Goal: Transaction & Acquisition: Purchase product/service

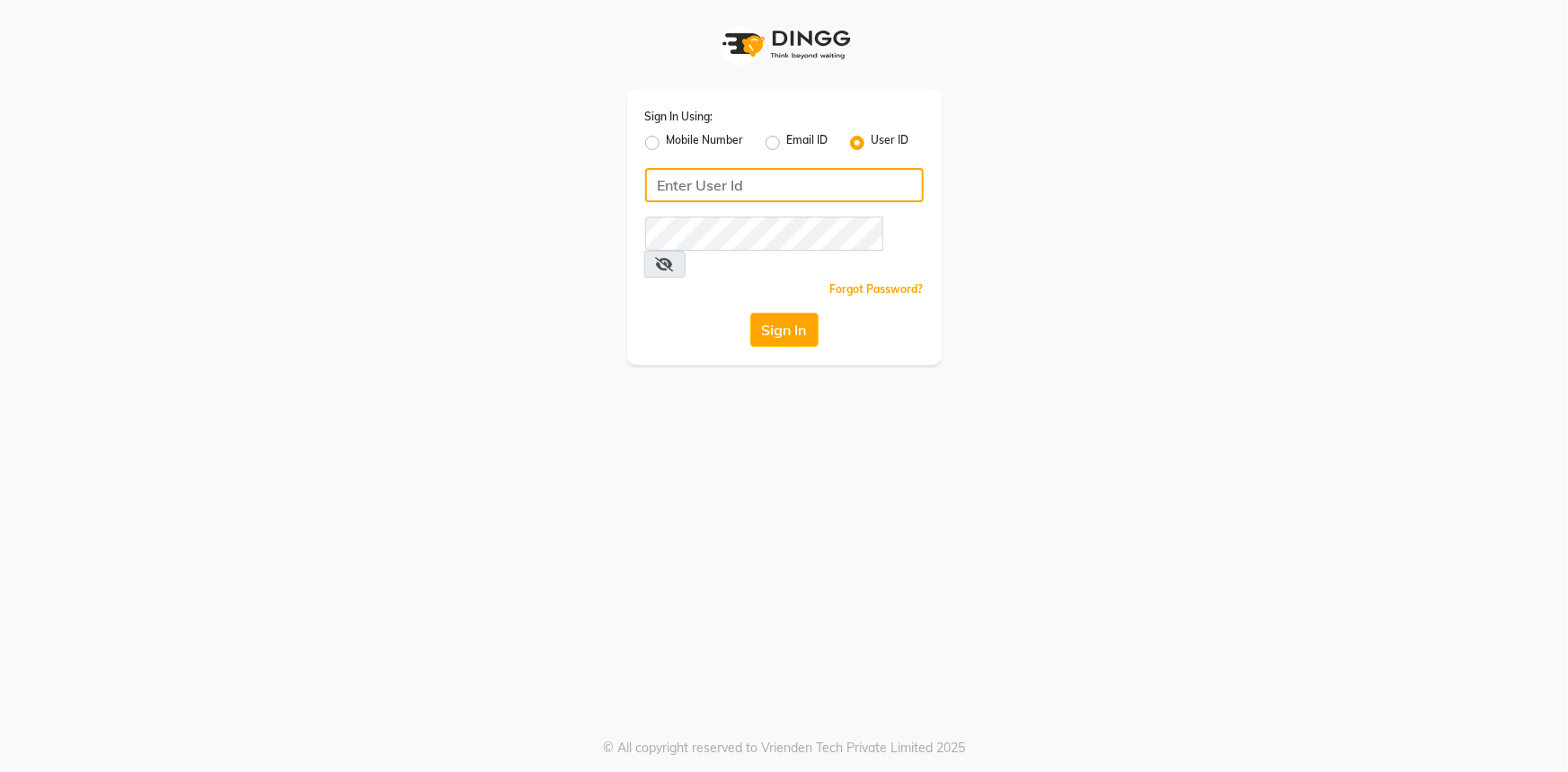
type input "e2554-22"
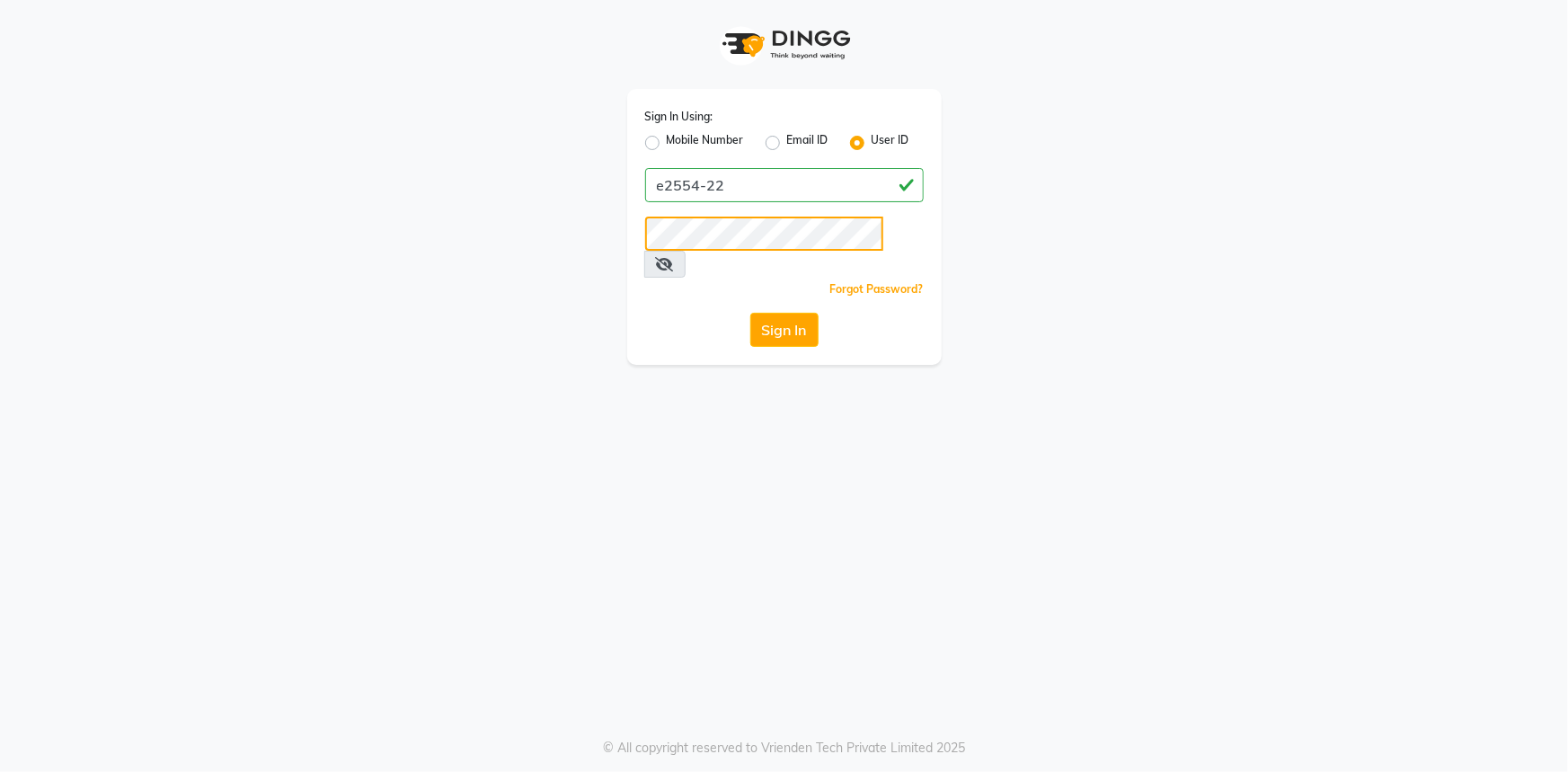
click at [527, 257] on div "Sign In Using: Mobile Number Email ID User ID e2554-22 Remember me Forgot Passw…" at bounding box center [784, 182] width 1024 height 364
click at [750, 312] on button "Sign In" at bounding box center [784, 329] width 68 height 34
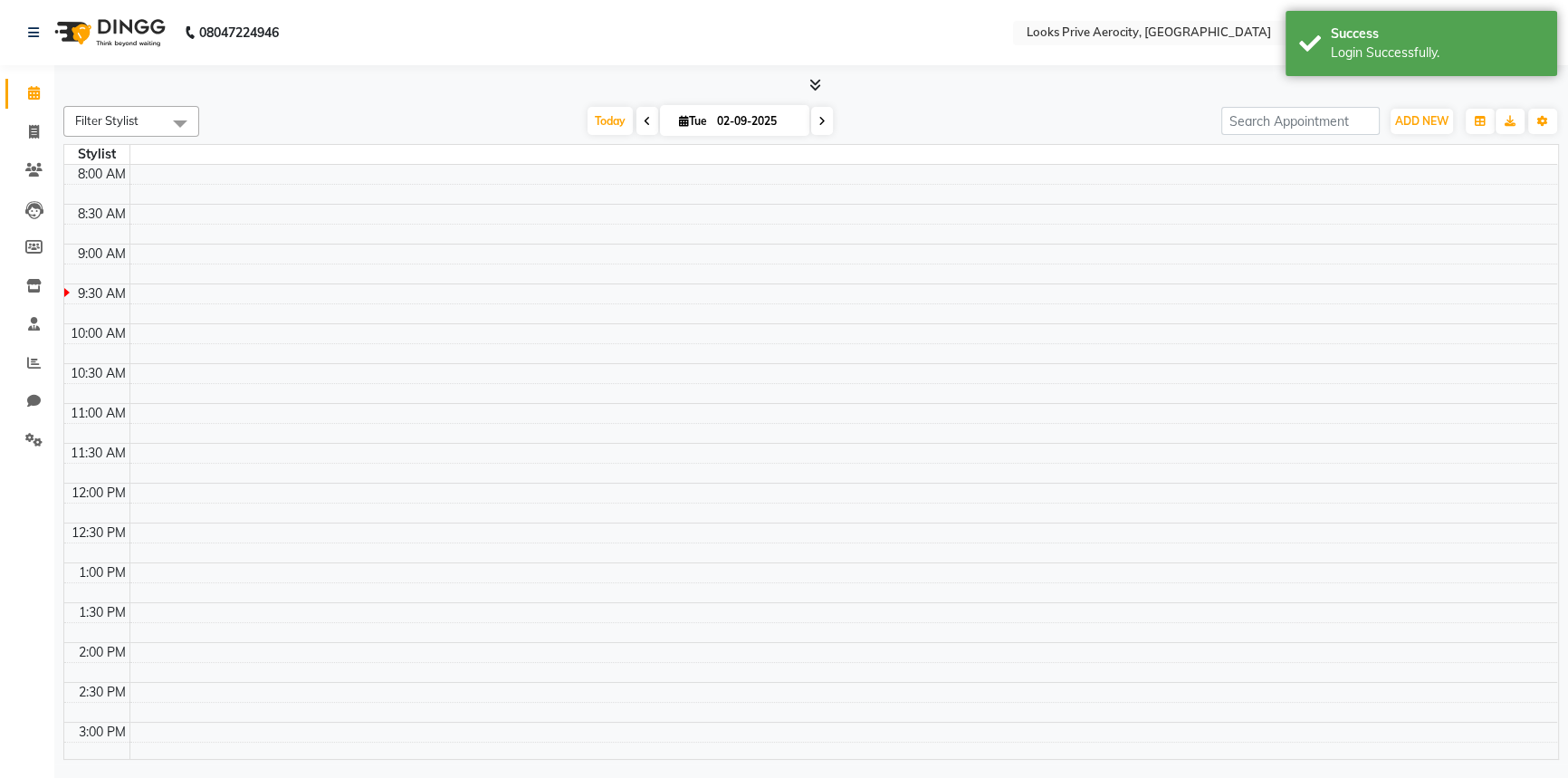
select select "en"
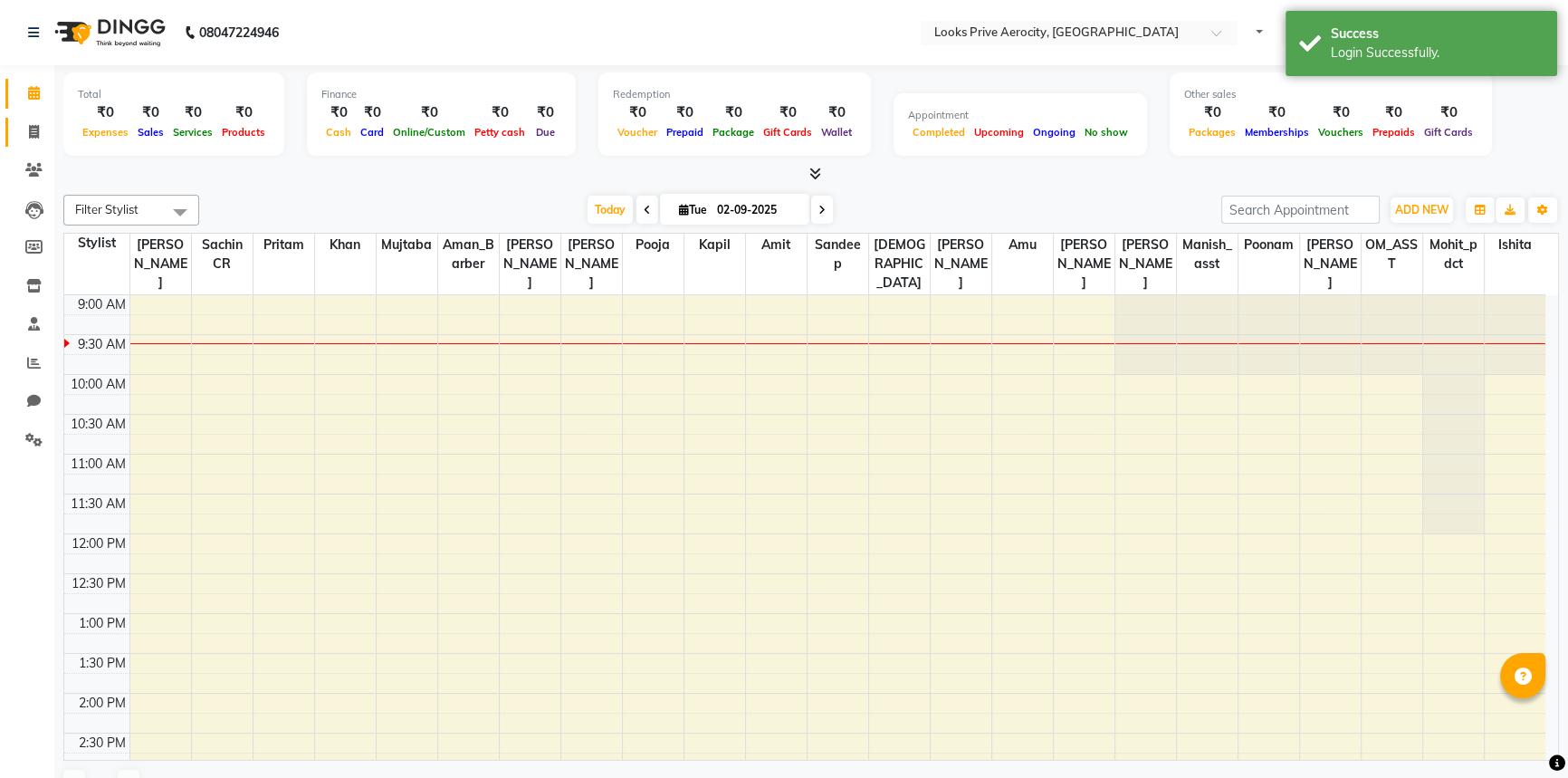
click at [33, 122] on span at bounding box center [34, 132] width 32 height 20
select select "service"
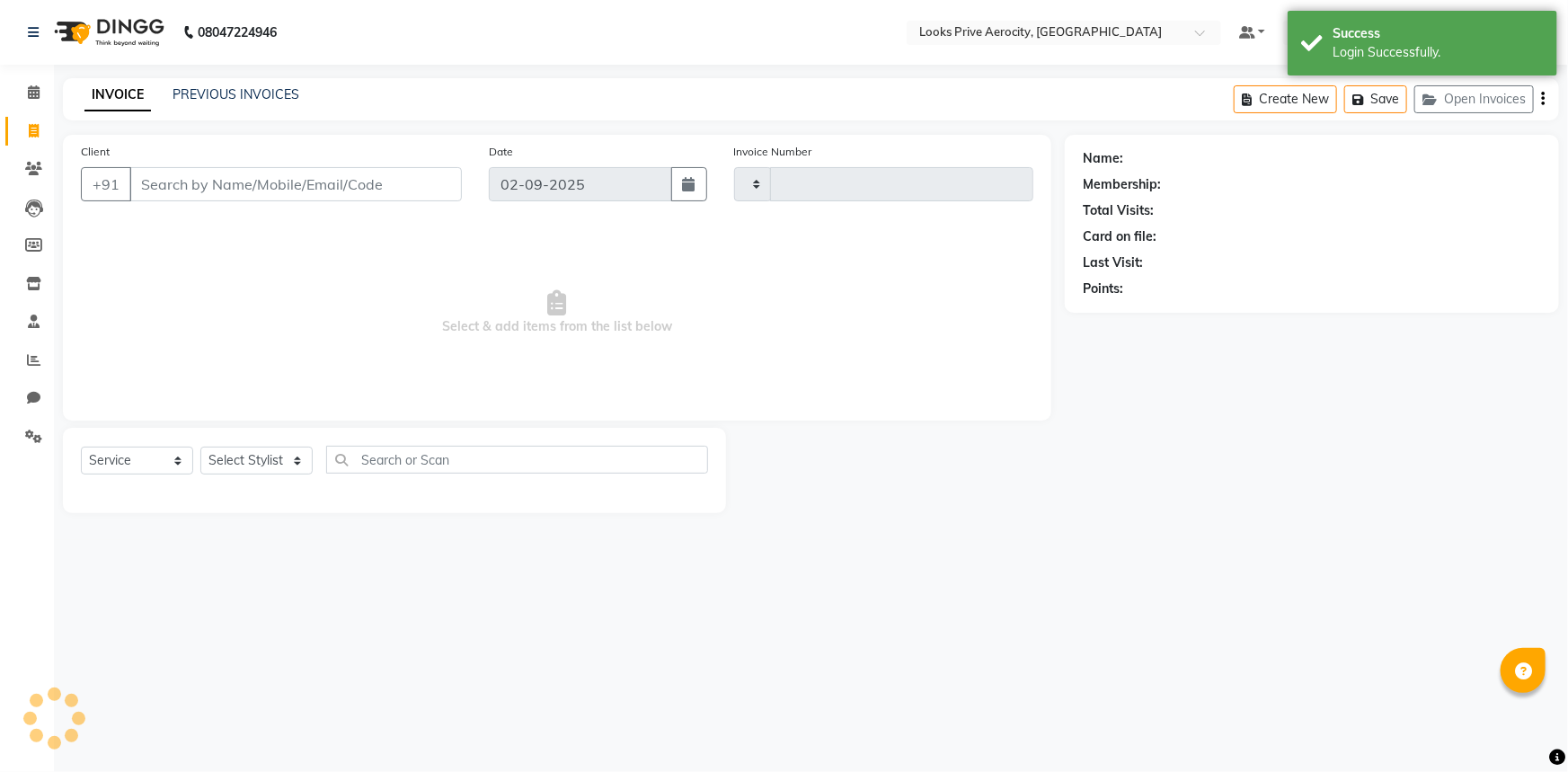
type input "5116"
select select "5913"
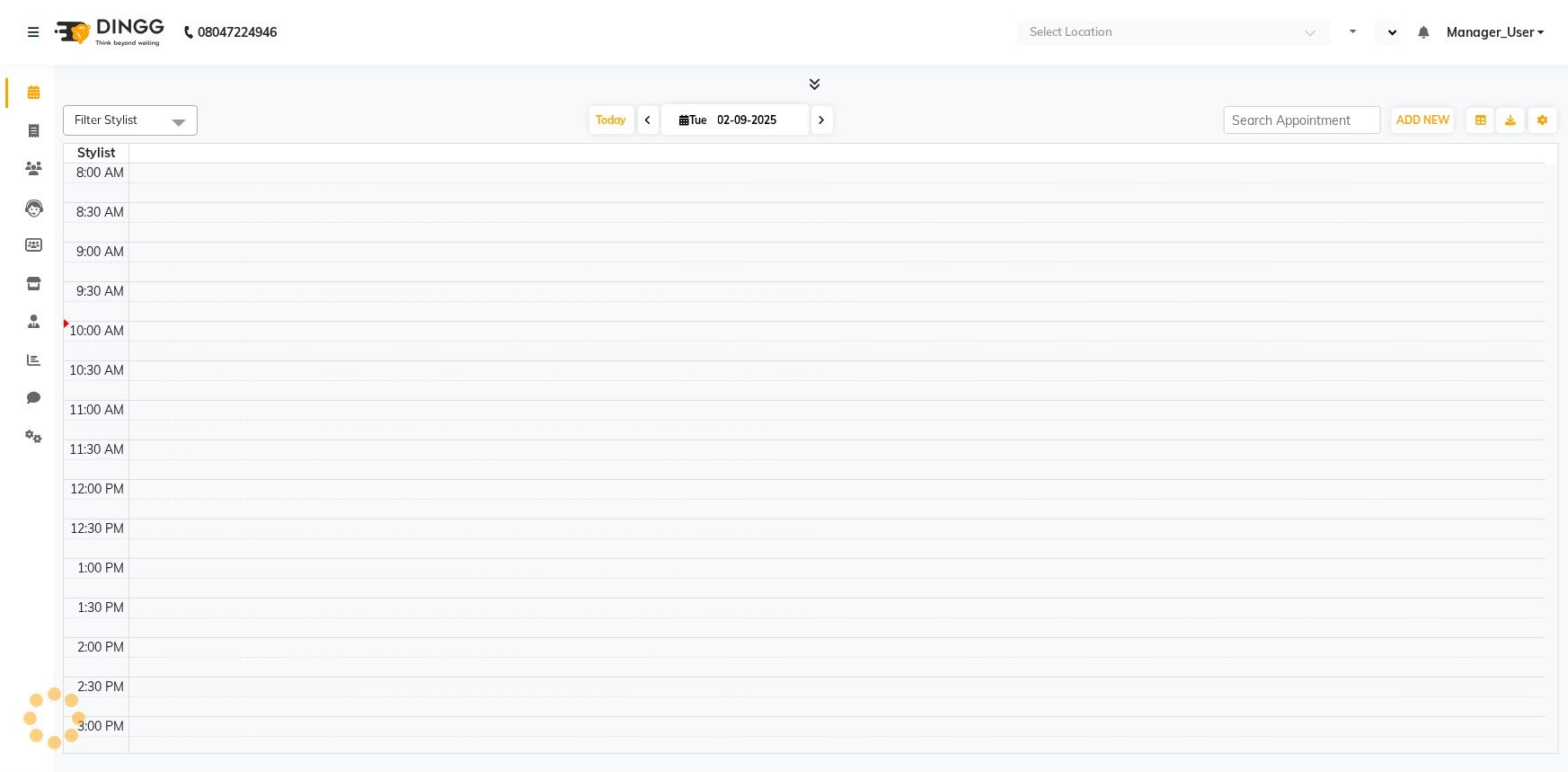
select select "en"
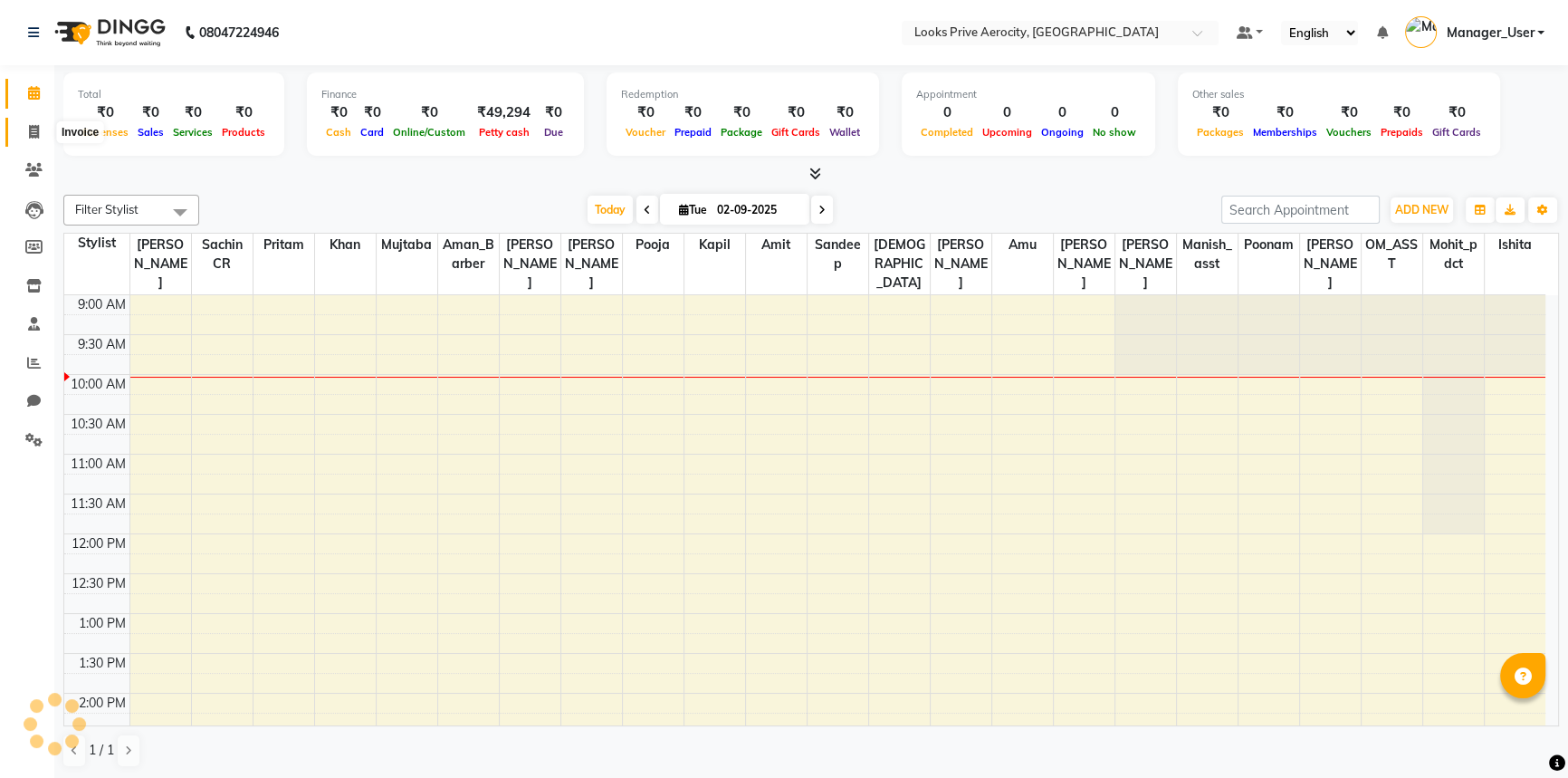
click at [41, 134] on span at bounding box center [34, 132] width 32 height 20
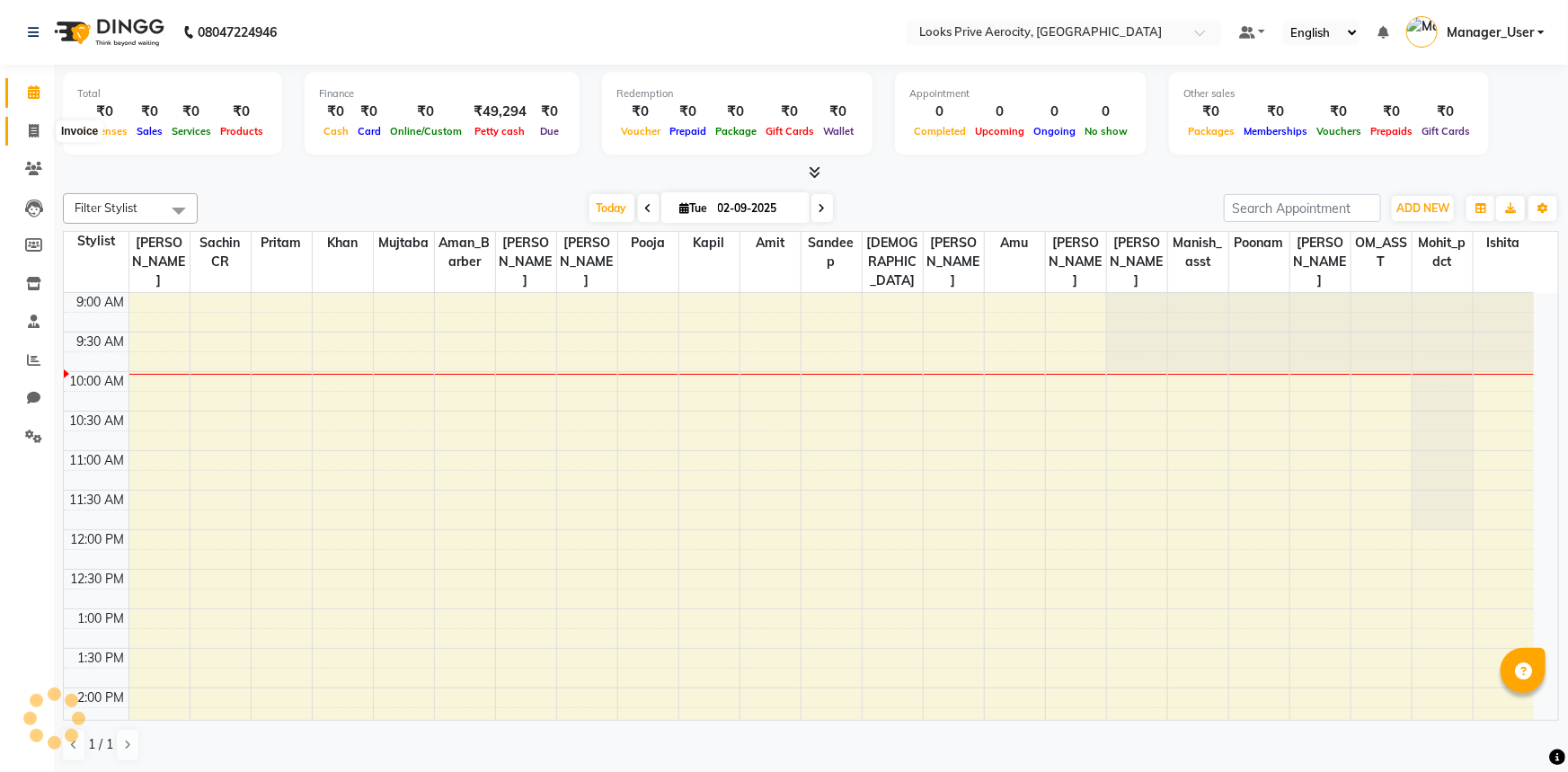
select select "service"
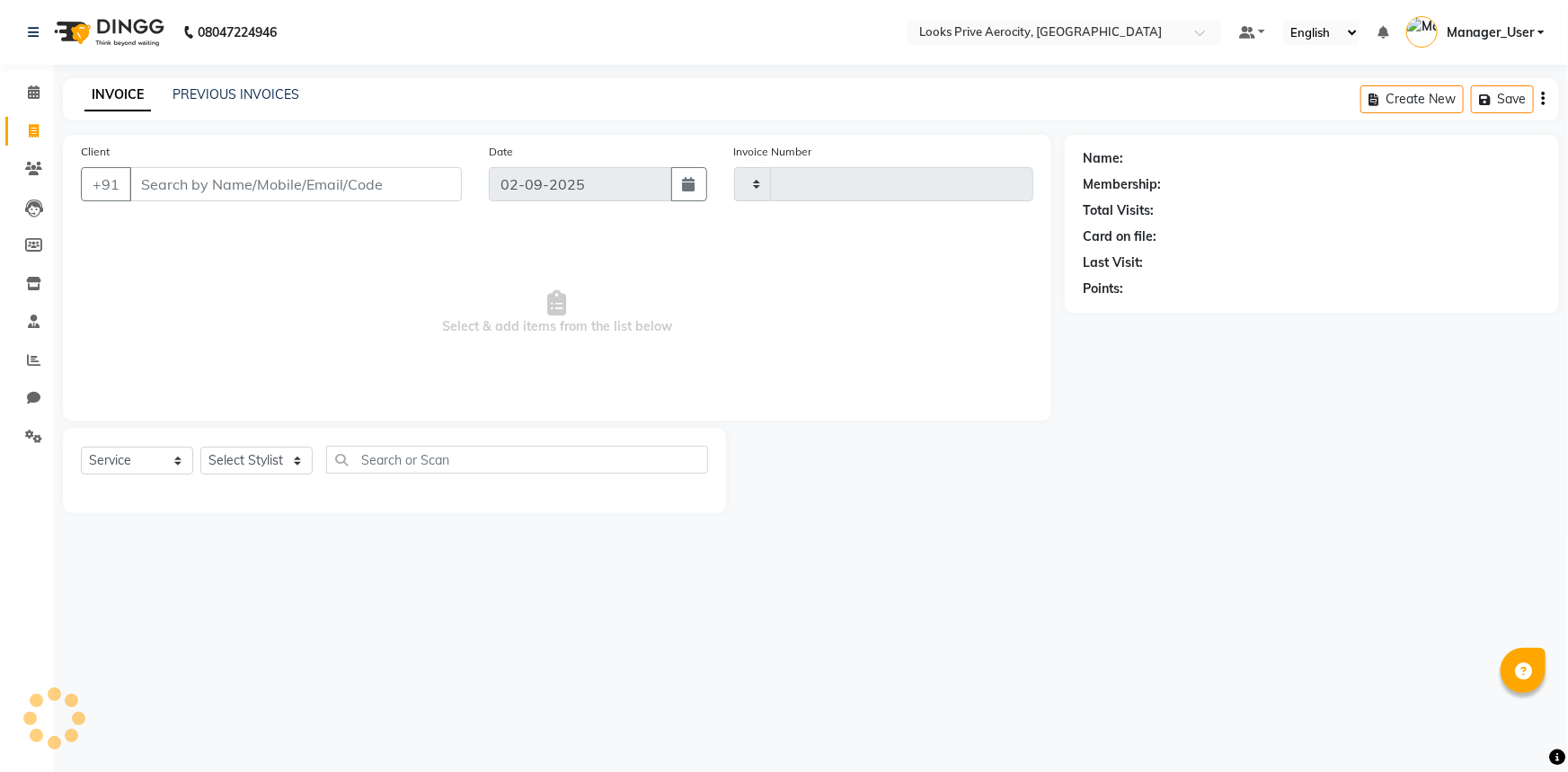
type input "5116"
select select "5913"
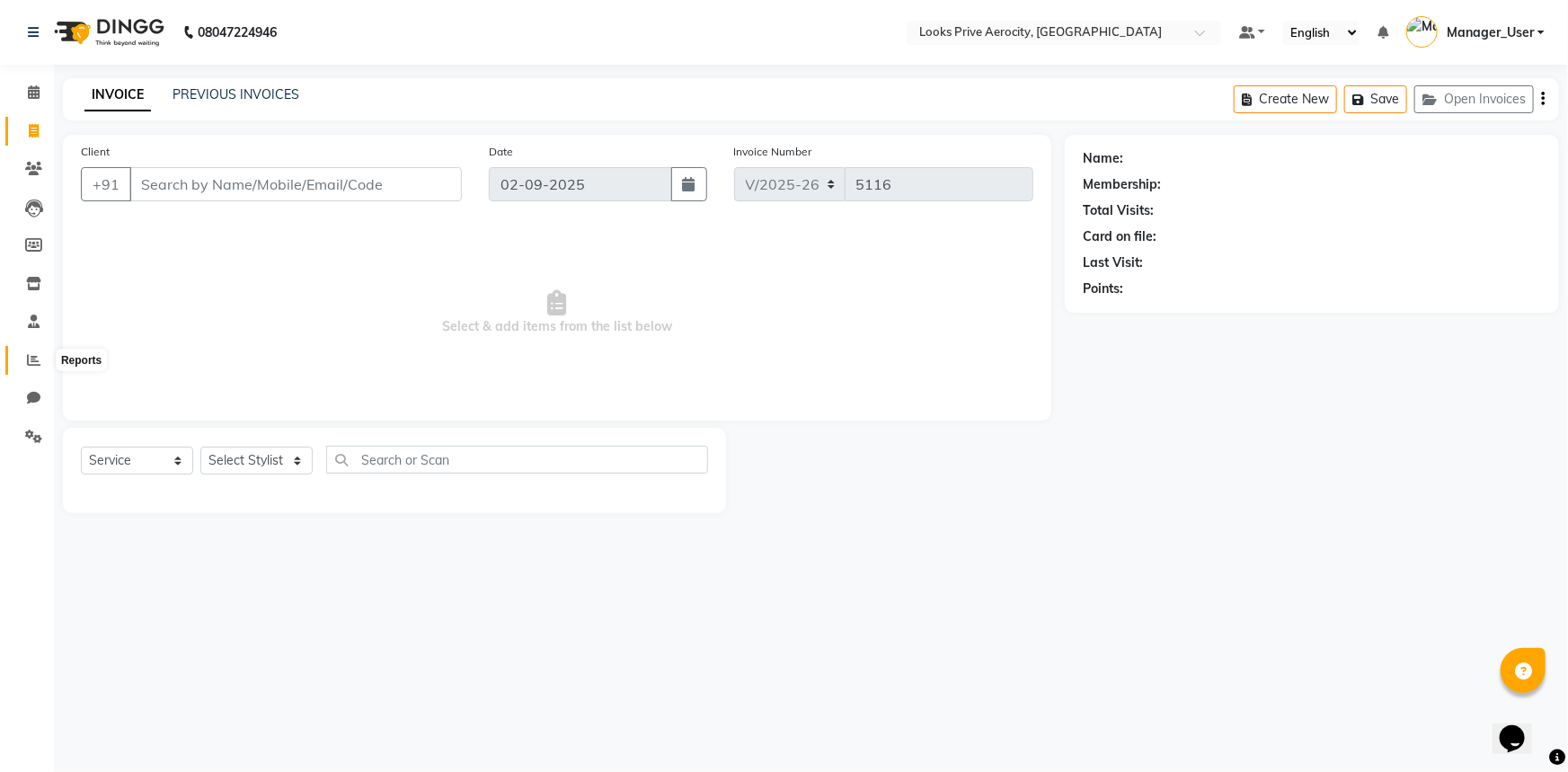
click at [28, 359] on icon at bounding box center [34, 359] width 13 height 13
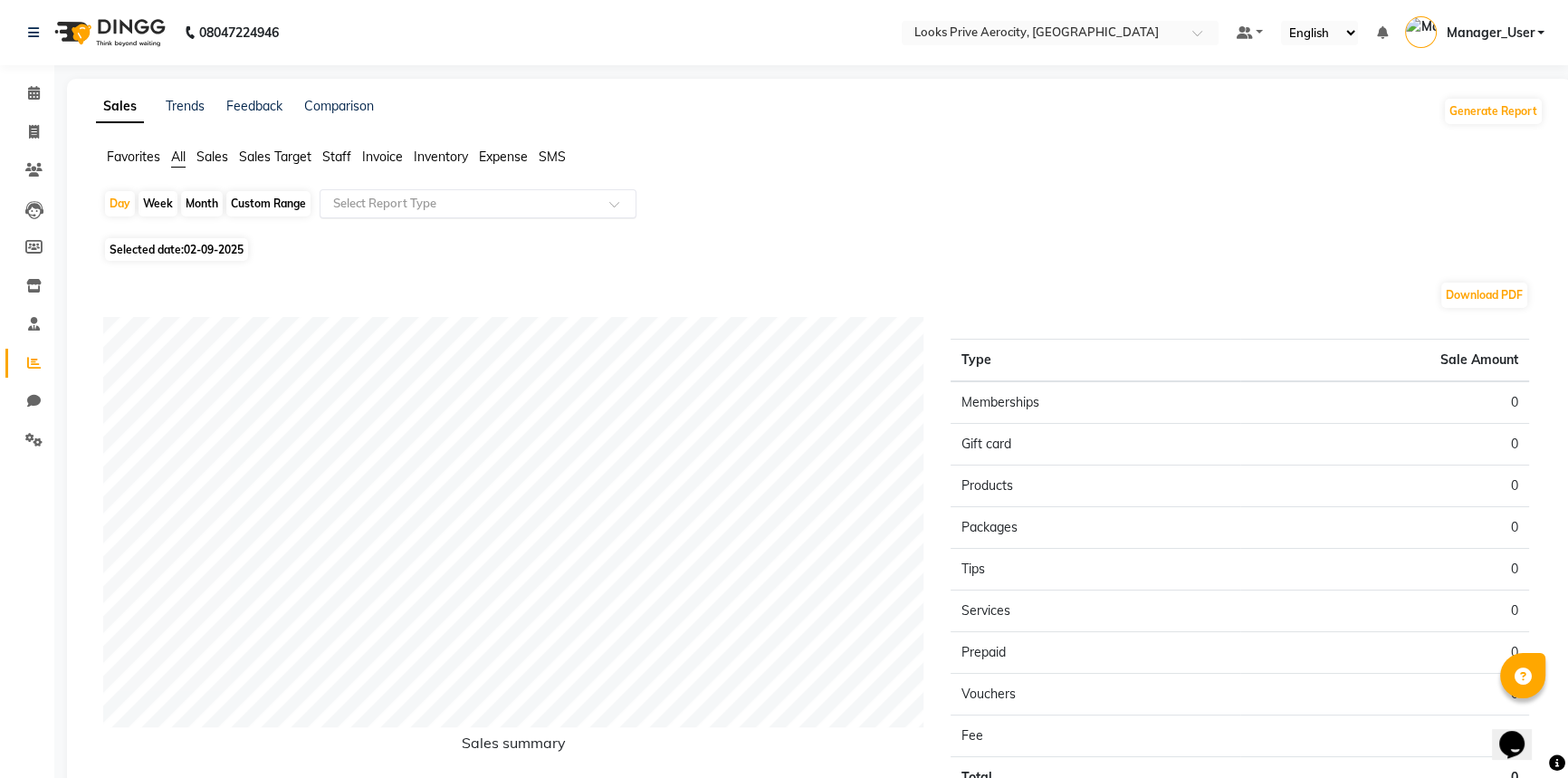
click at [615, 208] on span at bounding box center [619, 209] width 22 height 18
click at [36, 358] on icon at bounding box center [34, 362] width 14 height 14
click at [348, 153] on span "Staff" at bounding box center [337, 156] width 29 height 17
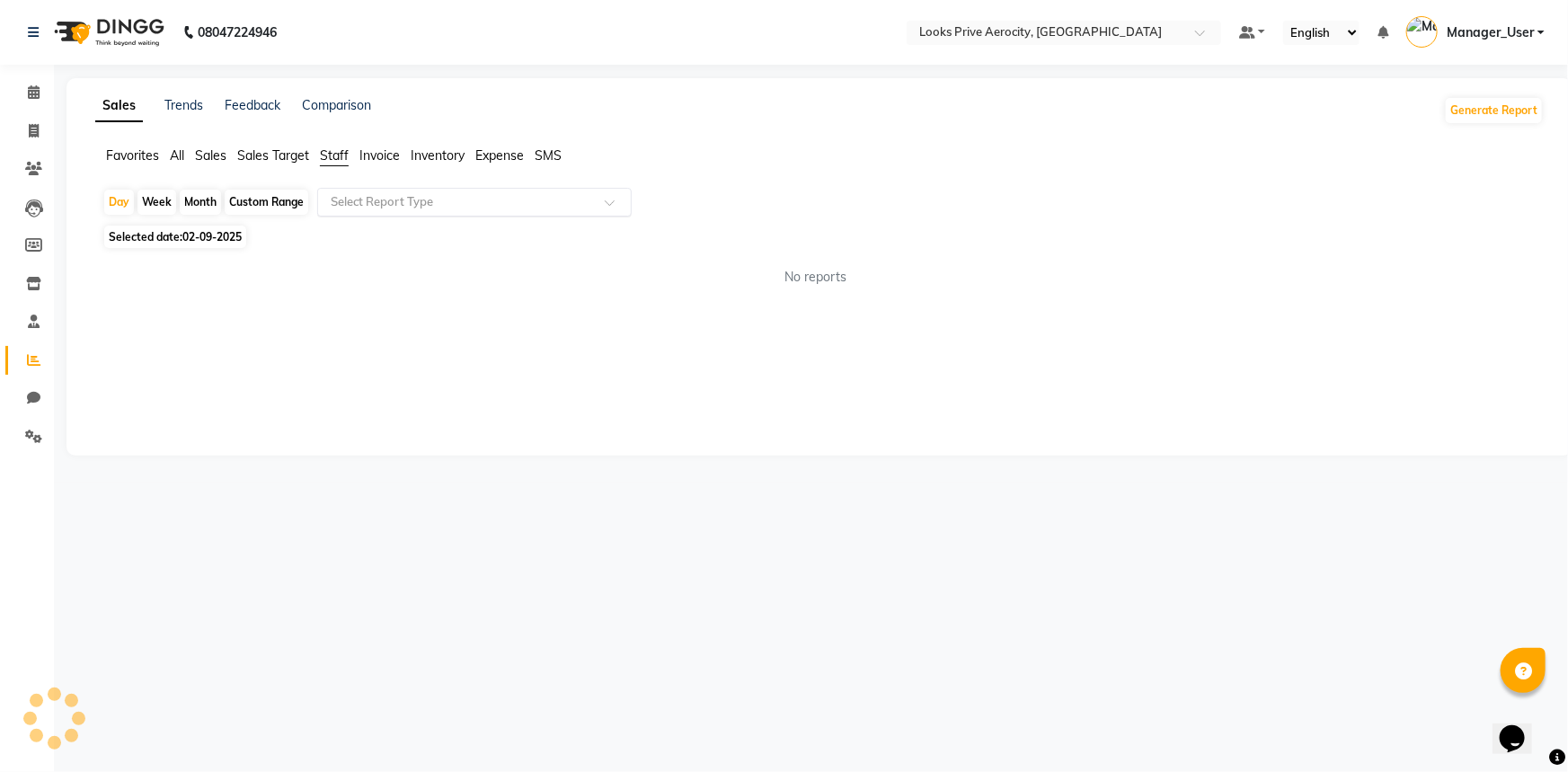
click at [409, 210] on div "Select Report Type" at bounding box center [382, 201] width 102 height 18
drag, startPoint x: 205, startPoint y: 245, endPoint x: 213, endPoint y: 235, distance: 12.8
click at [205, 245] on span "Selected date: [DATE]" at bounding box center [174, 236] width 142 height 22
select select "9"
select select "2025"
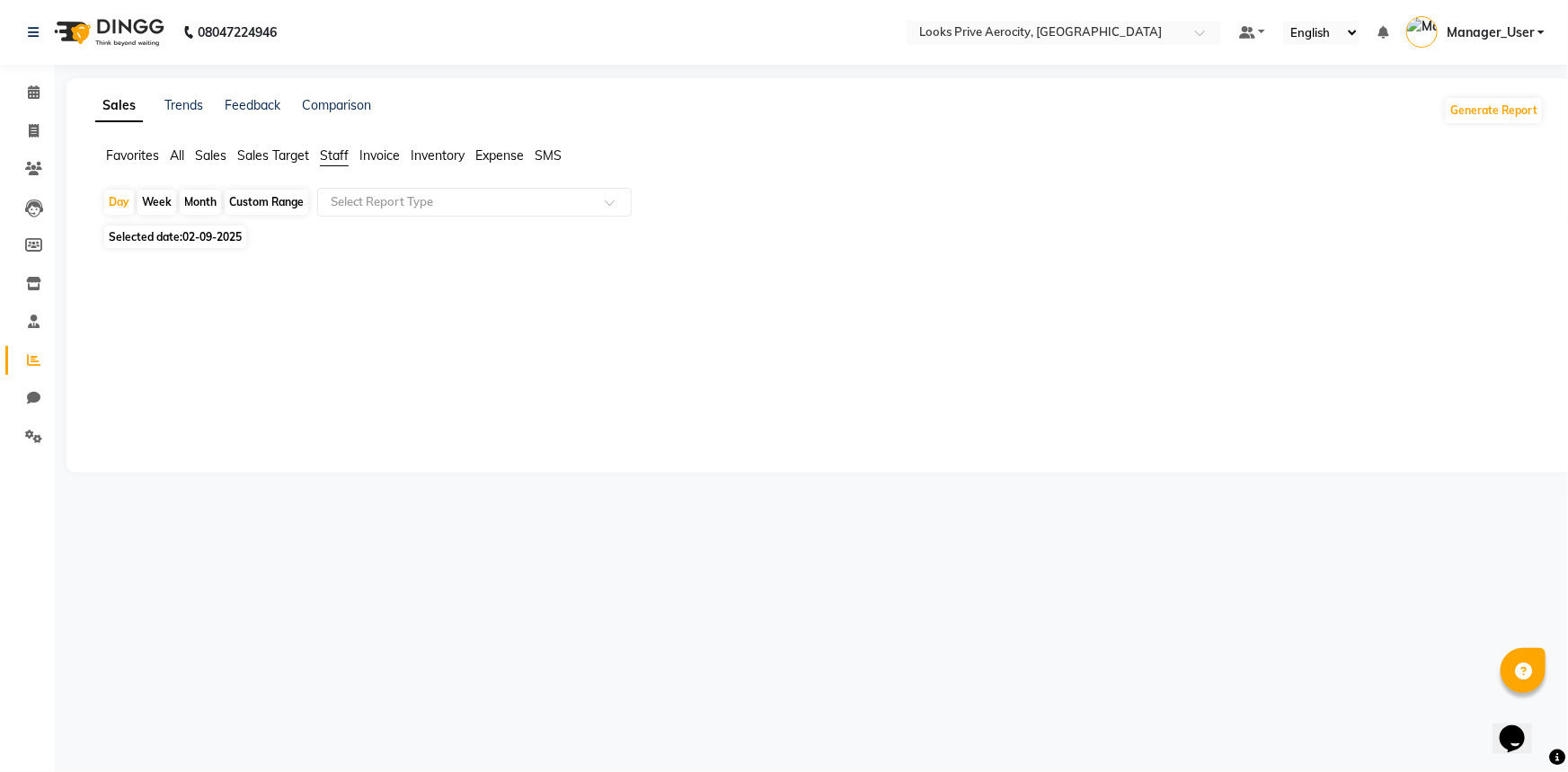
click at [229, 239] on span "02-09-2025" at bounding box center [212, 237] width 60 height 13
select select "9"
select select "2025"
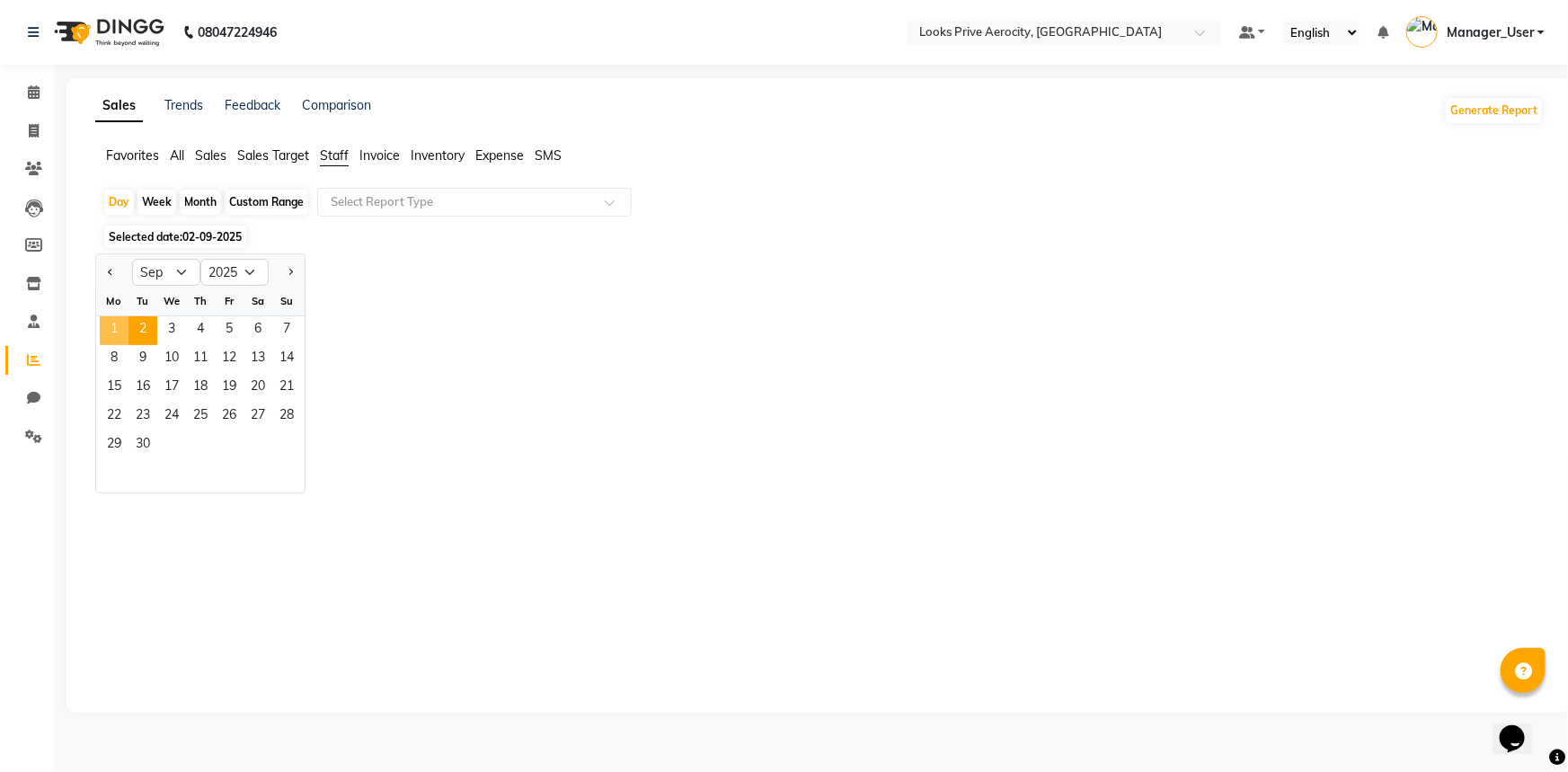
click at [118, 316] on span "1" at bounding box center [114, 331] width 29 height 29
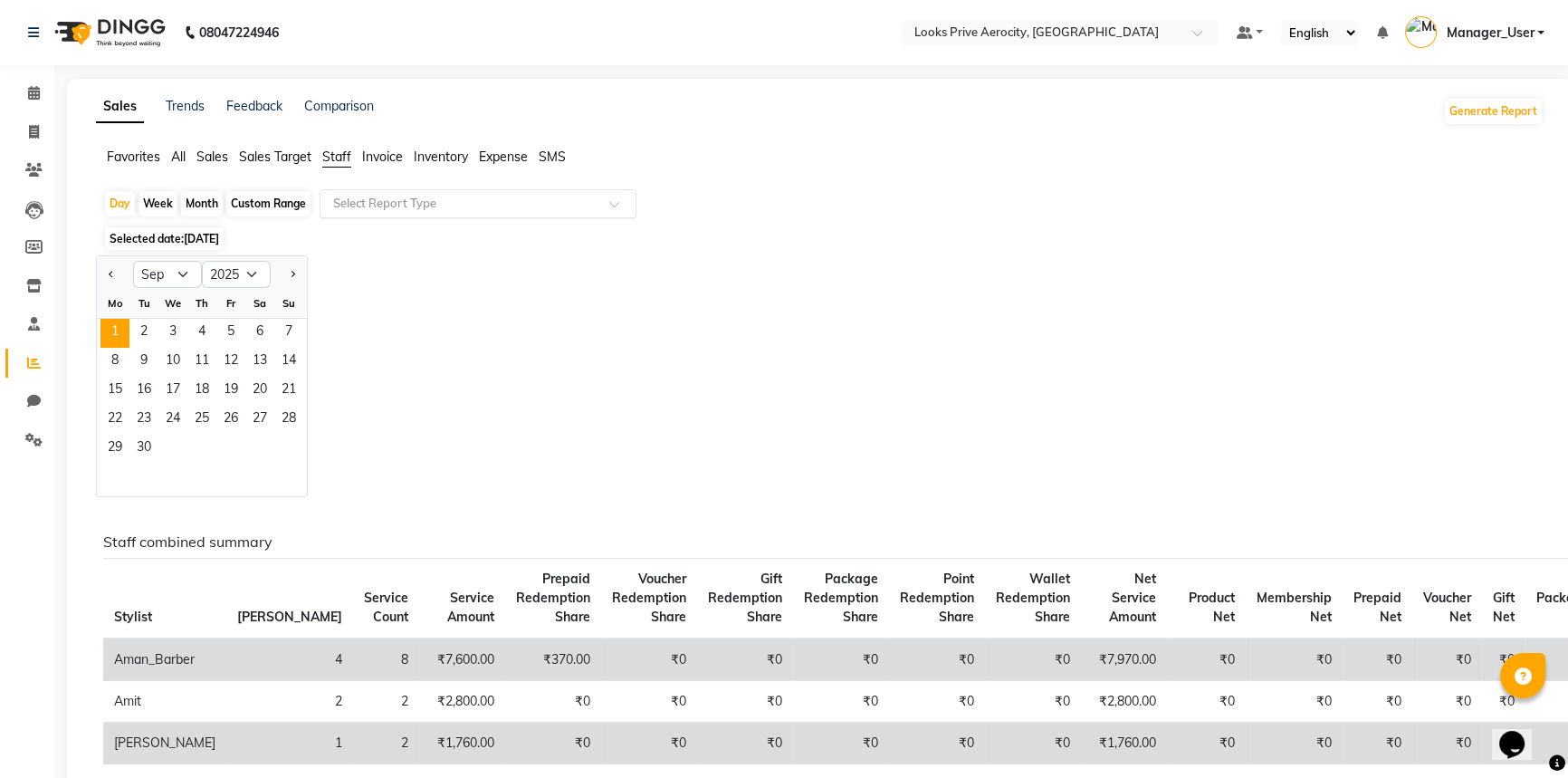
click at [562, 210] on input "text" at bounding box center [459, 203] width 260 height 18
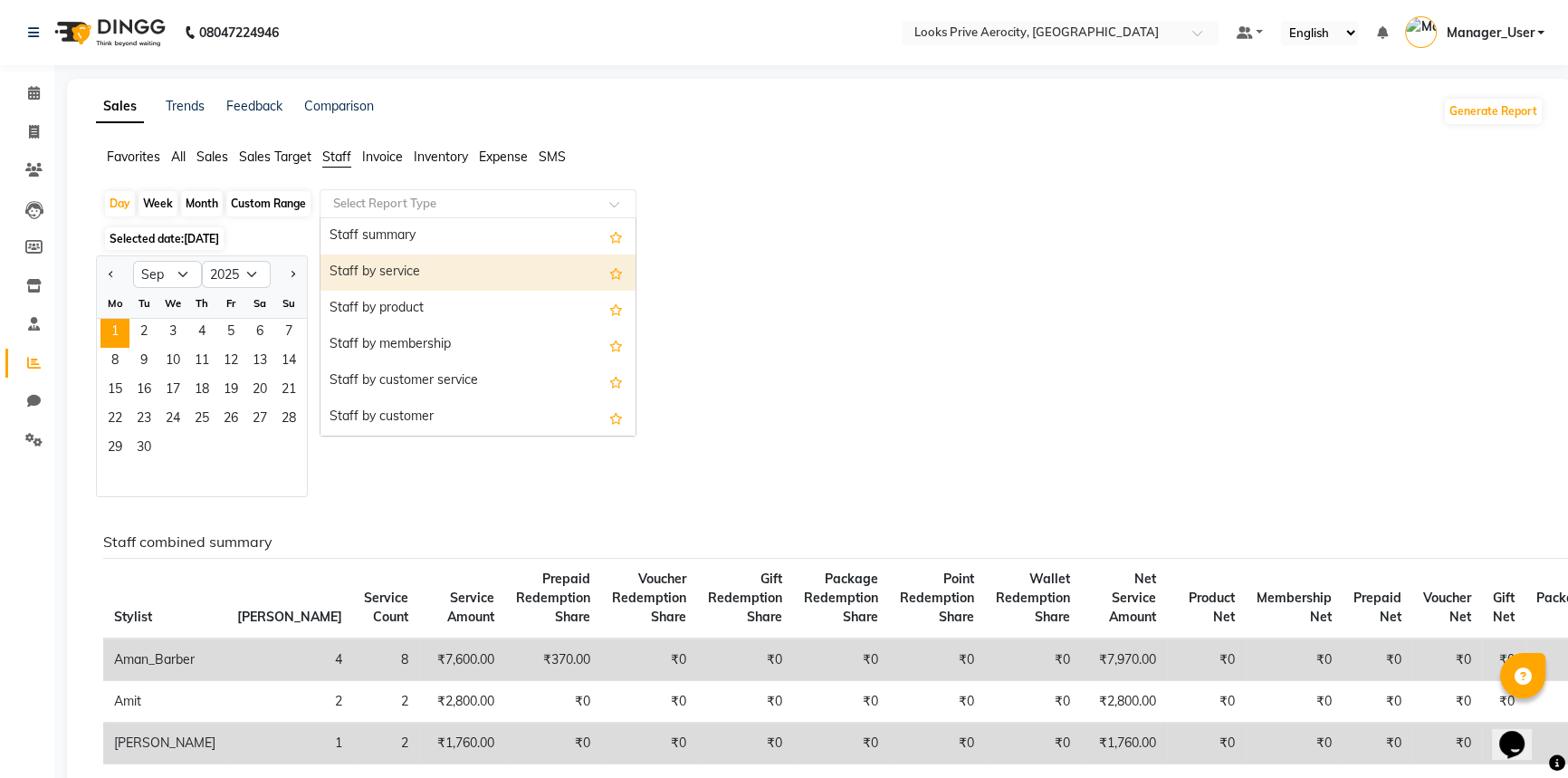
click at [507, 260] on div "Staff by service" at bounding box center [478, 272] width 315 height 36
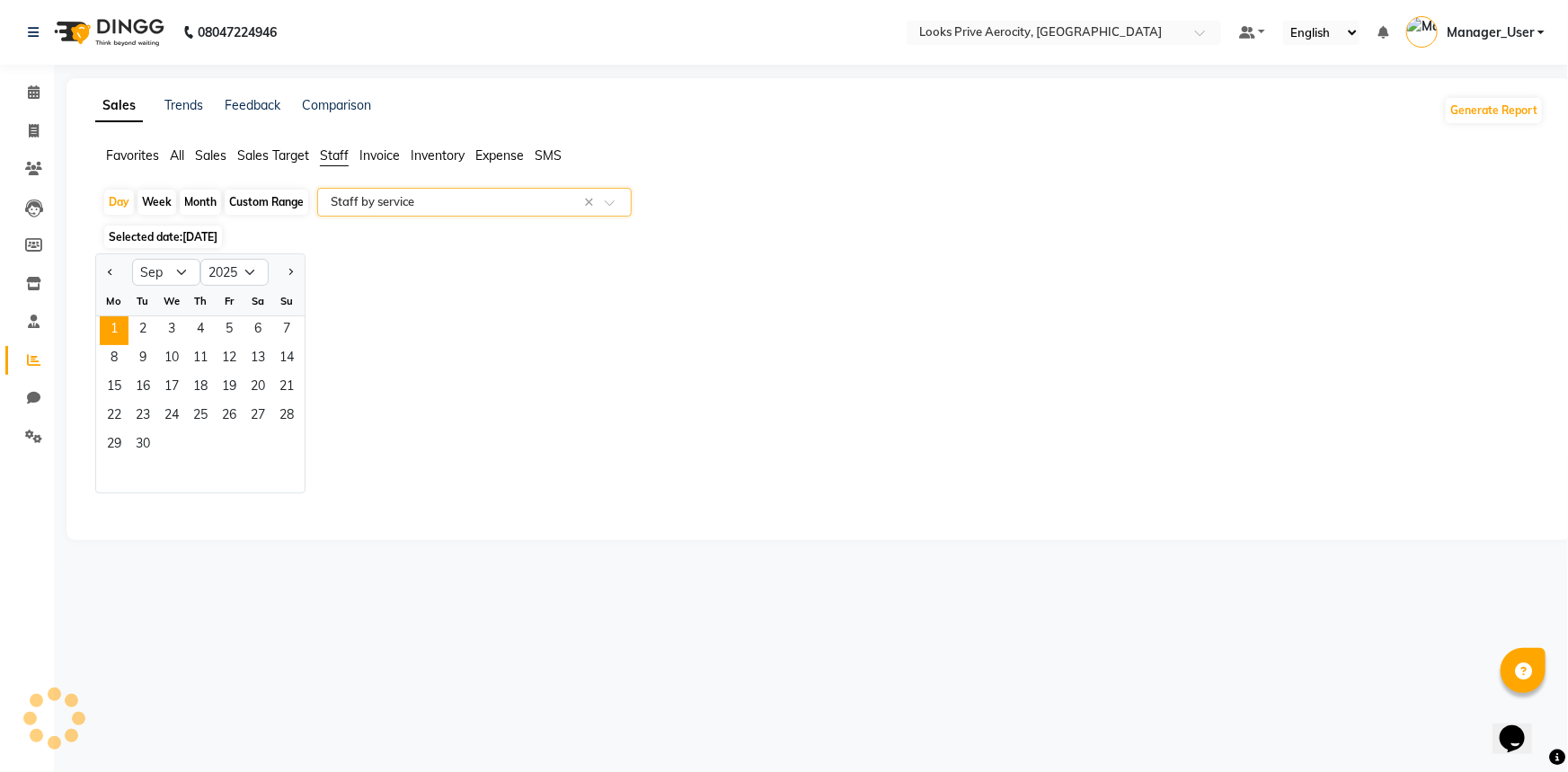
select select "full_report"
select select "csv"
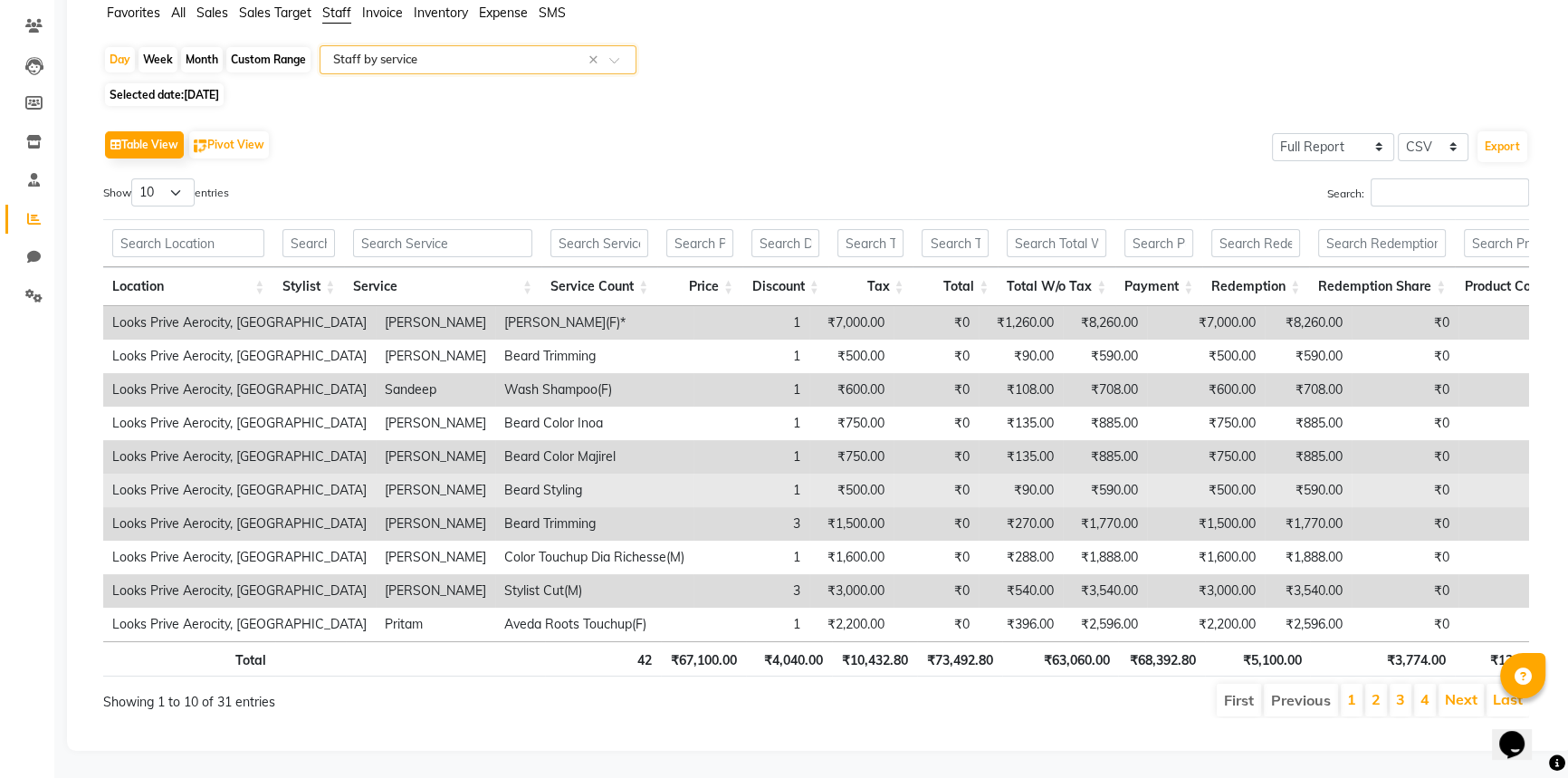
scroll to position [167, 0]
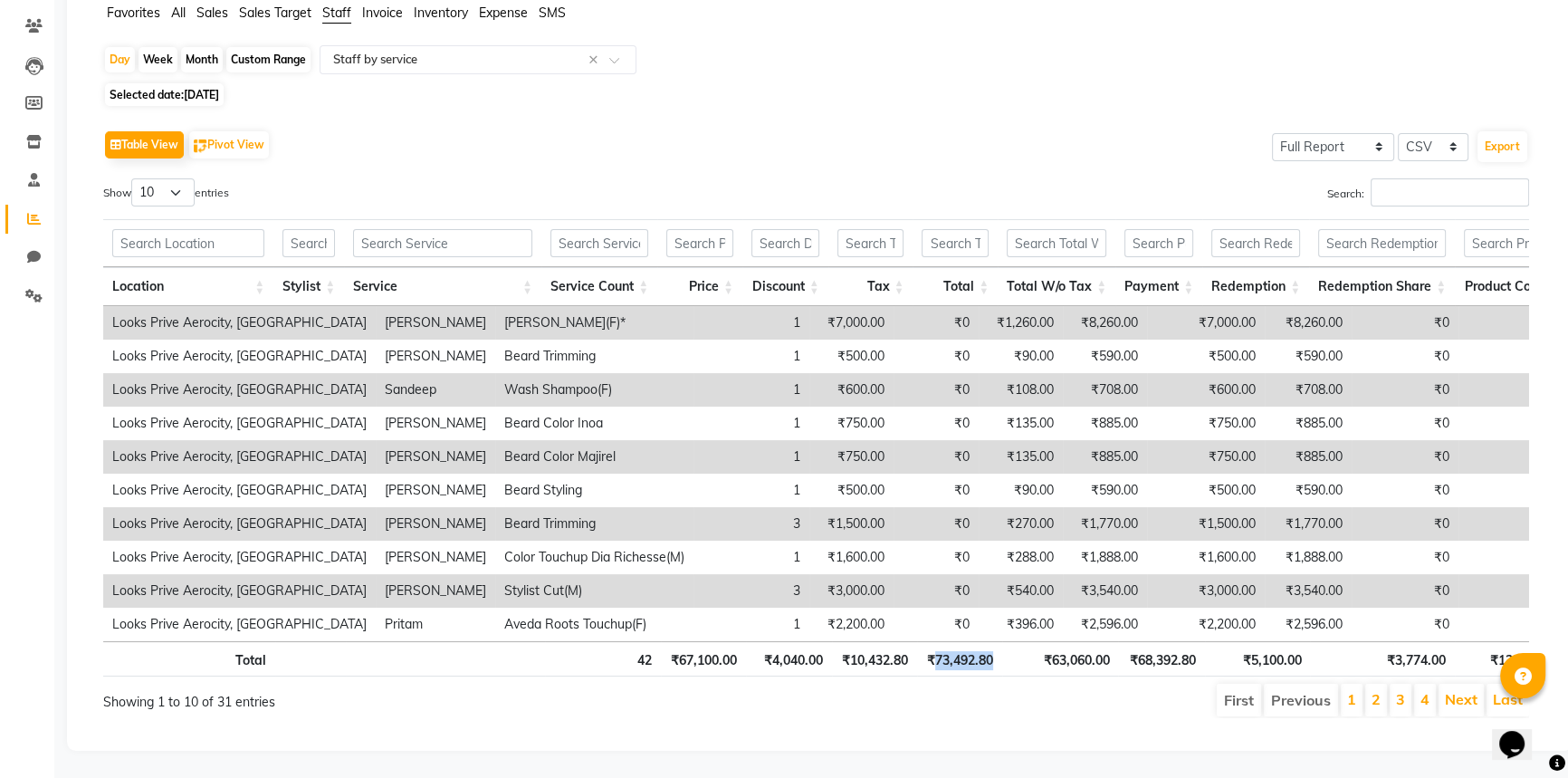
drag, startPoint x: 998, startPoint y: 648, endPoint x: 934, endPoint y: 648, distance: 64.0
click at [934, 648] on th "₹73,492.80" at bounding box center [959, 659] width 85 height 35
copy th "73,492.80"
drag, startPoint x: 1115, startPoint y: 652, endPoint x: 1048, endPoint y: 643, distance: 67.6
click at [1048, 643] on th "₹63,060.00" at bounding box center [1059, 659] width 116 height 35
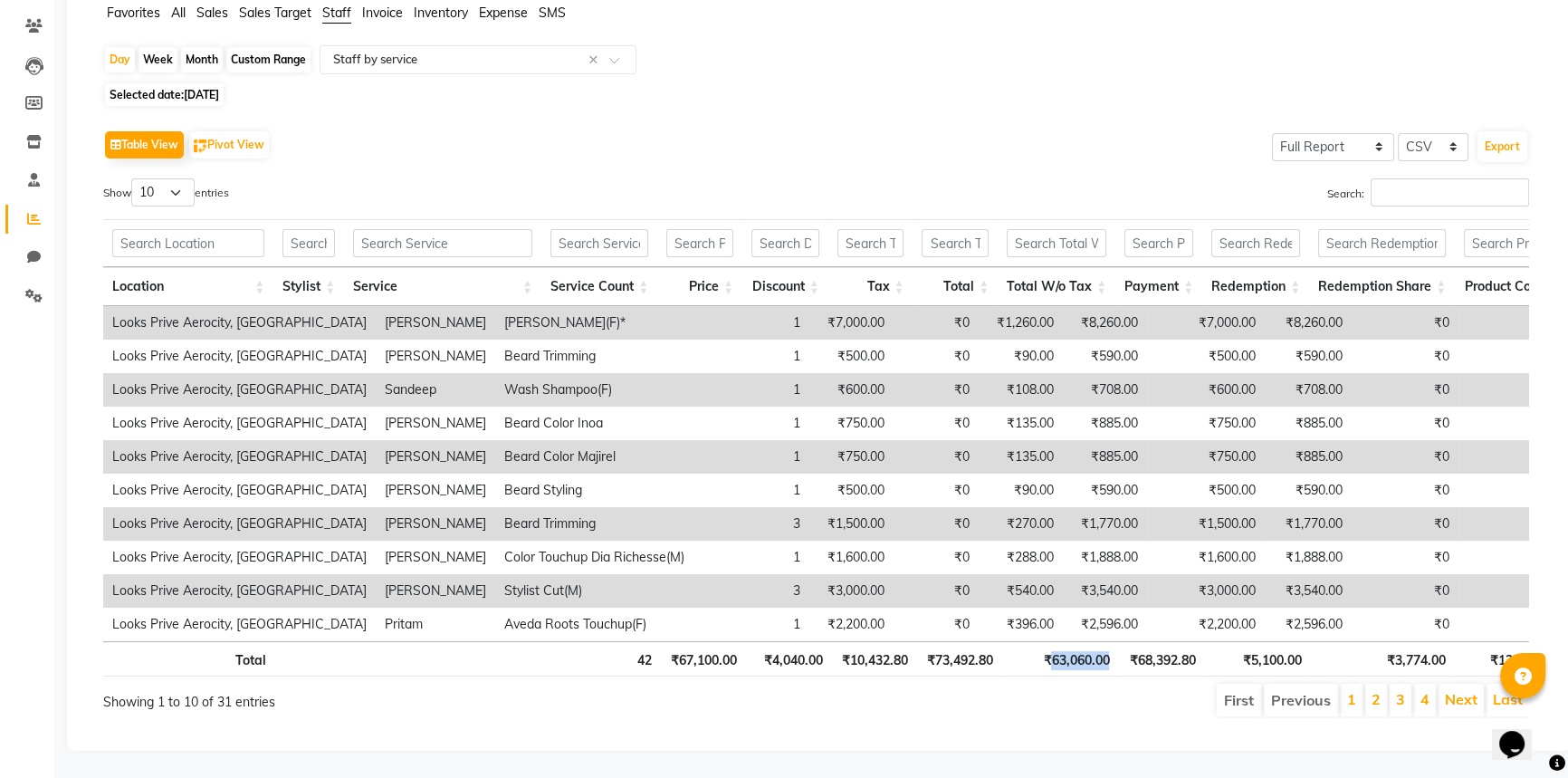
copy th "63,060.00"
drag, startPoint x: 986, startPoint y: 647, endPoint x: 932, endPoint y: 637, distance: 54.9
click at [932, 641] on tr "Total 42 ₹67,100.00 ₹4,040.00 ₹10,432.80 ₹73,492.80 ₹63,060.00 ₹68,392.80 ₹5,10…" at bounding box center [833, 659] width 1461 height 35
copy th "73,492.80"
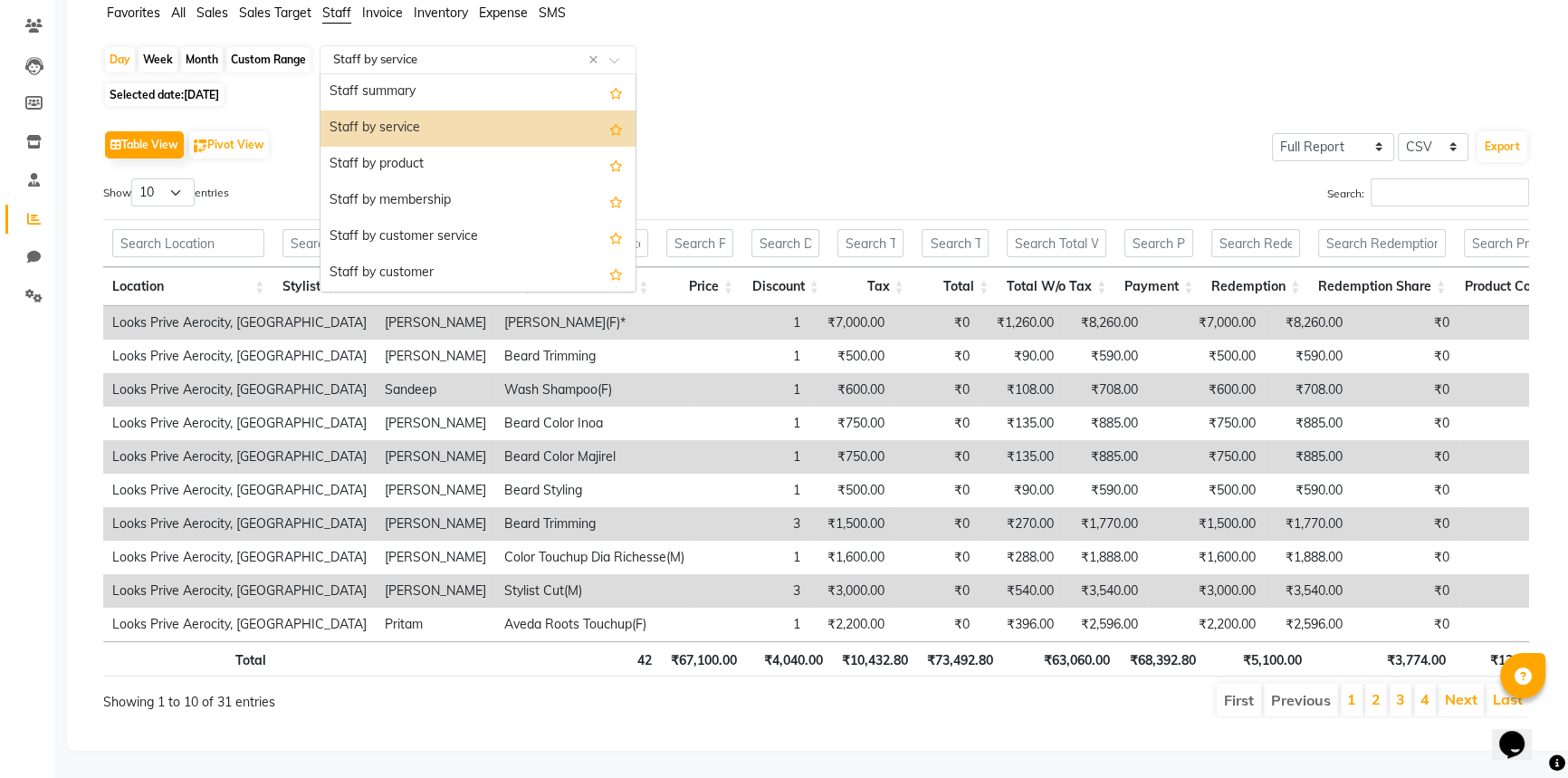
click at [620, 56] on span at bounding box center [619, 65] width 22 height 18
click at [477, 147] on div "Staff by product" at bounding box center [478, 164] width 315 height 36
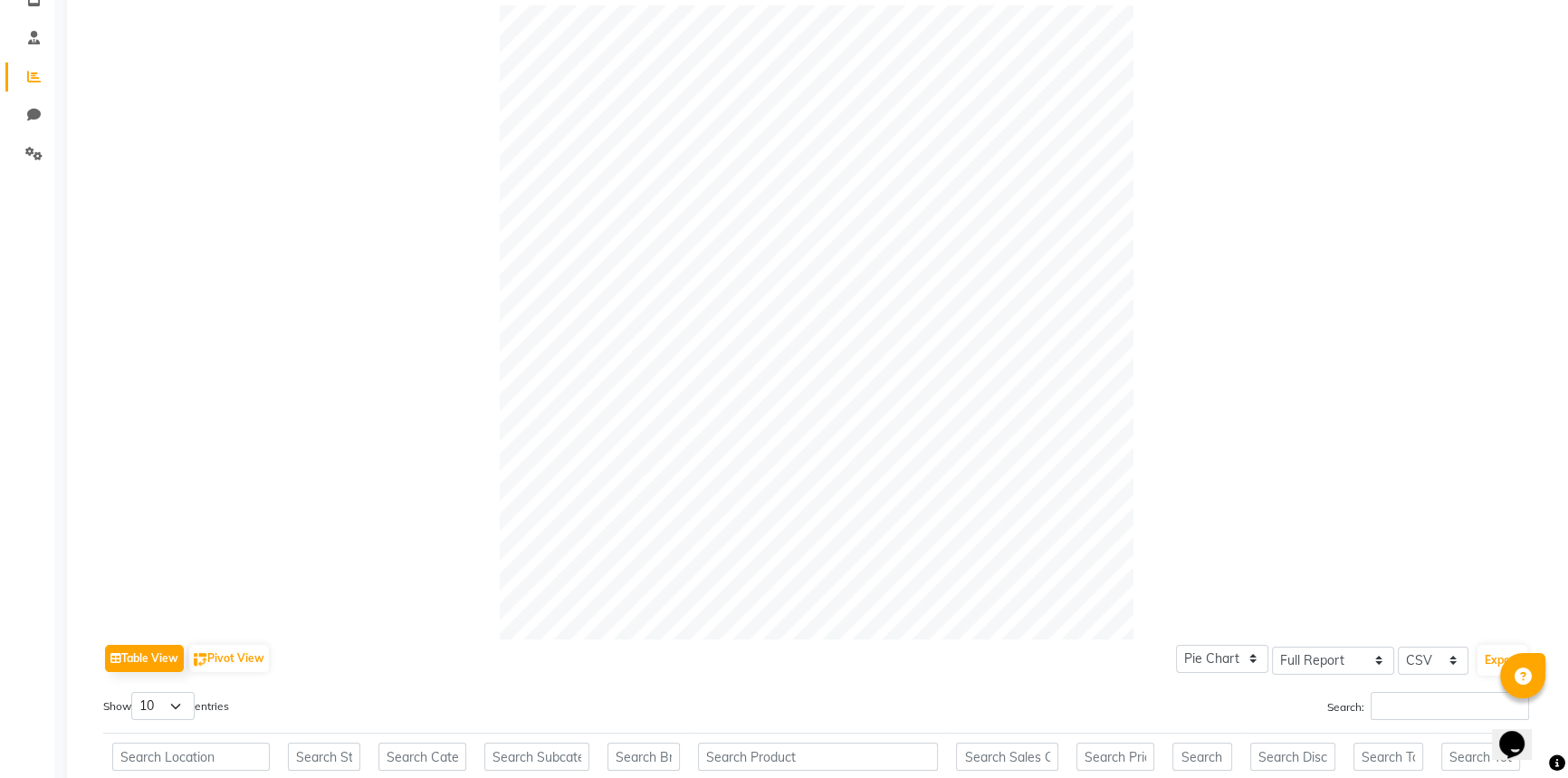
scroll to position [576, 0]
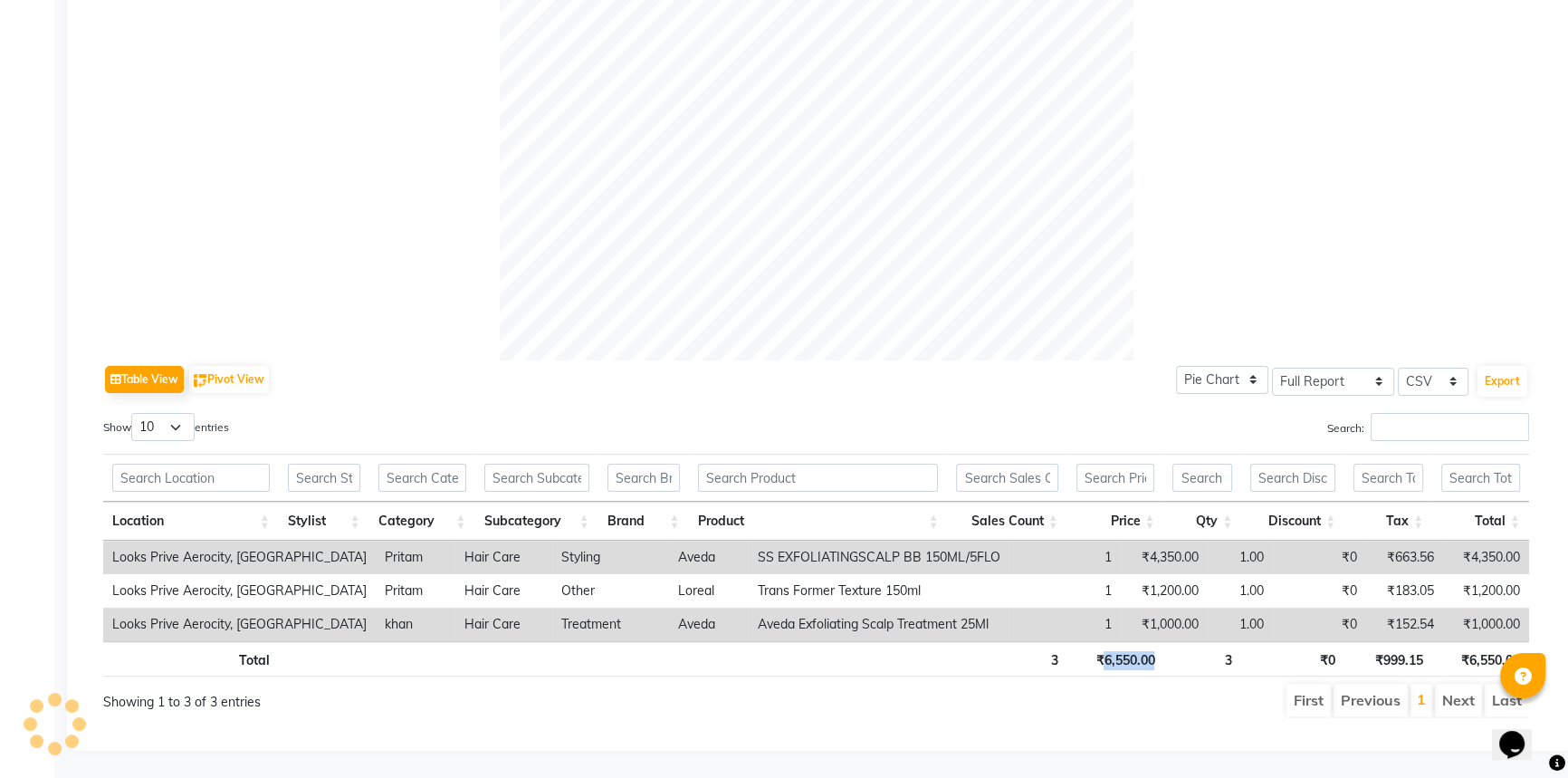
drag, startPoint x: 1154, startPoint y: 644, endPoint x: 1104, endPoint y: 642, distance: 50.0
click at [1104, 642] on th "₹6,550.00" at bounding box center [1116, 659] width 97 height 35
copy th "6,550.00"
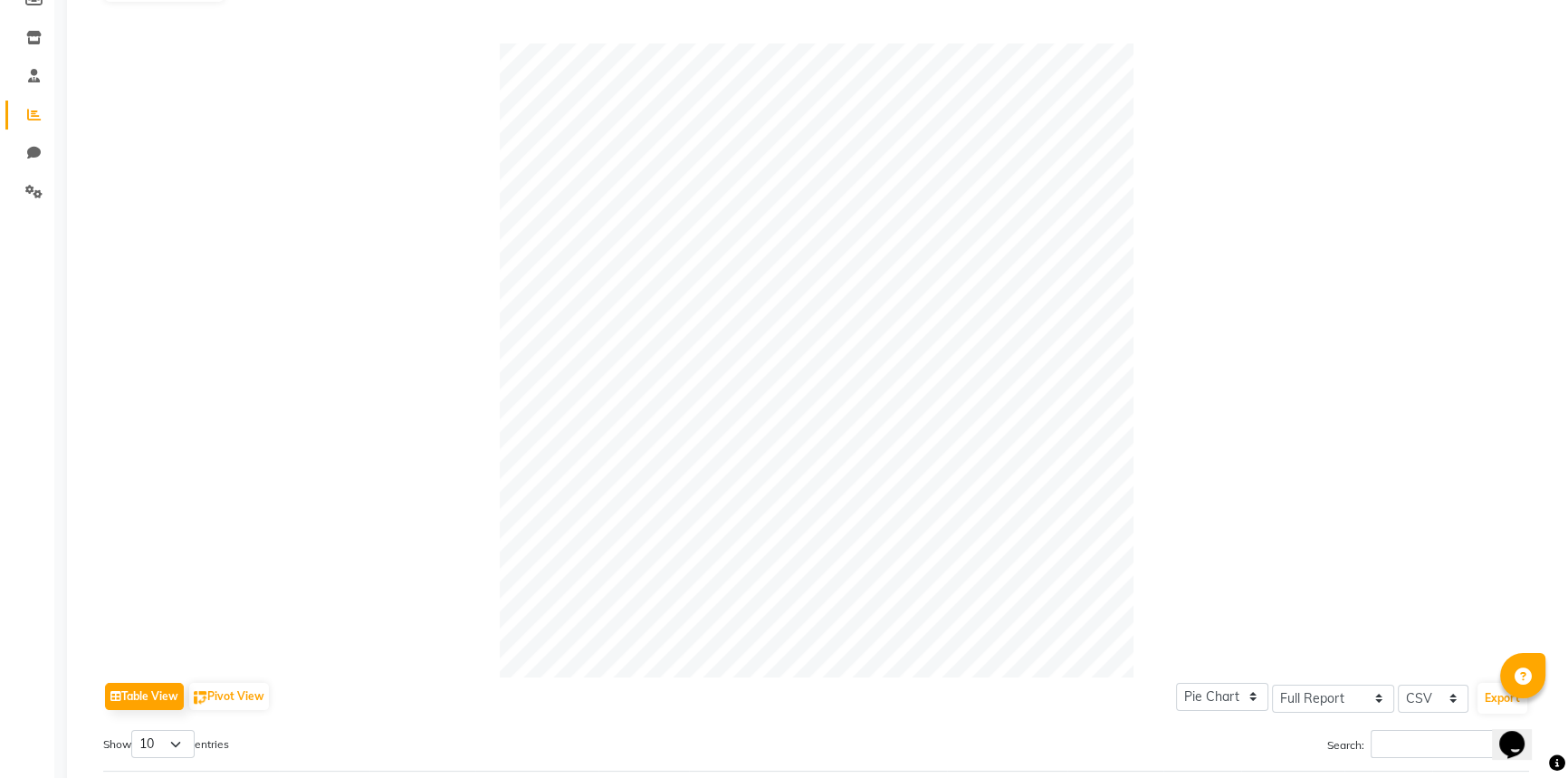
scroll to position [0, 0]
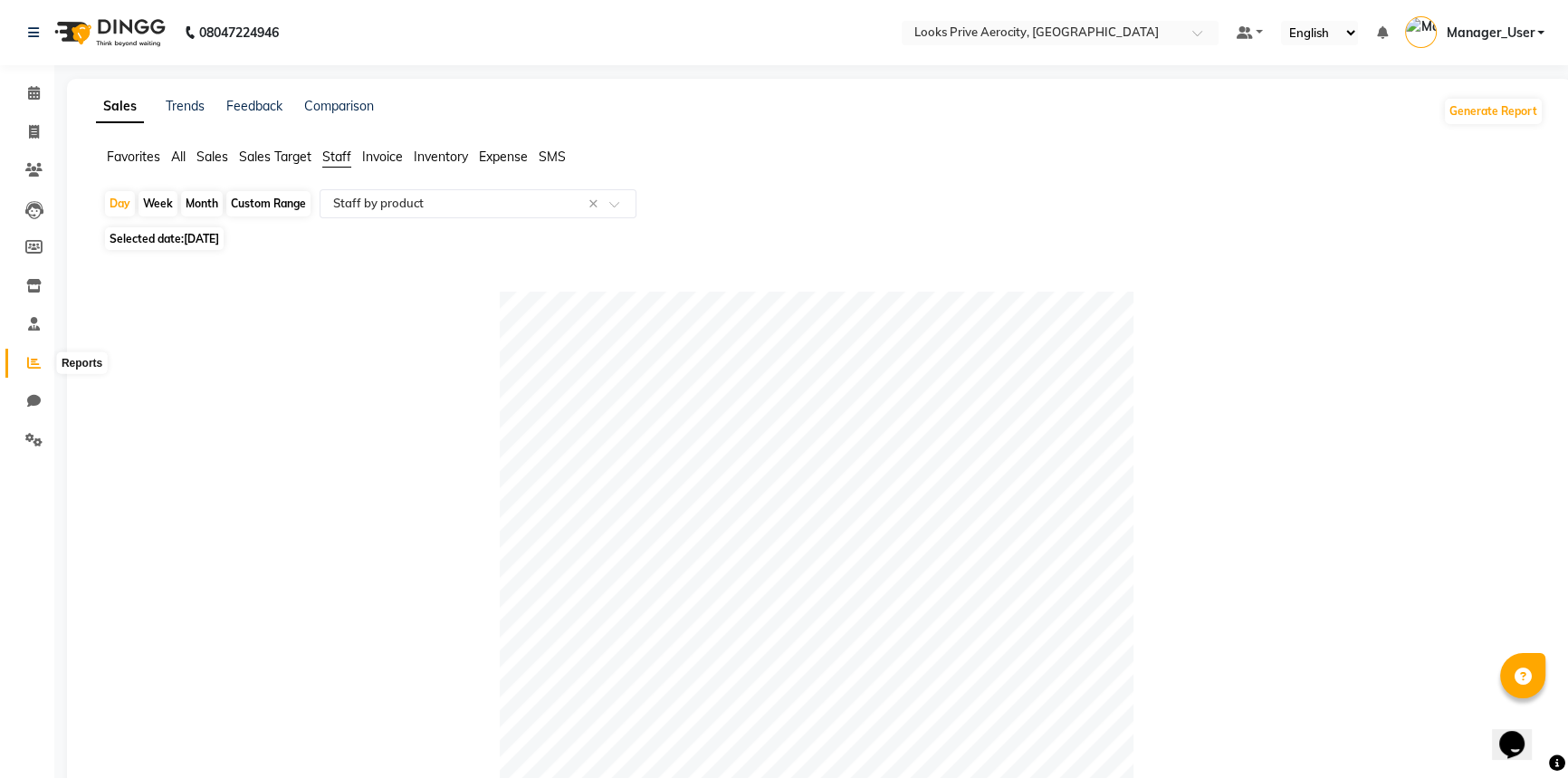
click at [31, 356] on icon at bounding box center [34, 362] width 14 height 14
click at [28, 361] on icon at bounding box center [34, 362] width 14 height 14
click at [629, 198] on div at bounding box center [478, 203] width 315 height 18
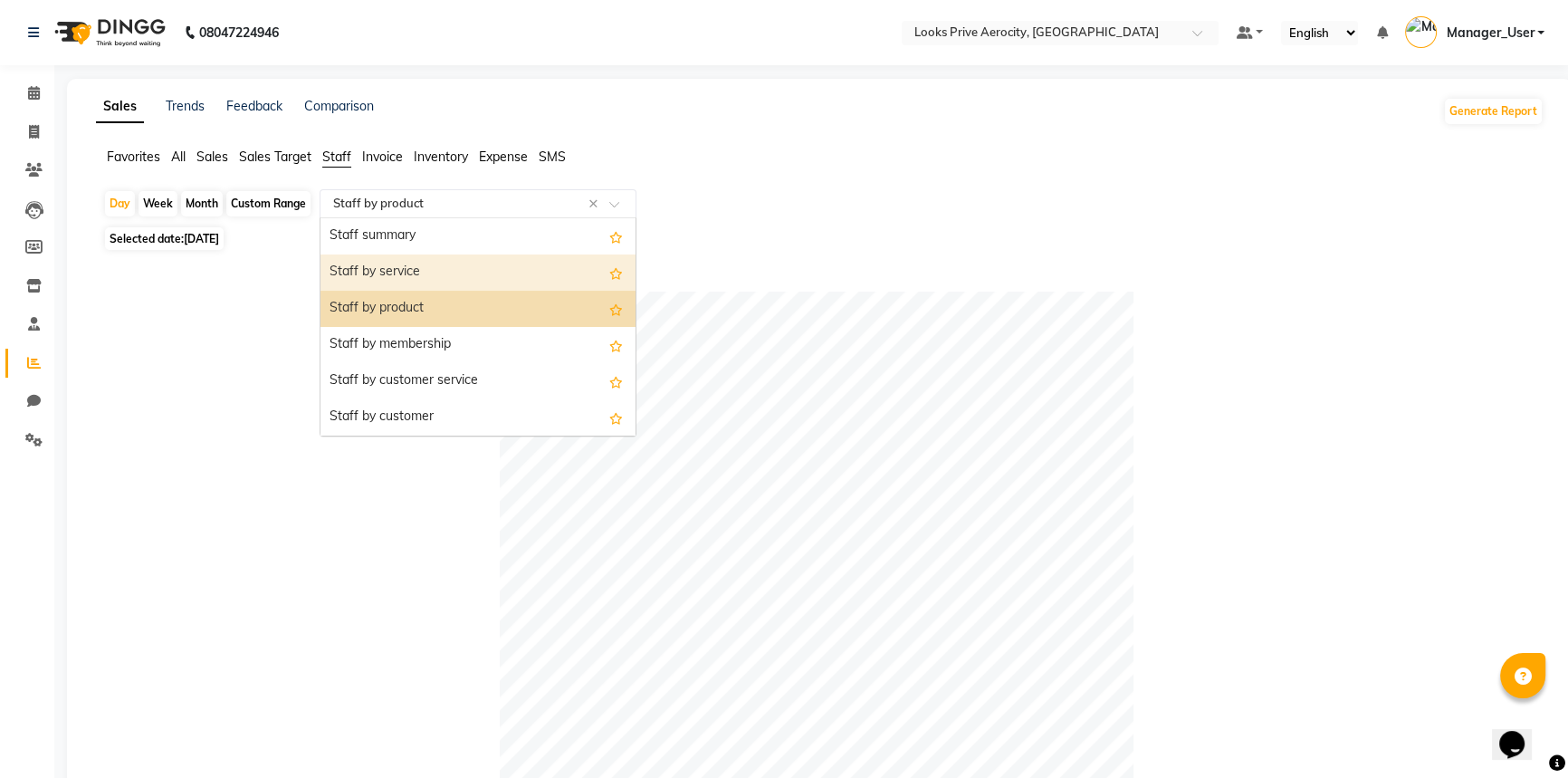
click at [496, 261] on div "Staff by service" at bounding box center [478, 272] width 315 height 36
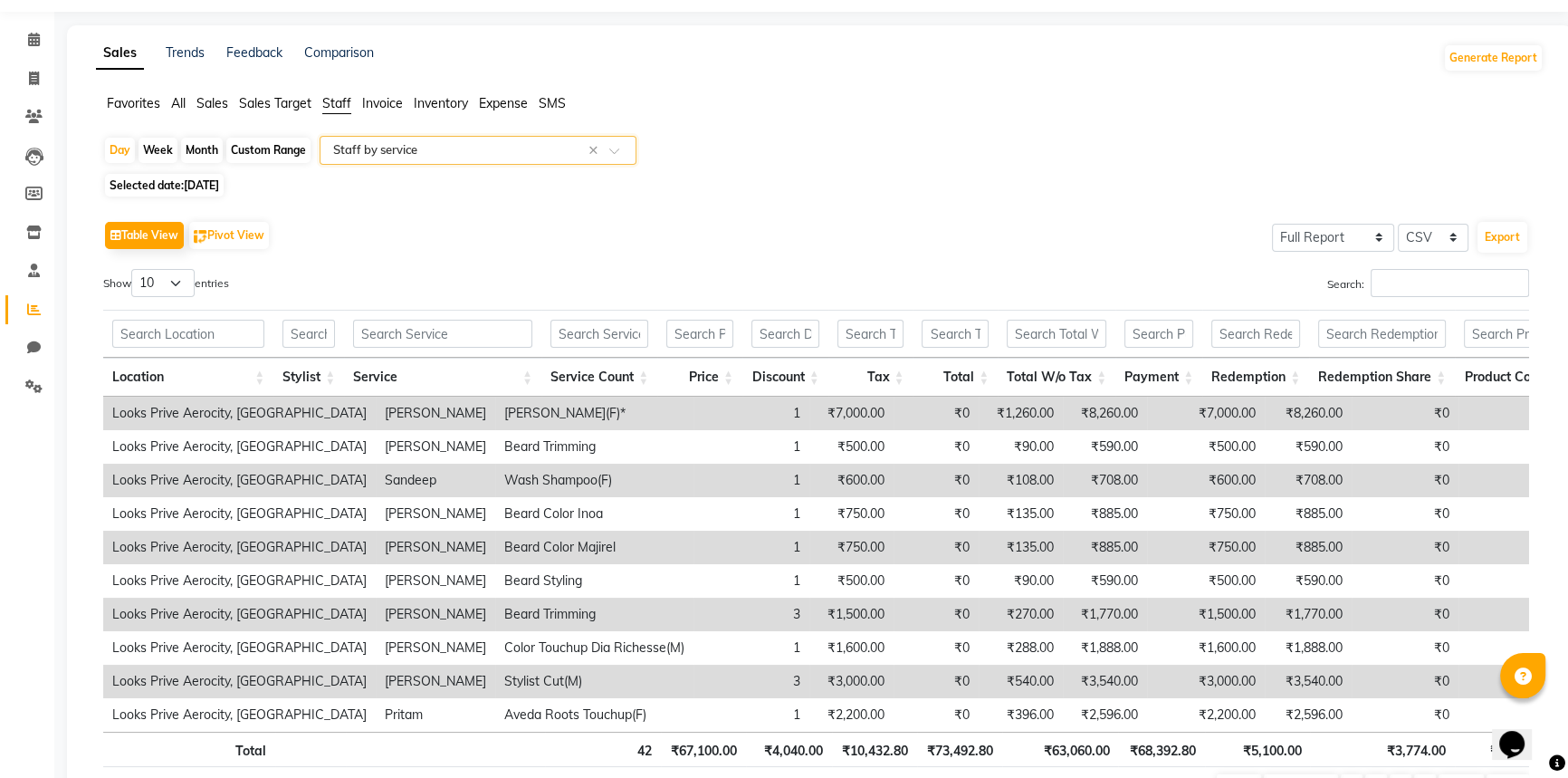
scroll to position [82, 0]
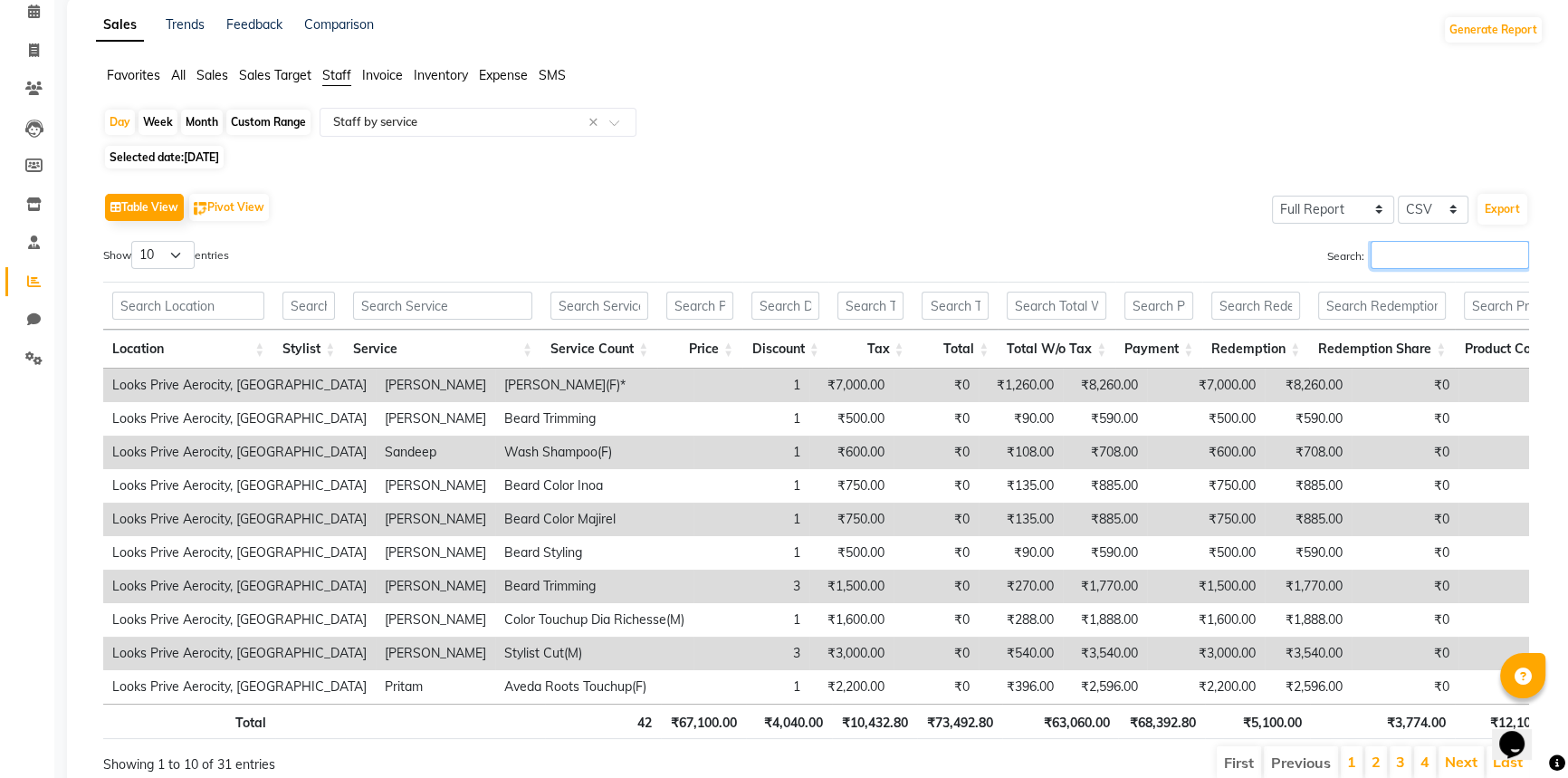
click at [1441, 255] on input "Search:" at bounding box center [1449, 254] width 158 height 28
paste input "[PERSON_NAME]"
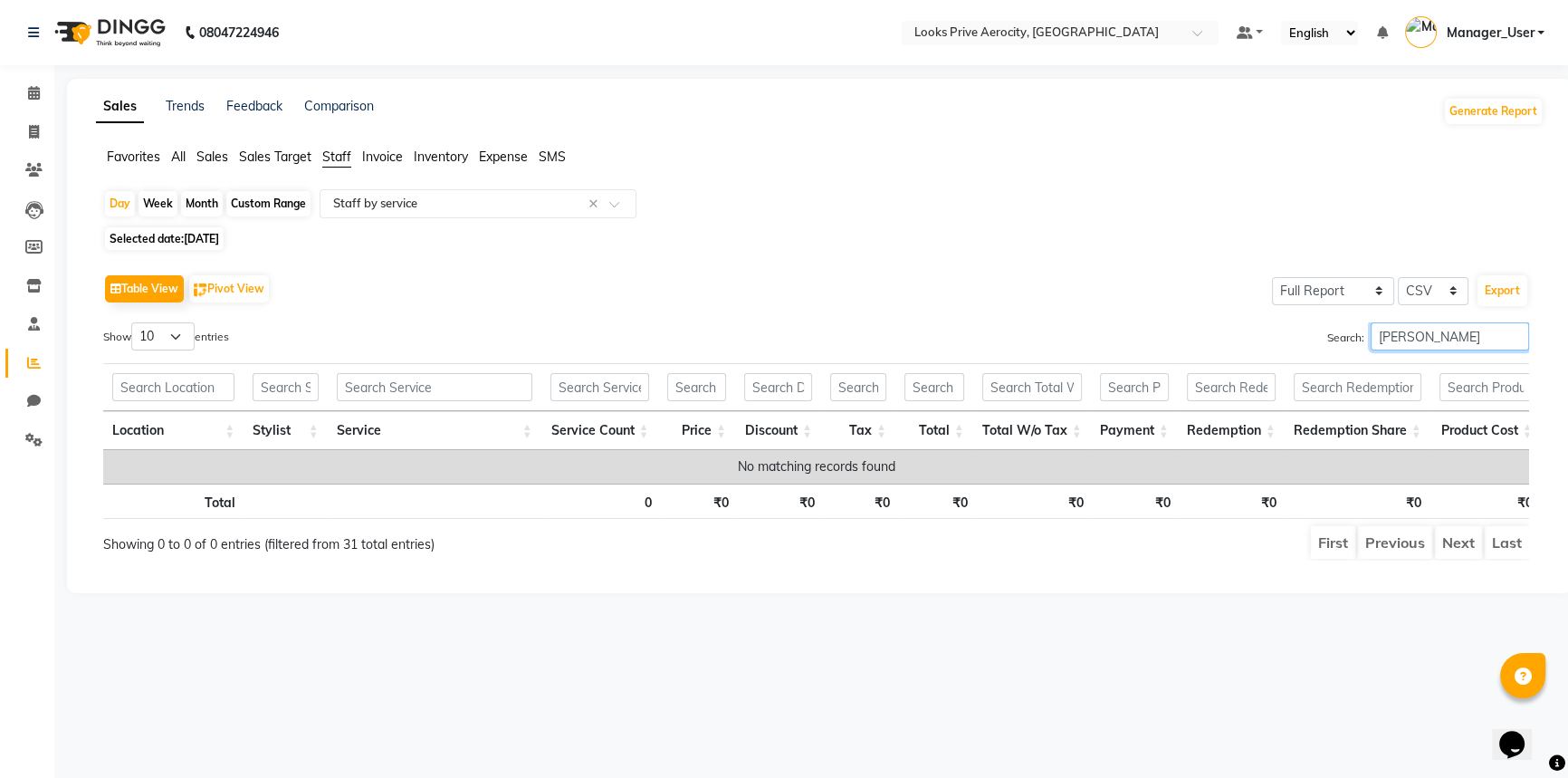
scroll to position [0, 0]
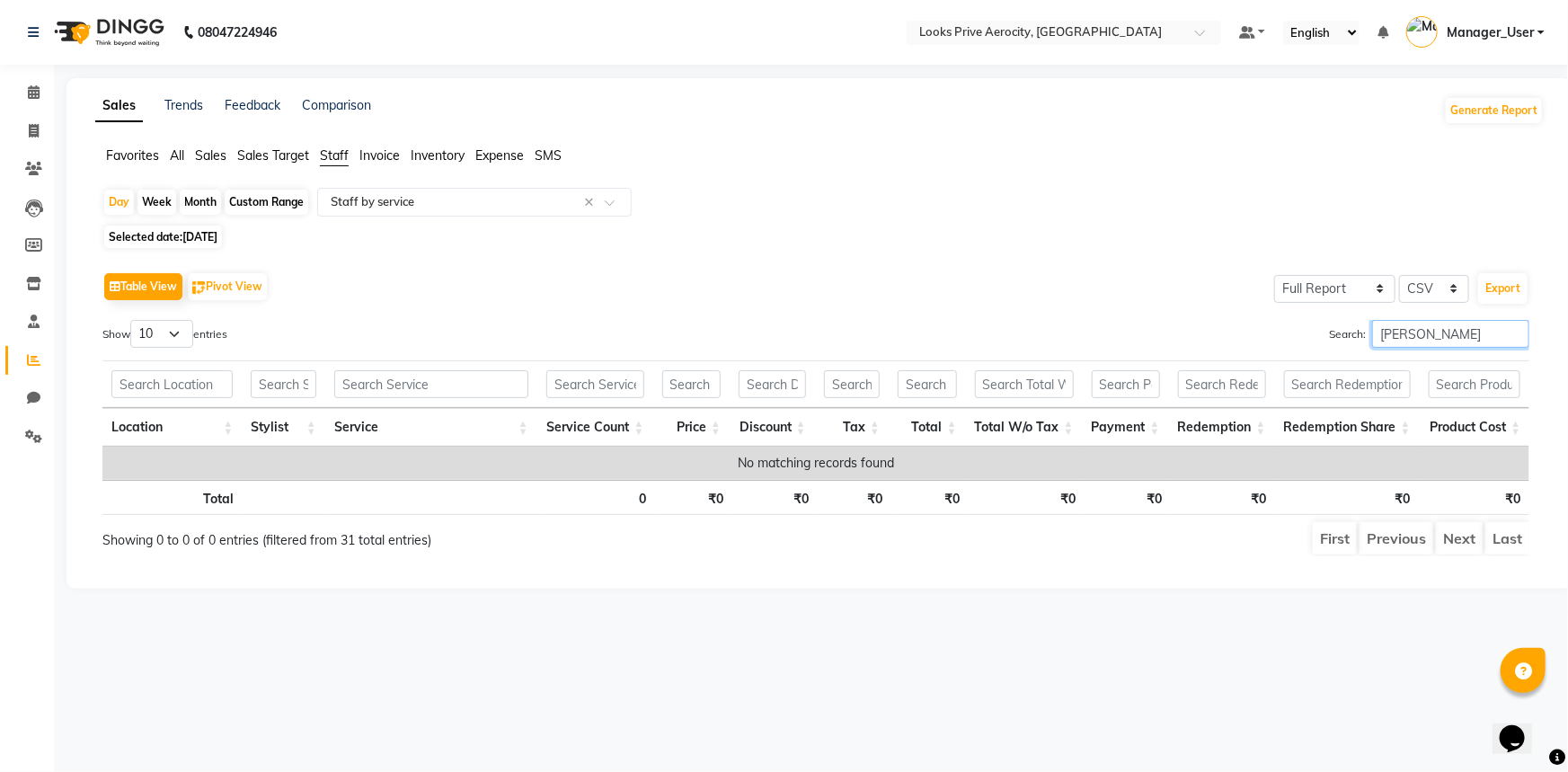
drag, startPoint x: 1416, startPoint y: 332, endPoint x: 1321, endPoint y: 319, distance: 95.9
click at [1321, 320] on div "Search: [PERSON_NAME]" at bounding box center [1179, 337] width 700 height 35
paste input "KHAN"
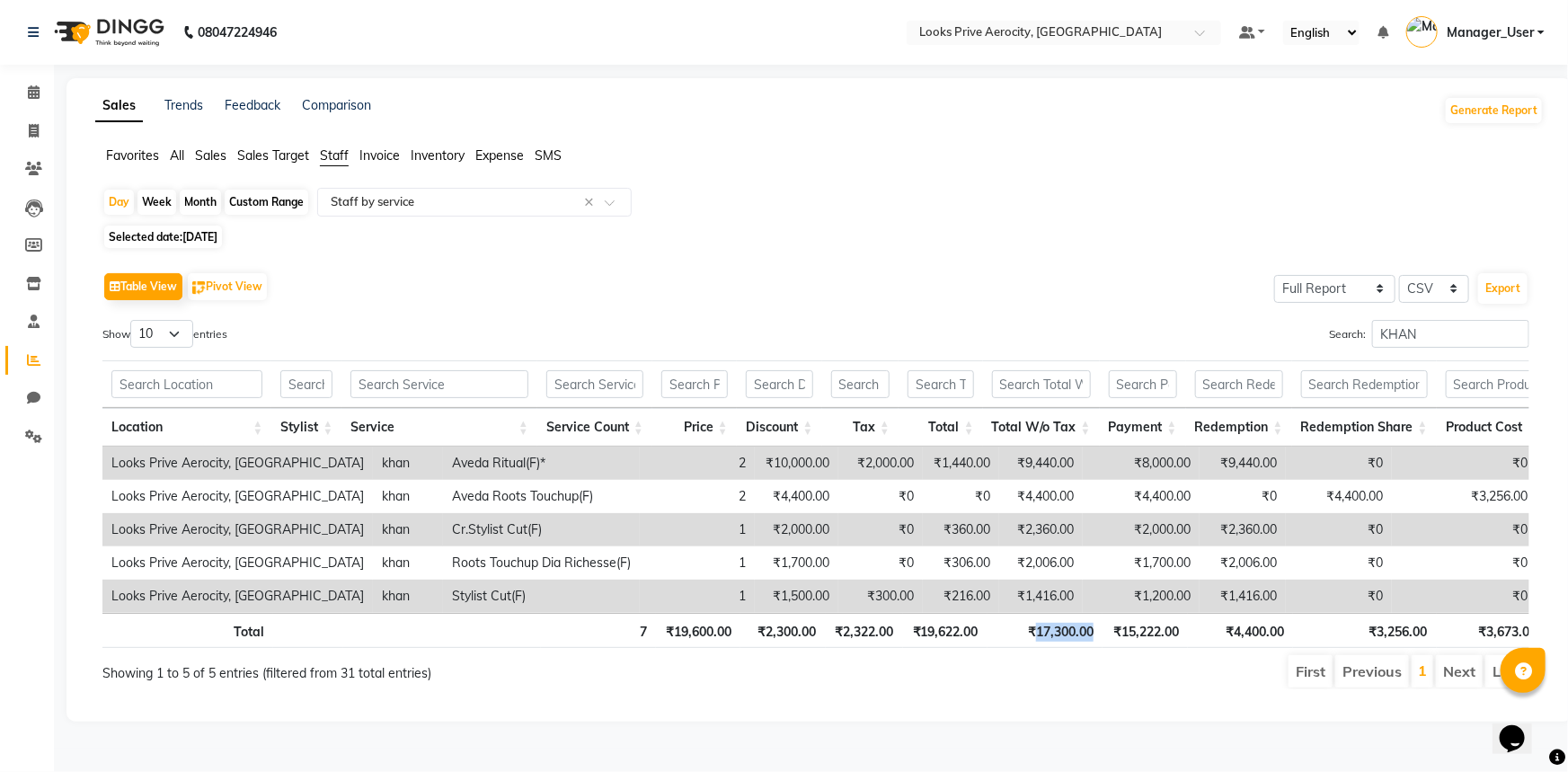
drag, startPoint x: 1096, startPoint y: 647, endPoint x: 1032, endPoint y: 638, distance: 64.6
click at [1032, 638] on th "₹17,300.00" at bounding box center [1044, 630] width 115 height 35
copy th "17,300.00"
drag, startPoint x: 1368, startPoint y: 325, endPoint x: 1302, endPoint y: 325, distance: 66.0
click at [1302, 325] on div "Search: KHAN" at bounding box center [1179, 337] width 700 height 35
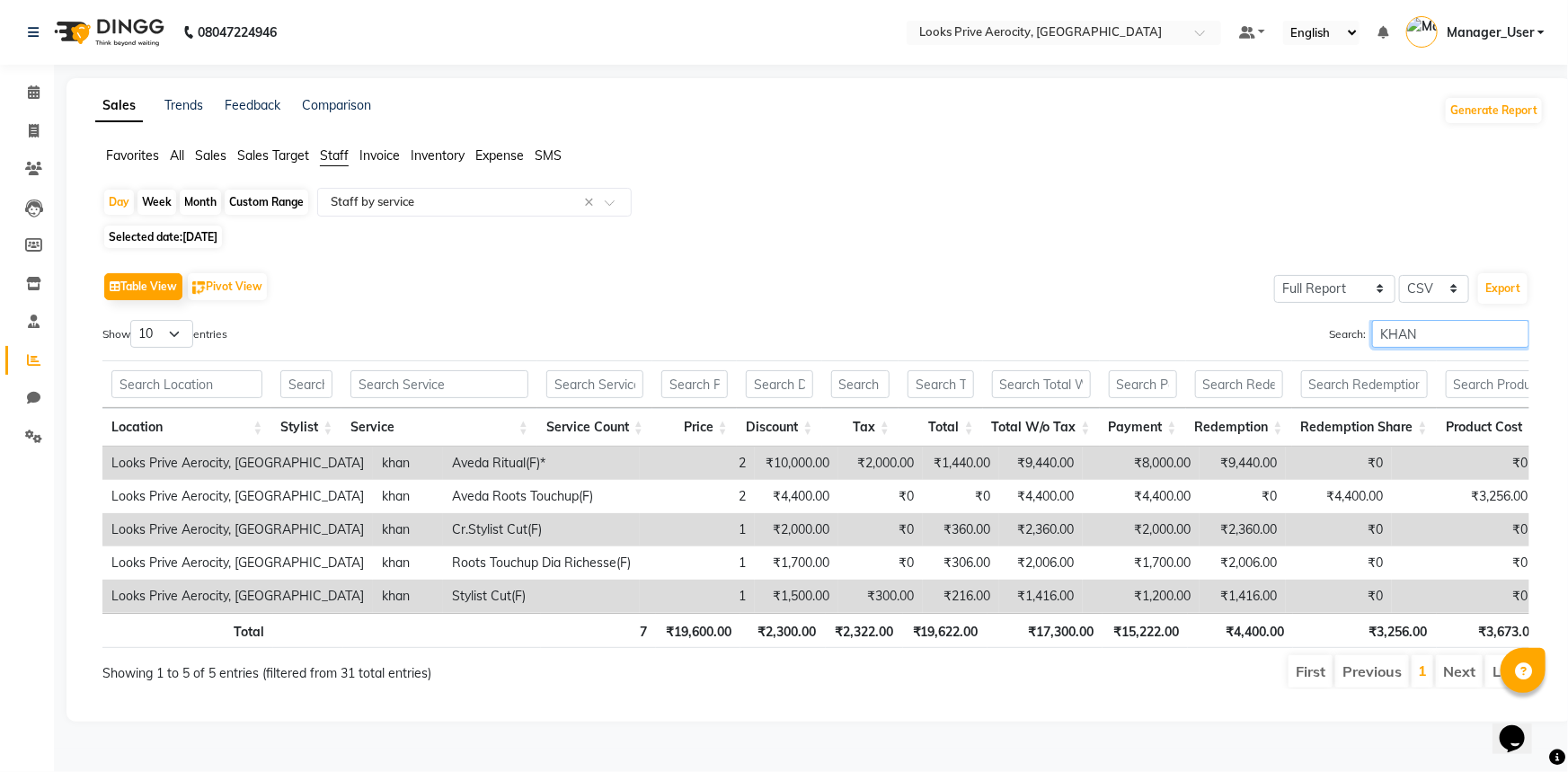
paste input "Sachin"
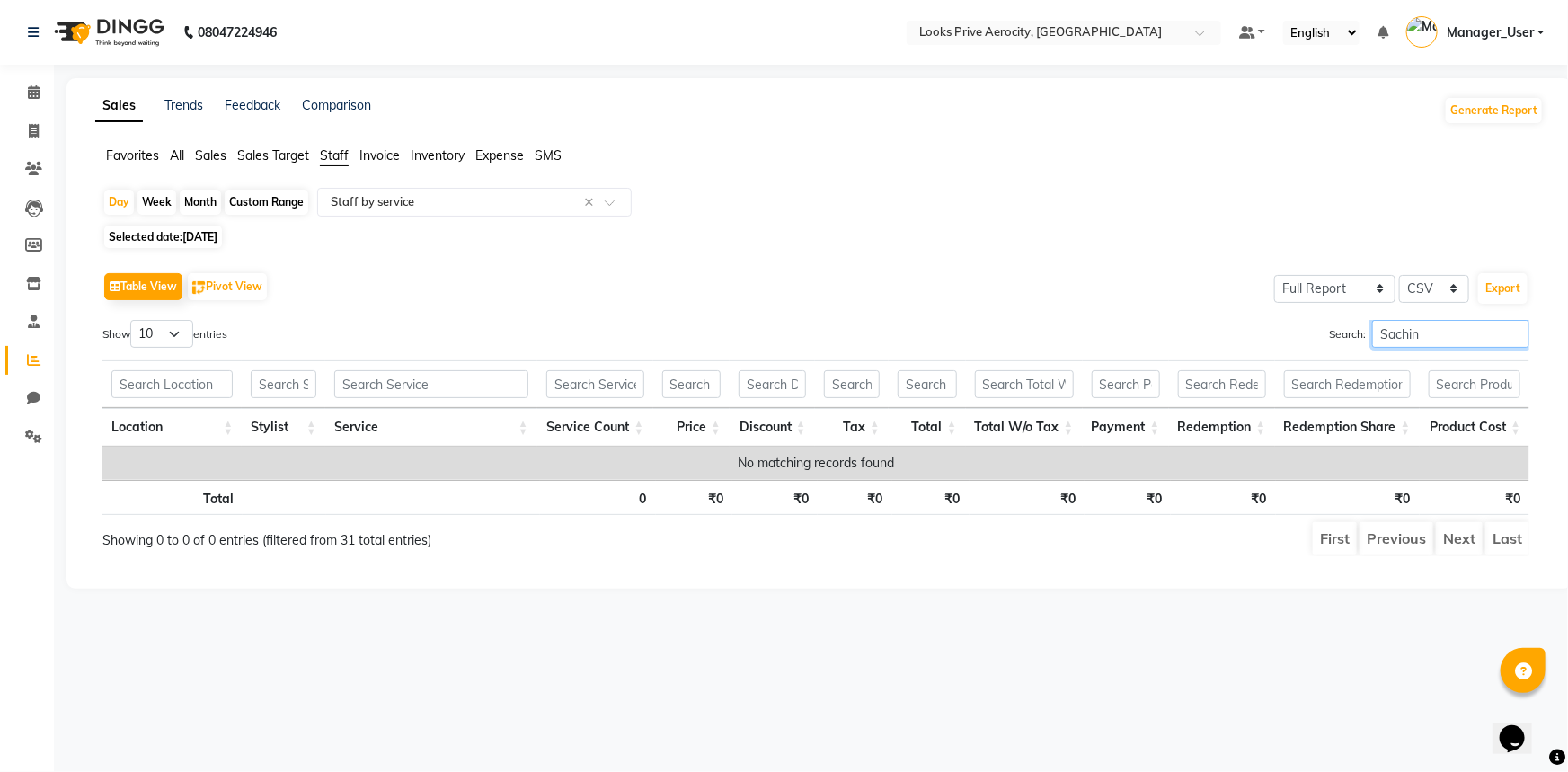
drag, startPoint x: 1434, startPoint y: 333, endPoint x: 1312, endPoint y: 325, distance: 122.3
click at [1312, 325] on div "Search: Sachin" at bounding box center [1179, 337] width 700 height 35
paste input "Pritam"
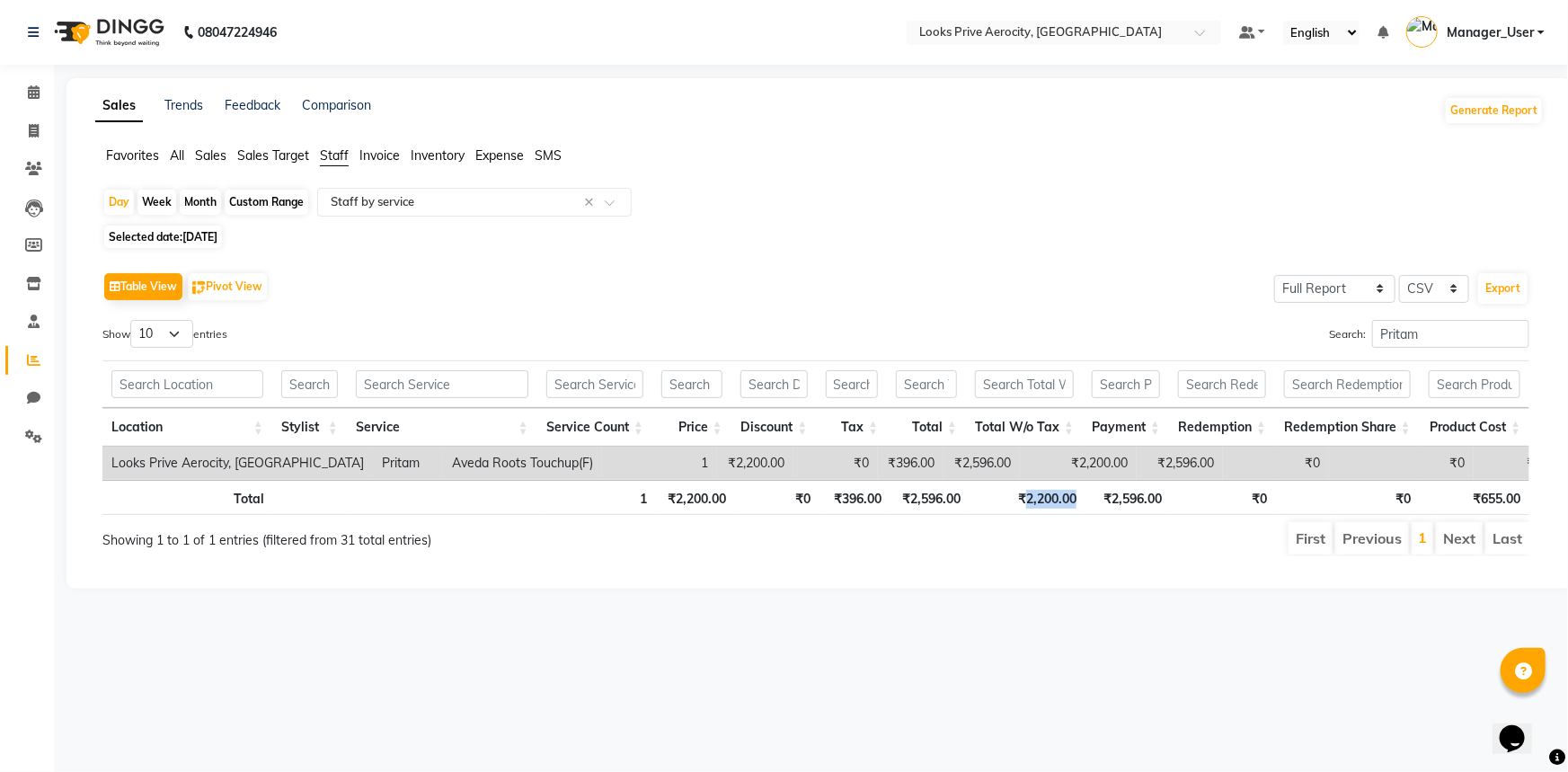
drag, startPoint x: 1081, startPoint y: 496, endPoint x: 1027, endPoint y: 491, distance: 54.2
click at [1027, 491] on th "₹2,200.00" at bounding box center [1027, 497] width 115 height 35
copy th "2,200.00"
drag, startPoint x: 1384, startPoint y: 334, endPoint x: 1293, endPoint y: 326, distance: 91.4
click at [1293, 326] on div "Search: Pritam" at bounding box center [1179, 337] width 700 height 35
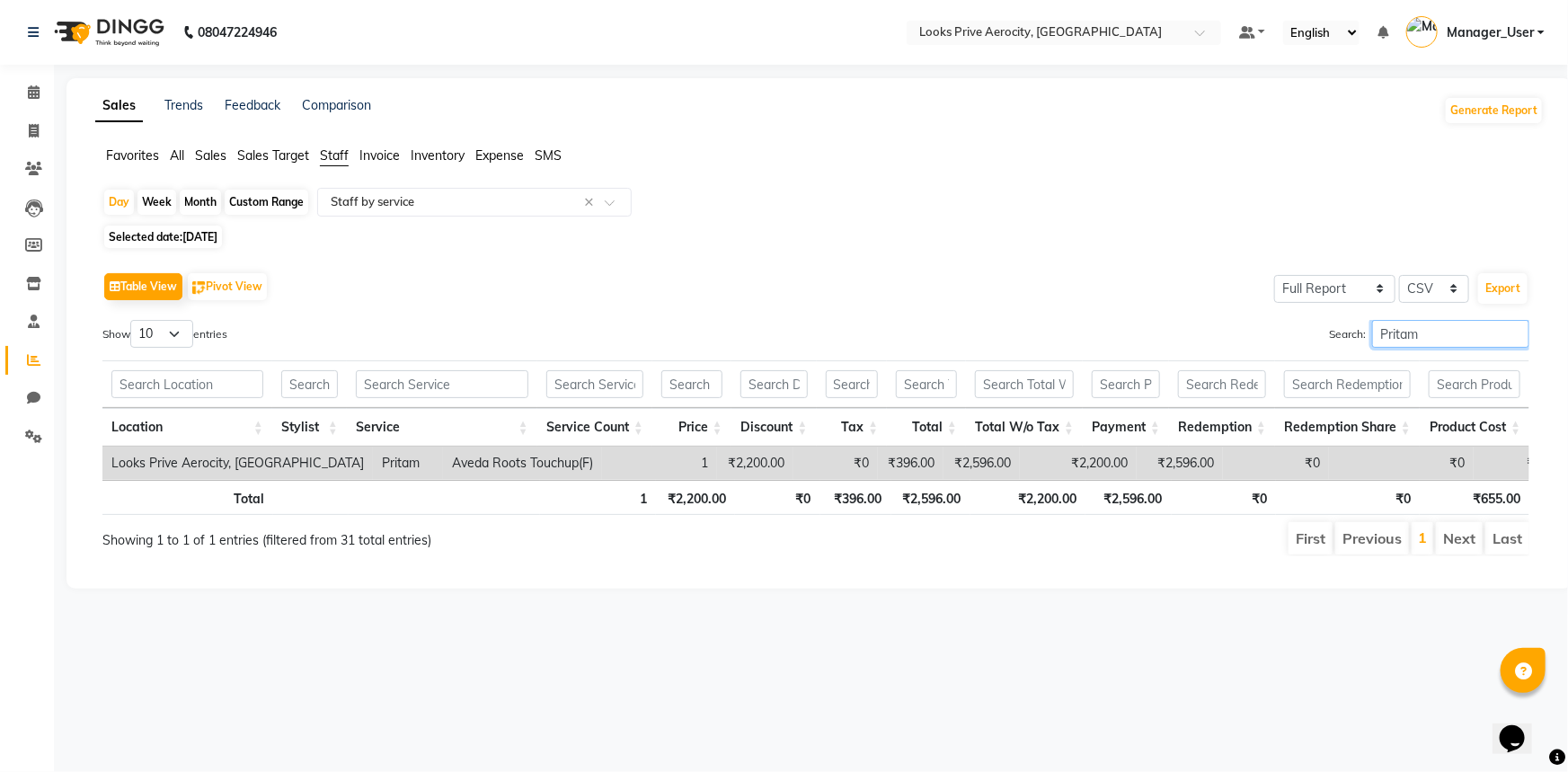
paste input "sanjeev"
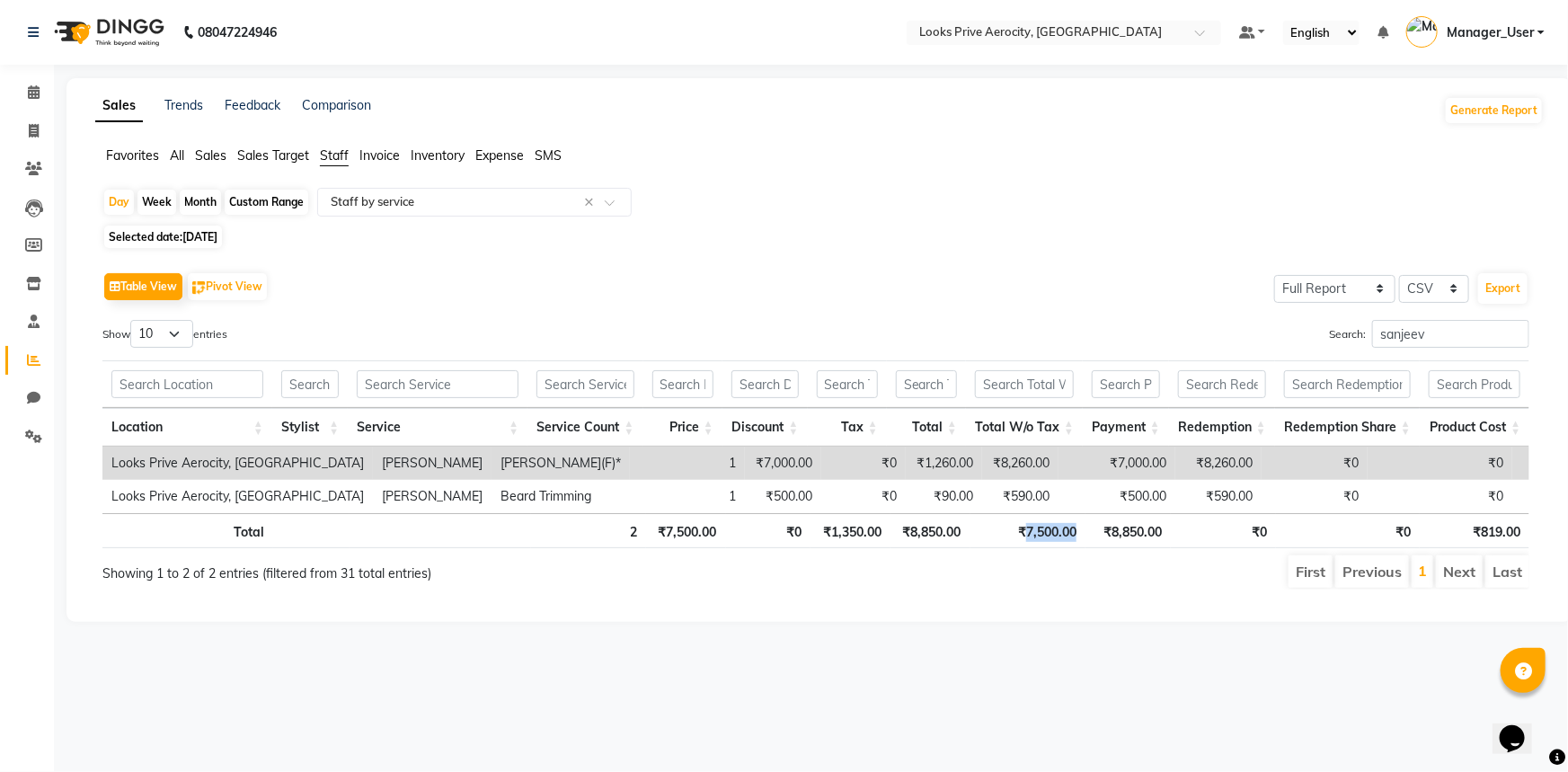
drag, startPoint x: 1076, startPoint y: 529, endPoint x: 1023, endPoint y: 526, distance: 53.1
click at [1023, 526] on th "₹7,500.00" at bounding box center [1027, 530] width 115 height 35
copy th "7,500.00"
drag, startPoint x: 1405, startPoint y: 333, endPoint x: 1331, endPoint y: 333, distance: 74.0
click at [1331, 333] on label "Search: [PERSON_NAME]" at bounding box center [1429, 333] width 200 height 28
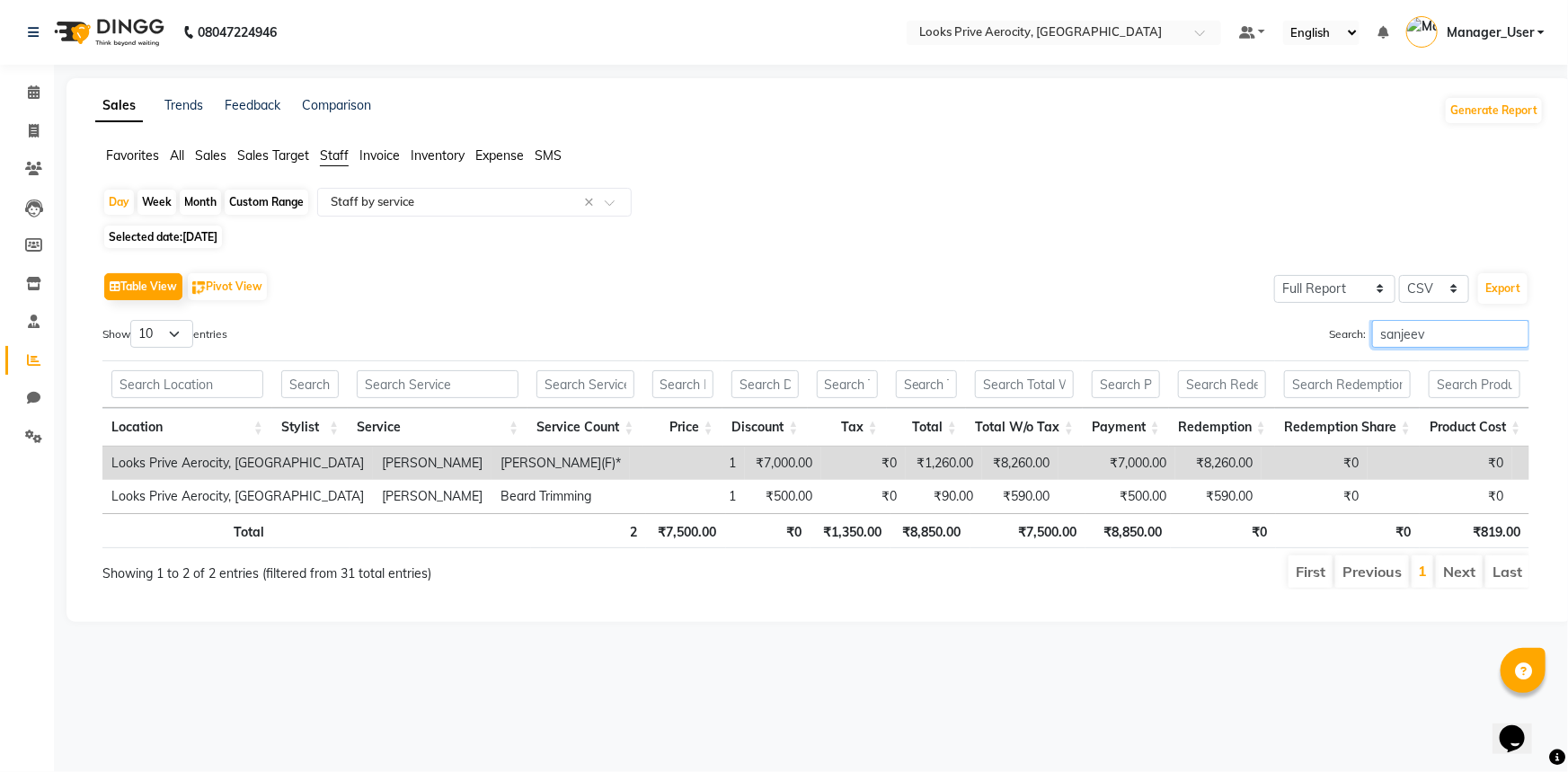
paste input "Pooja"
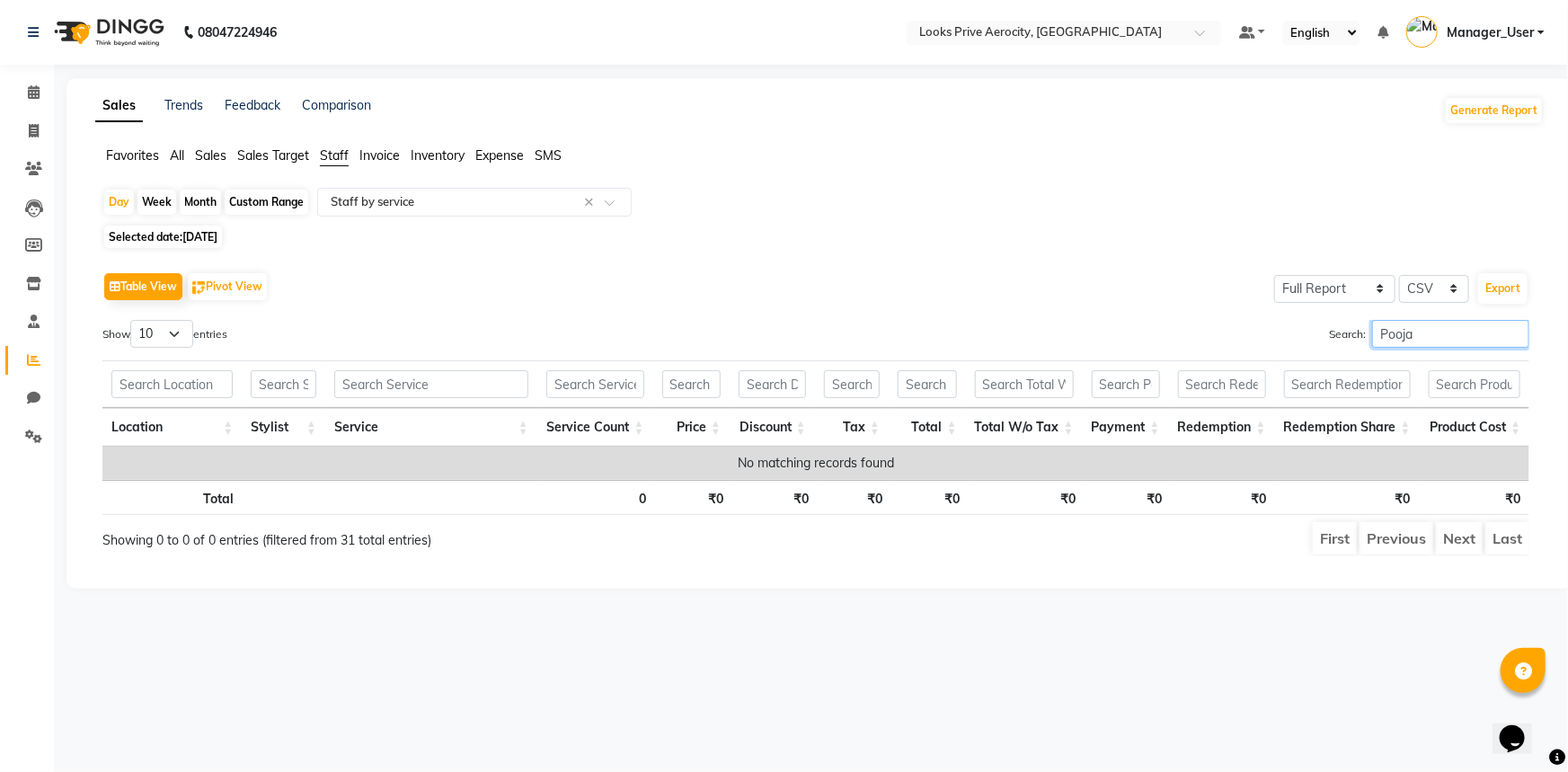
drag, startPoint x: 1418, startPoint y: 328, endPoint x: 1311, endPoint y: 332, distance: 107.1
click at [1311, 332] on div "Search: Pooja" at bounding box center [1179, 337] width 700 height 35
paste input "Esh"
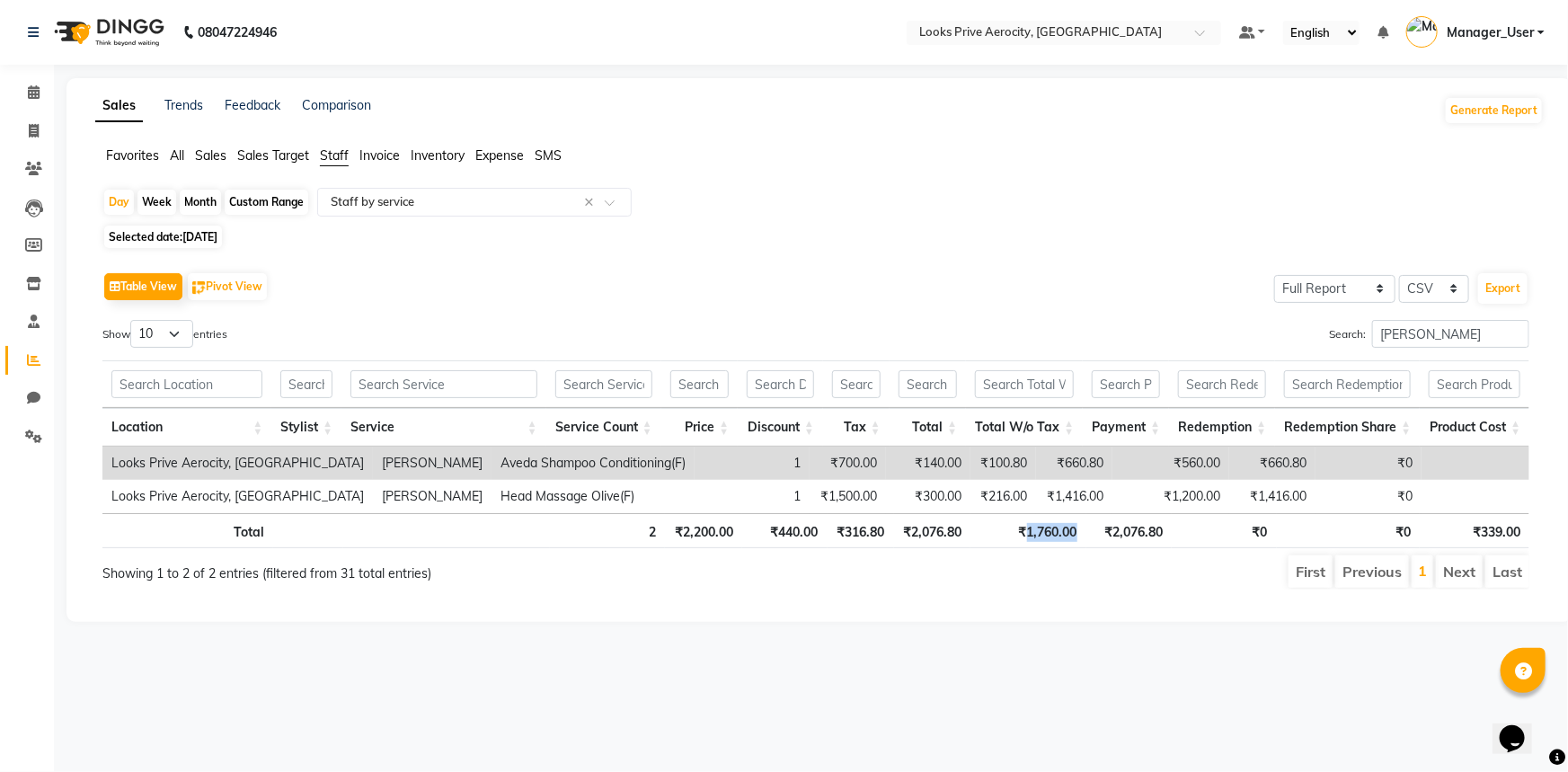
drag, startPoint x: 1087, startPoint y: 525, endPoint x: 1026, endPoint y: 523, distance: 61.0
click at [1026, 523] on tr "Total 2 ₹2,200.00 ₹440.00 ₹316.80 ₹2,076.80 ₹1,760.00 ₹2,076.80 ₹0 ₹0 ₹339.00" at bounding box center [815, 530] width 1426 height 35
copy th "1,760.00"
drag, startPoint x: 1422, startPoint y: 329, endPoint x: 1316, endPoint y: 330, distance: 106.0
click at [1317, 330] on div "Search: [PERSON_NAME]" at bounding box center [1179, 337] width 700 height 35
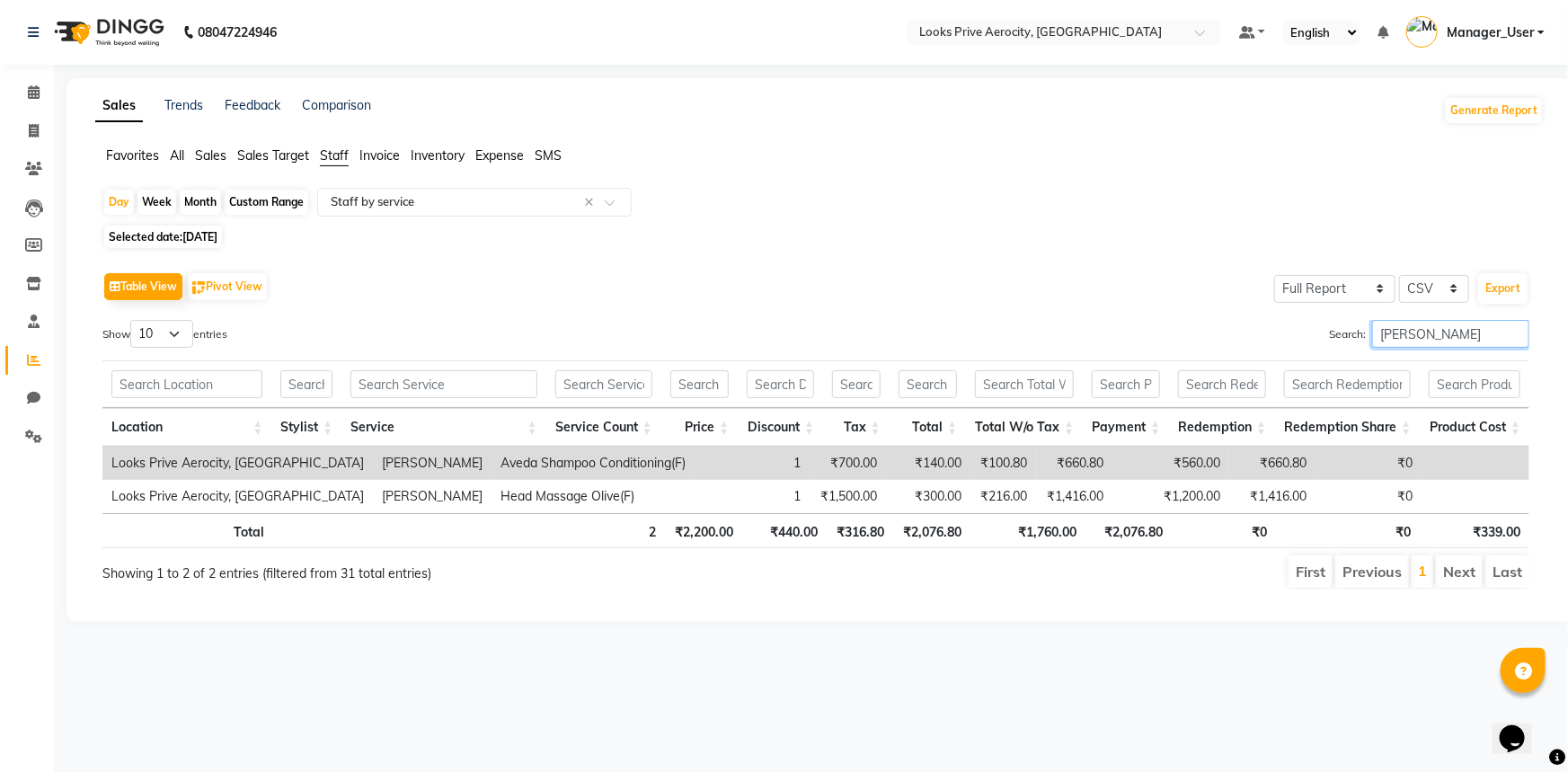
paste input "Poonam"
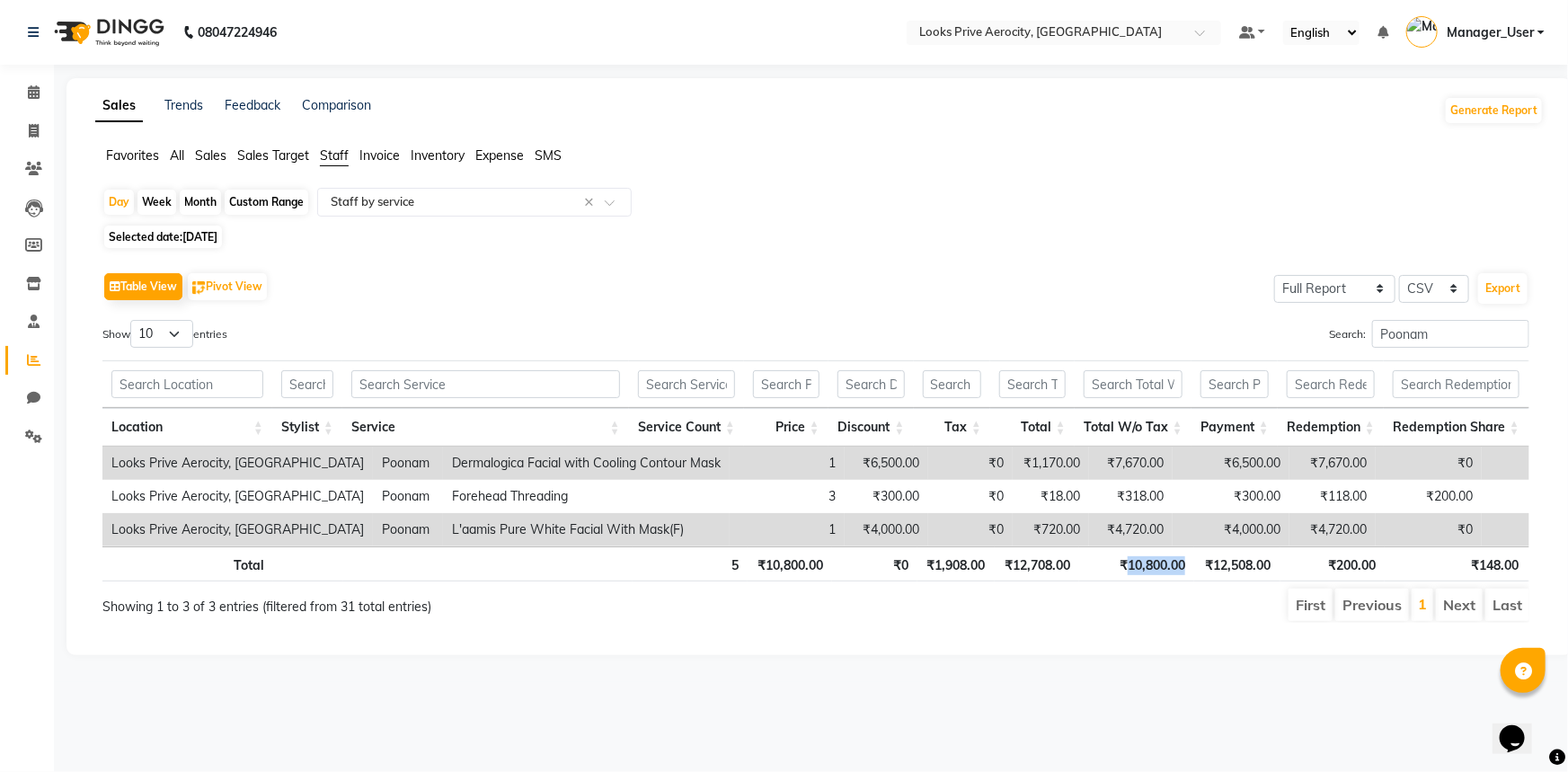
drag, startPoint x: 1200, startPoint y: 572, endPoint x: 1127, endPoint y: 567, distance: 73.2
click at [1127, 567] on tr "Total 5 ₹10,800.00 ₹0 ₹1,908.00 ₹12,708.00 ₹10,800.00 ₹12,508.00 ₹200.00 ₹148.0…" at bounding box center [869, 564] width 1535 height 35
copy th "10,800.00"
drag, startPoint x: 1432, startPoint y: 327, endPoint x: 1300, endPoint y: 327, distance: 132.0
click at [1300, 327] on div "Search: Poonam" at bounding box center [1179, 337] width 700 height 35
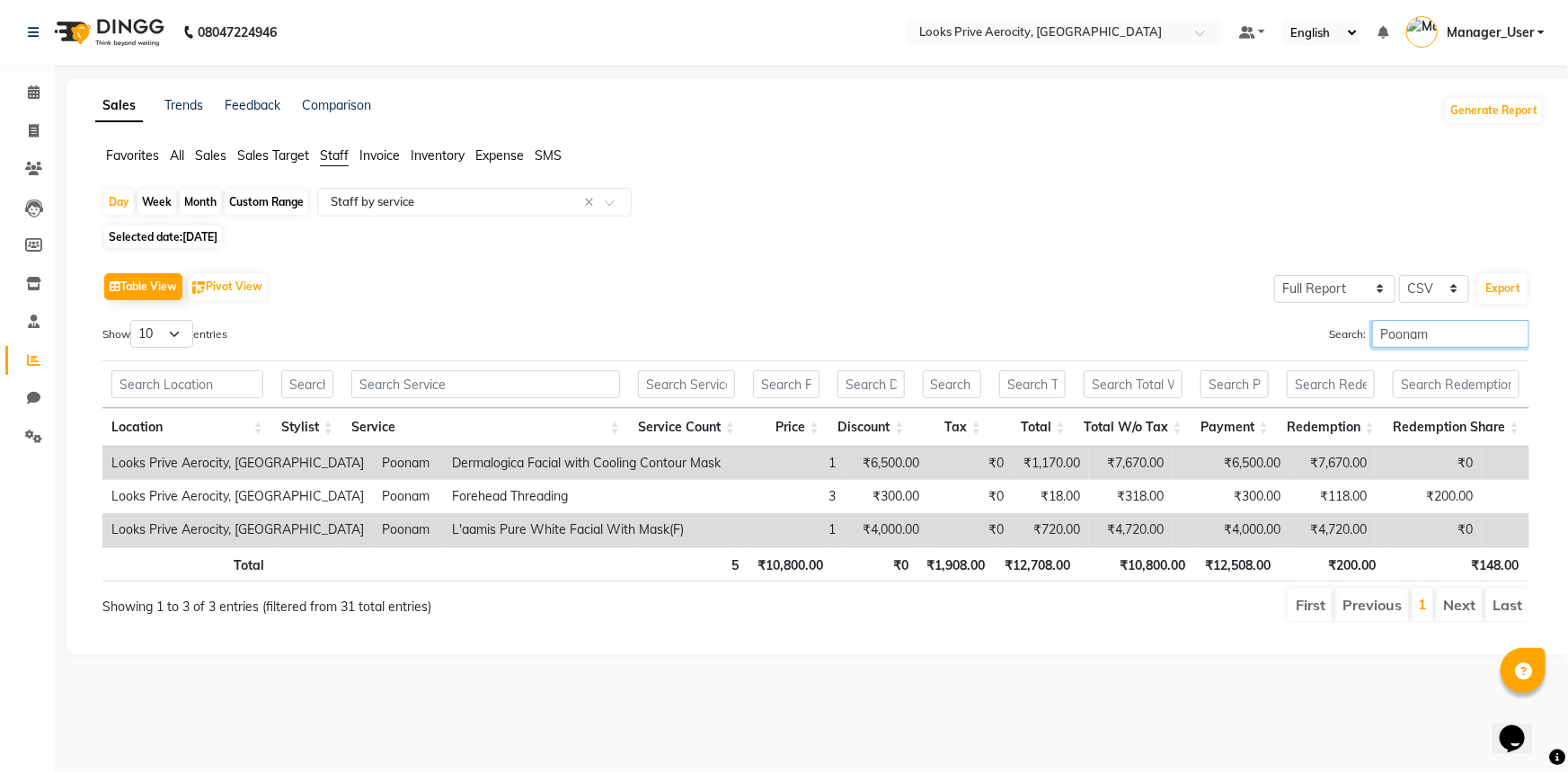
paste input "Kapil"
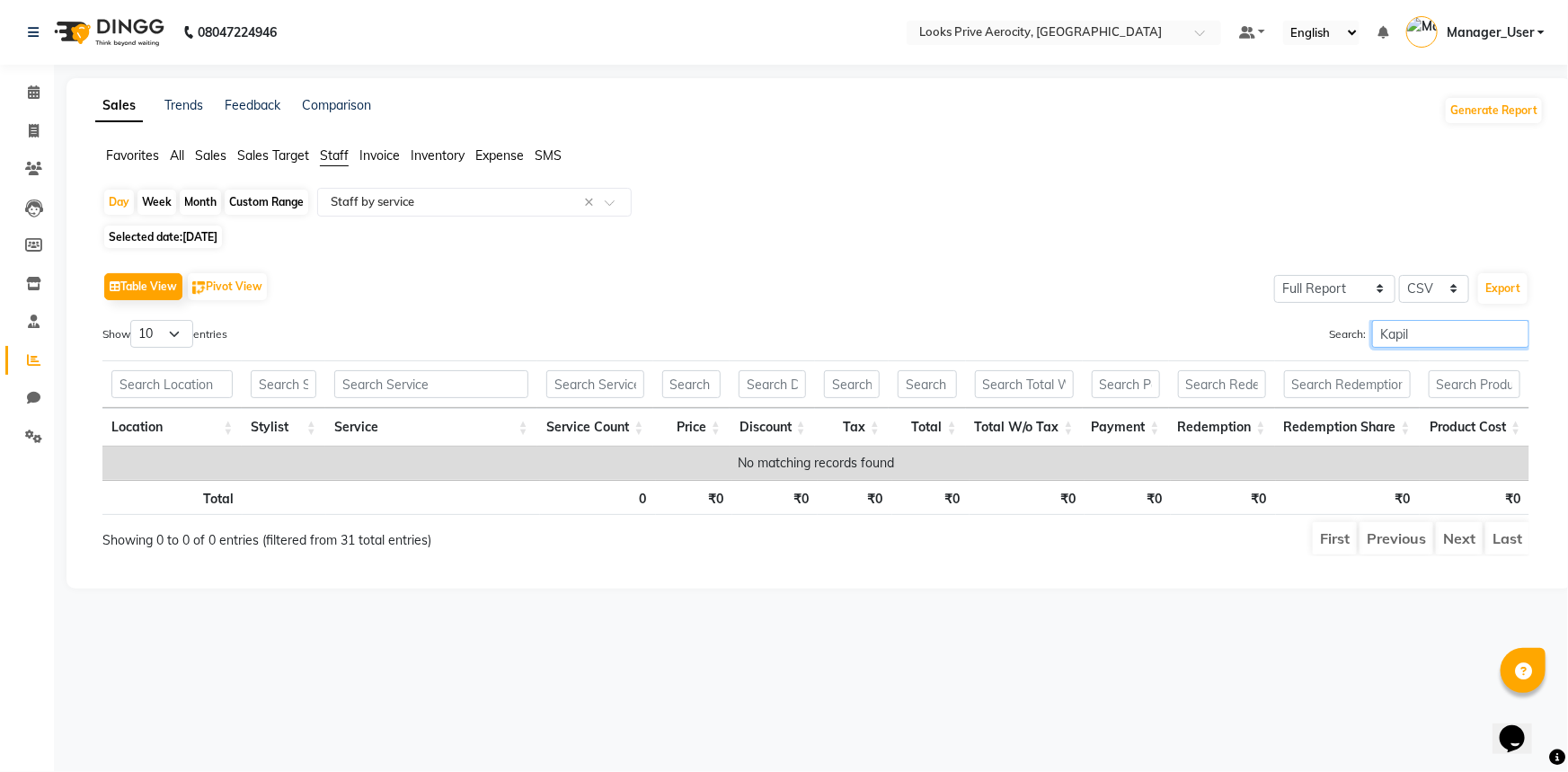
drag, startPoint x: 1447, startPoint y: 333, endPoint x: 1307, endPoint y: 327, distance: 140.1
click at [1307, 327] on div "Search: Kapil" at bounding box center [1179, 337] width 700 height 35
paste input "[PERSON_NAME]"
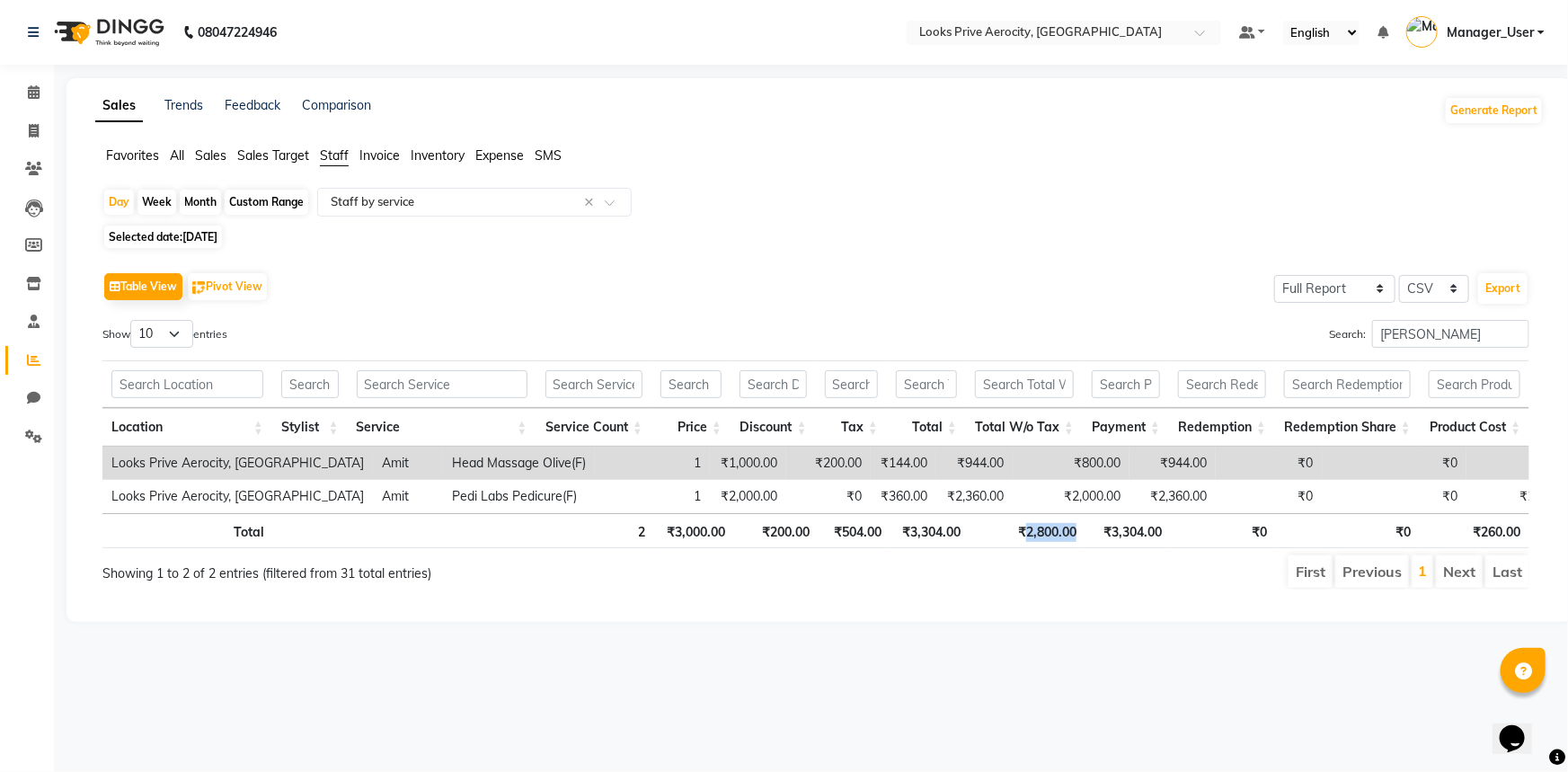
drag, startPoint x: 1092, startPoint y: 521, endPoint x: 1024, endPoint y: 522, distance: 68.0
click at [1024, 522] on tr "Total 2 ₹3,000.00 ₹200.00 ₹504.00 ₹3,304.00 ₹2,800.00 ₹3,304.00 ₹0 ₹0 ₹260.00" at bounding box center [815, 530] width 1426 height 35
copy th "2,800.00"
drag, startPoint x: 1437, startPoint y: 333, endPoint x: 1320, endPoint y: 325, distance: 117.3
click at [1320, 325] on div "Search: [PERSON_NAME]" at bounding box center [1179, 337] width 700 height 35
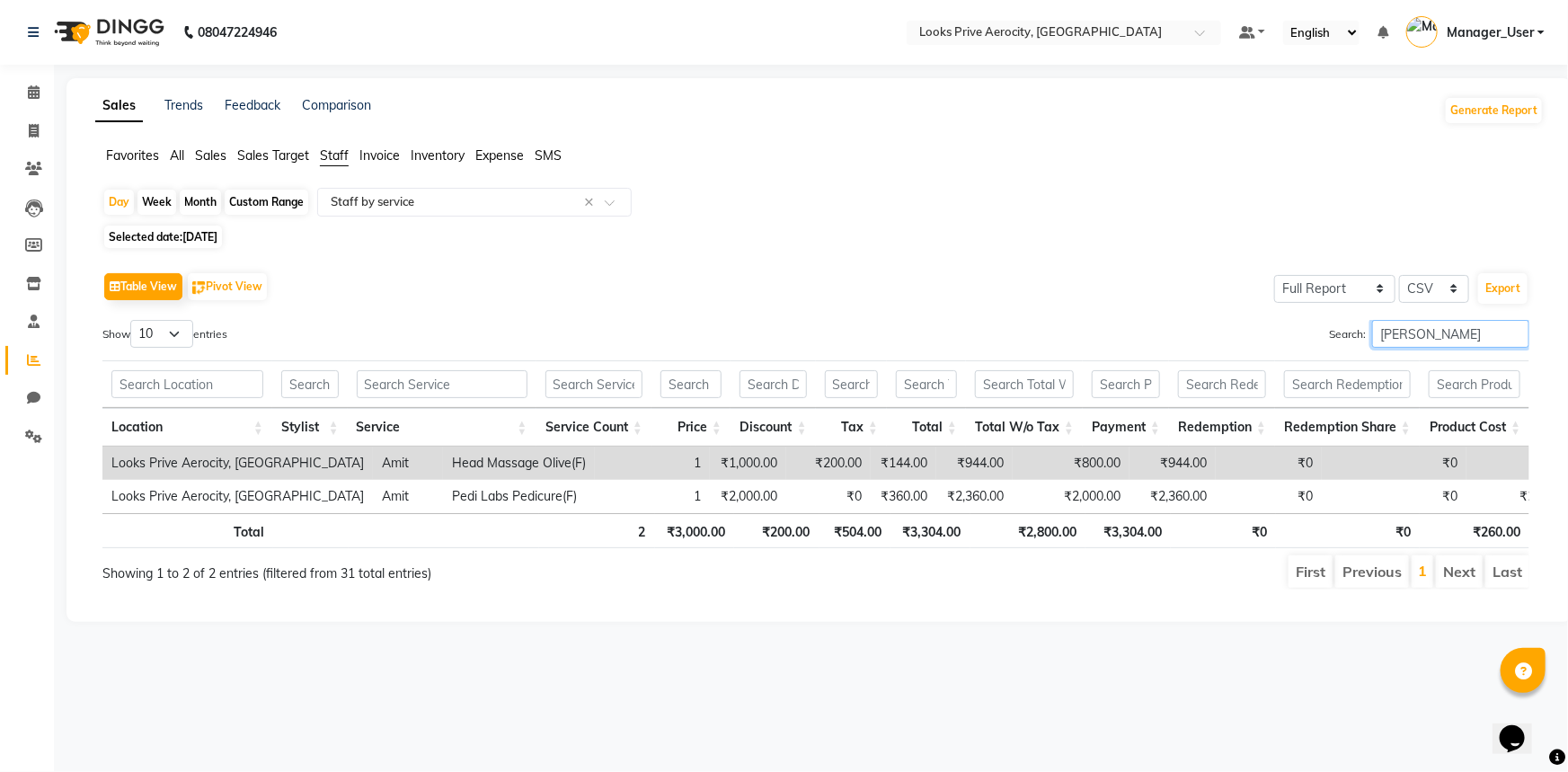
paste input "[PERSON_NAME]"
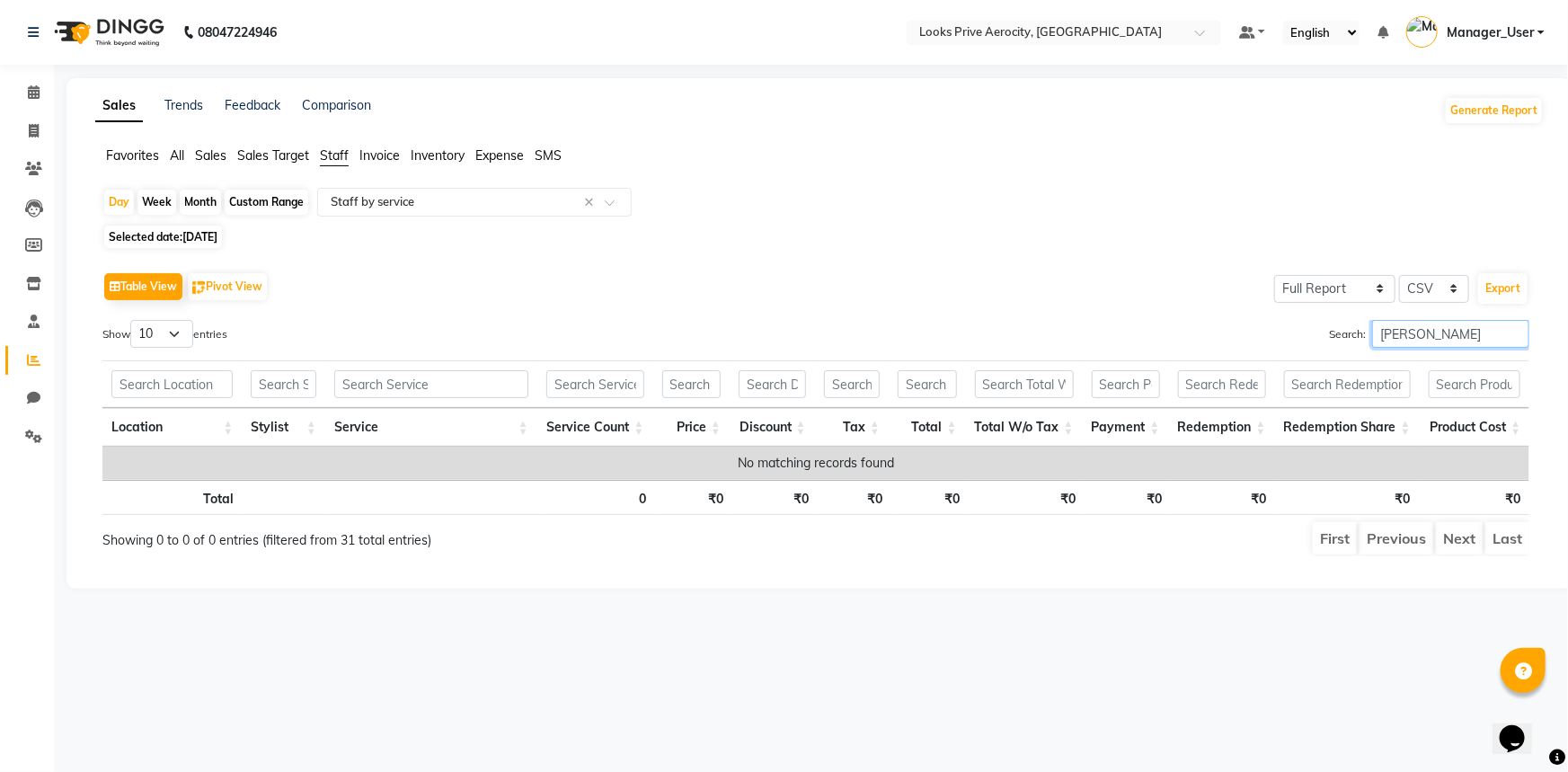
drag, startPoint x: 1459, startPoint y: 340, endPoint x: 1332, endPoint y: 320, distance: 128.6
click at [1332, 320] on label "Search: [PERSON_NAME]" at bounding box center [1429, 333] width 200 height 28
paste input "Mohit"
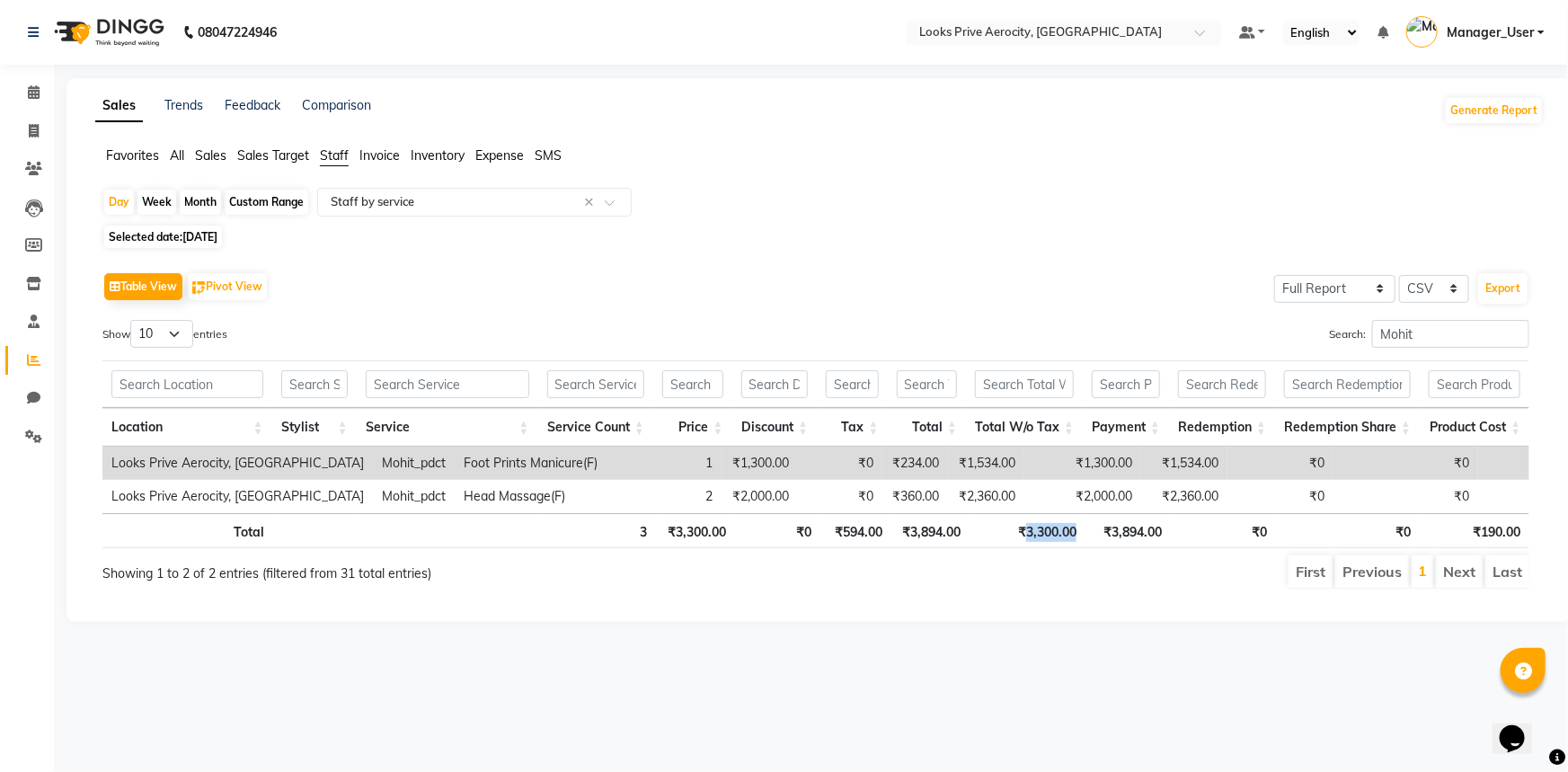
drag, startPoint x: 1093, startPoint y: 534, endPoint x: 1025, endPoint y: 523, distance: 68.9
click at [1025, 523] on tr "Total 3 ₹3,300.00 ₹0 ₹594.00 ₹3,894.00 ₹3,300.00 ₹3,894.00 ₹0 ₹0 ₹190.00" at bounding box center [815, 530] width 1426 height 35
drag, startPoint x: 1445, startPoint y: 325, endPoint x: 1324, endPoint y: 306, distance: 122.5
click at [1324, 306] on div "Table View Pivot View Select Full Report Filtered Report Select CSV PDF Export …" at bounding box center [815, 429] width 1426 height 322
paste input "[PERSON_NAME]"
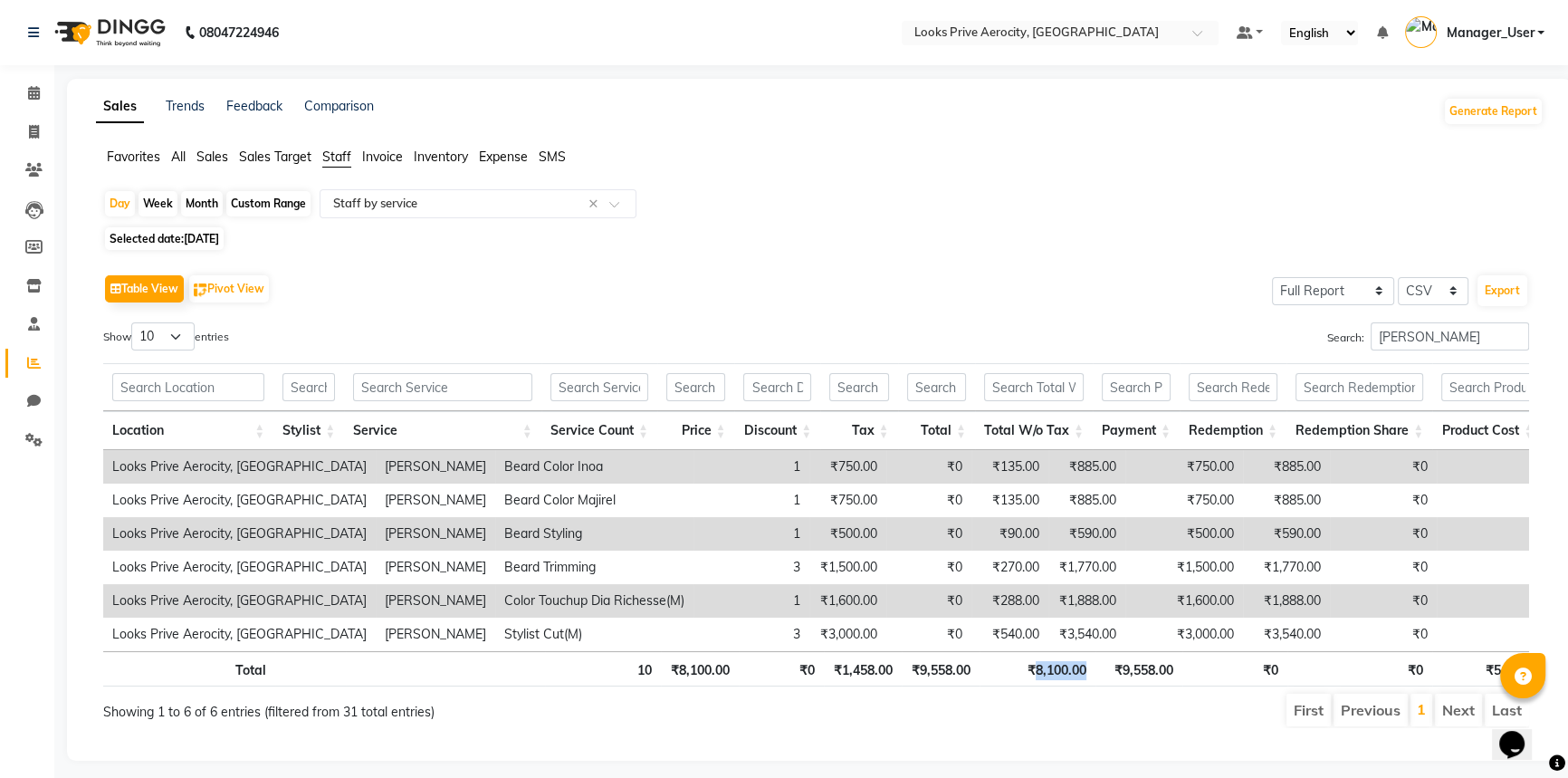
drag, startPoint x: 1077, startPoint y: 676, endPoint x: 1032, endPoint y: 673, distance: 45.1
click at [1032, 673] on tr "Total 10 ₹8,100.00 ₹0 ₹1,458.00 ₹9,558.00 ₹8,100.00 ₹9,558.00 ₹0 ₹0 ₹545.00" at bounding box center [822, 668] width 1439 height 35
drag, startPoint x: 1446, startPoint y: 344, endPoint x: 1295, endPoint y: 344, distance: 151.0
click at [1295, 344] on div "Search: [PERSON_NAME]" at bounding box center [1180, 340] width 700 height 35
paste input "Mujtaba"
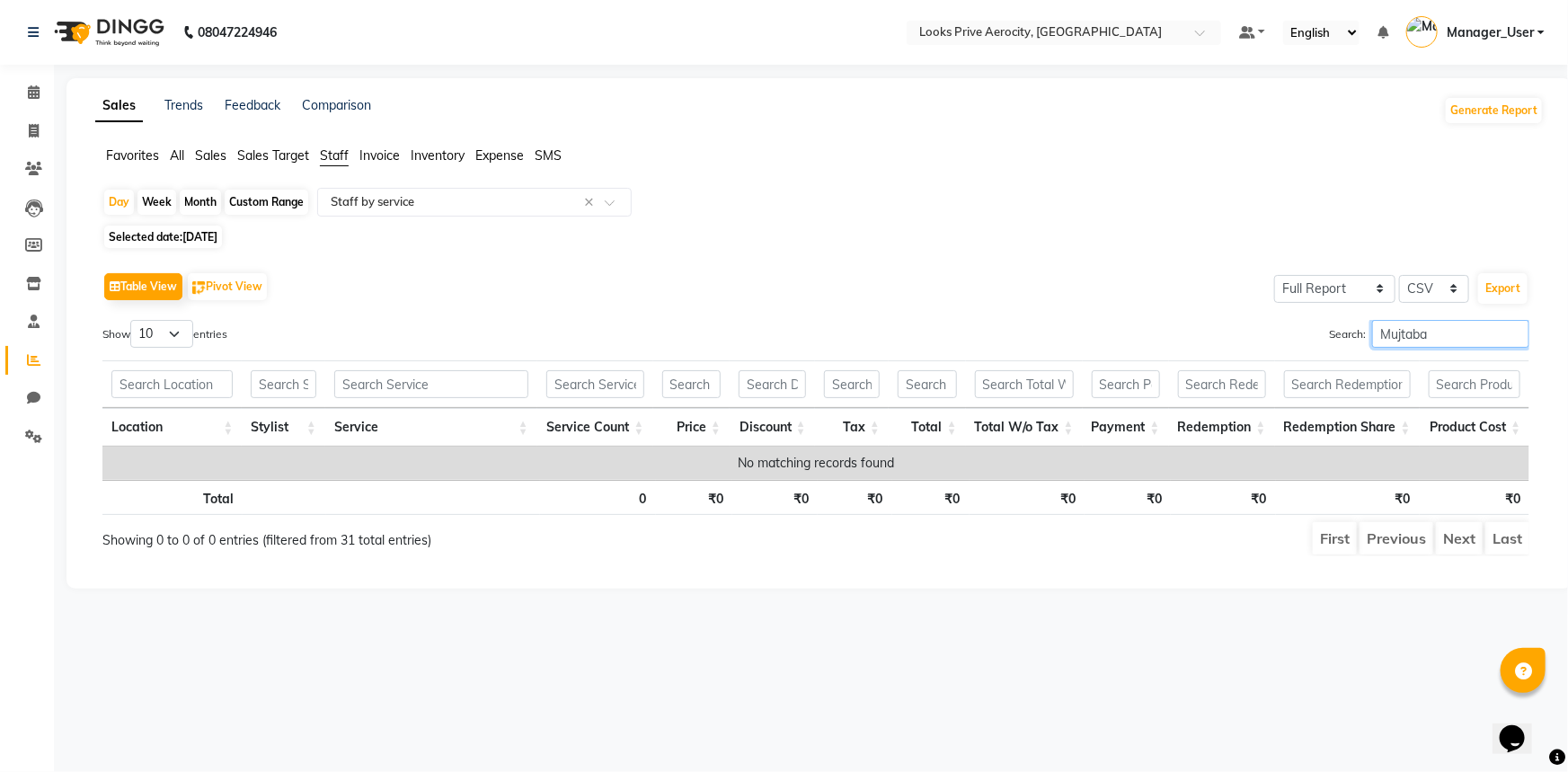
drag, startPoint x: 1437, startPoint y: 329, endPoint x: 1349, endPoint y: 326, distance: 88.1
click at [1349, 326] on label "Search: Mujtaba" at bounding box center [1429, 333] width 200 height 28
paste input "Aman"
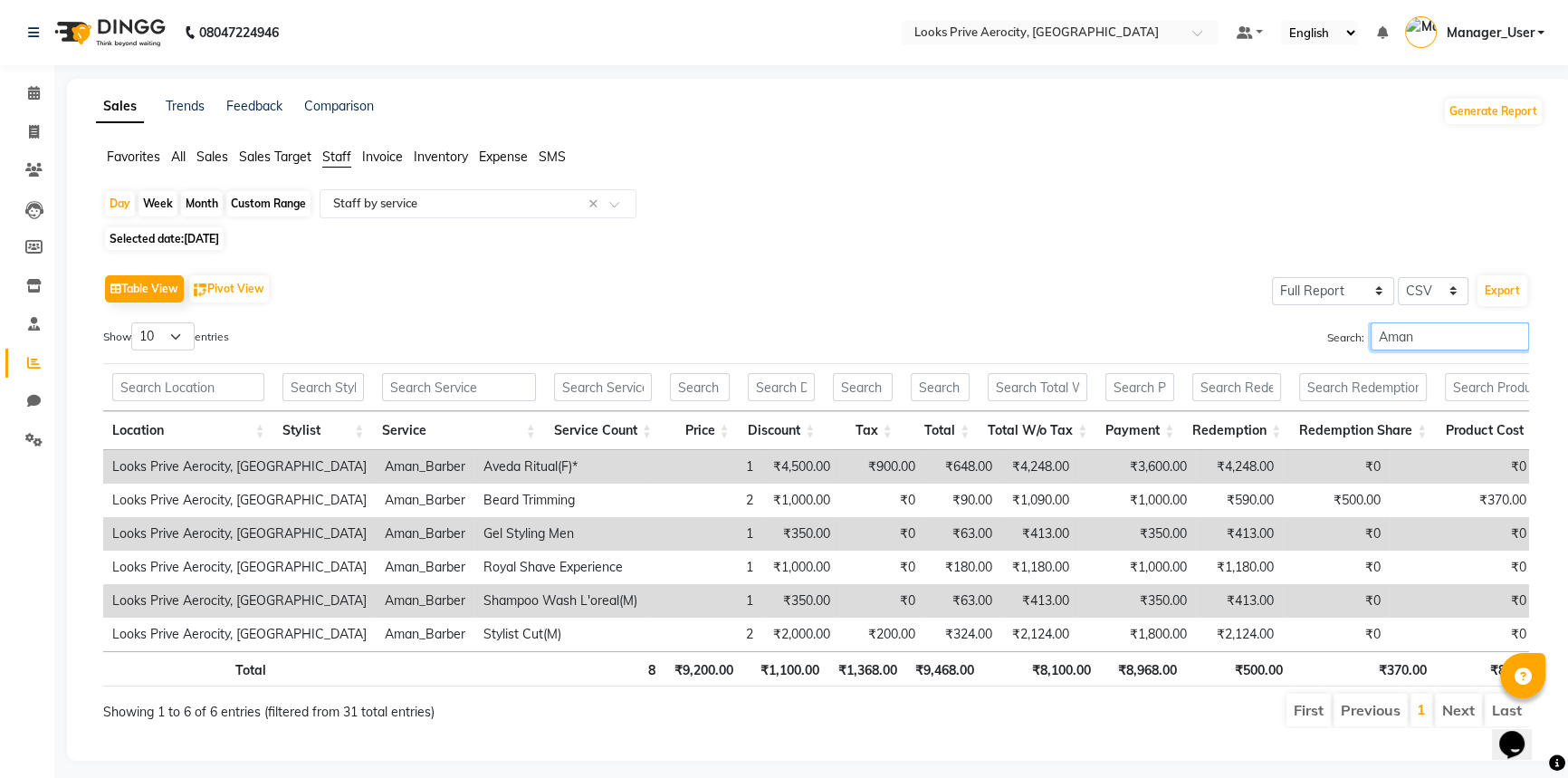
type input "Aman"
drag, startPoint x: 1098, startPoint y: 684, endPoint x: 1037, endPoint y: 672, distance: 62.2
click at [1037, 672] on tr "Total 8 ₹9,200.00 ₹1,100.00 ₹1,368.00 ₹9,468.00 ₹8,100.00 ₹8,968.00 ₹500.00 ₹37…" at bounding box center [824, 668] width 1443 height 35
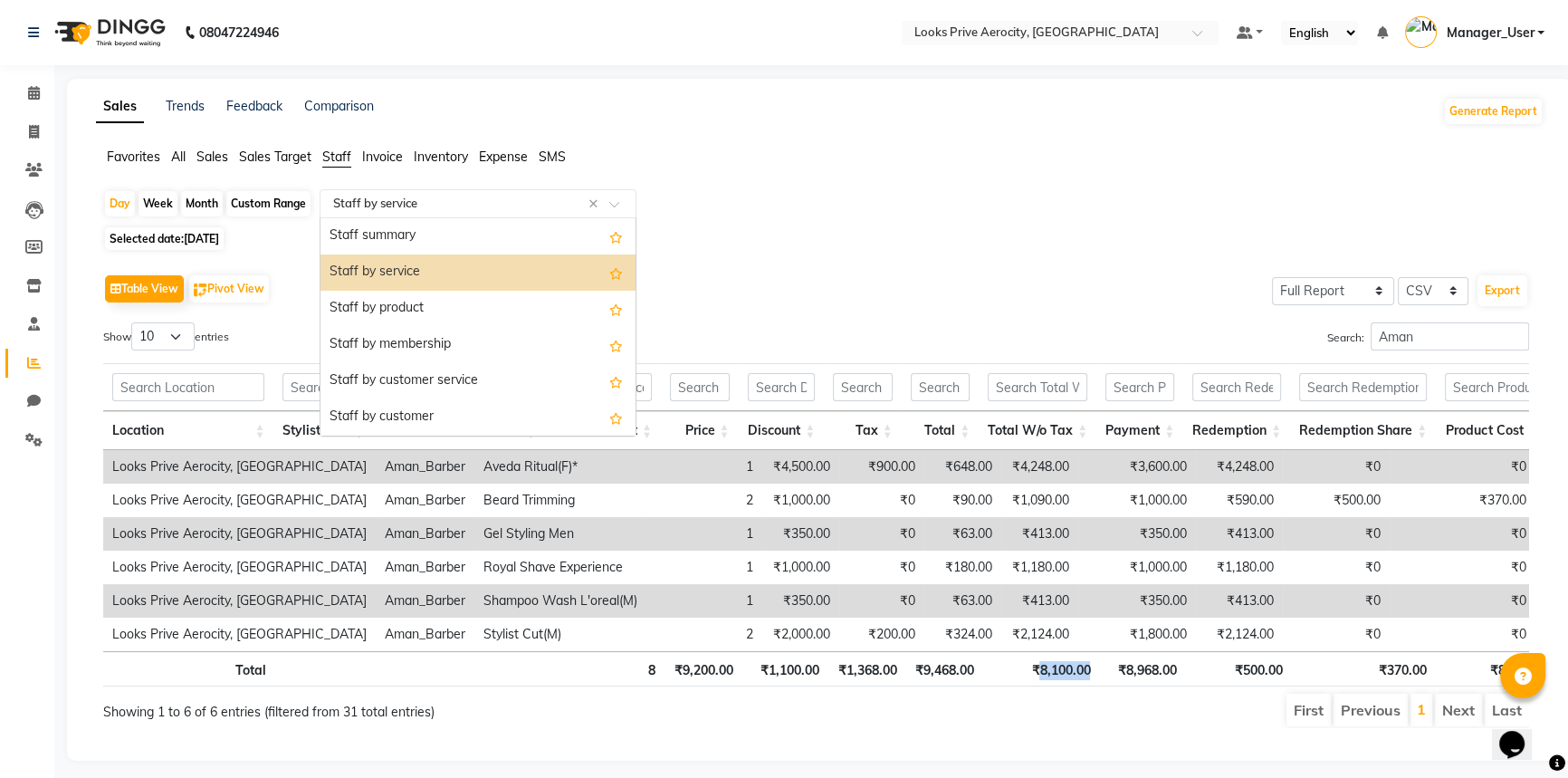
click at [618, 203] on span at bounding box center [619, 209] width 22 height 18
click at [425, 297] on div "Staff by product" at bounding box center [478, 308] width 315 height 36
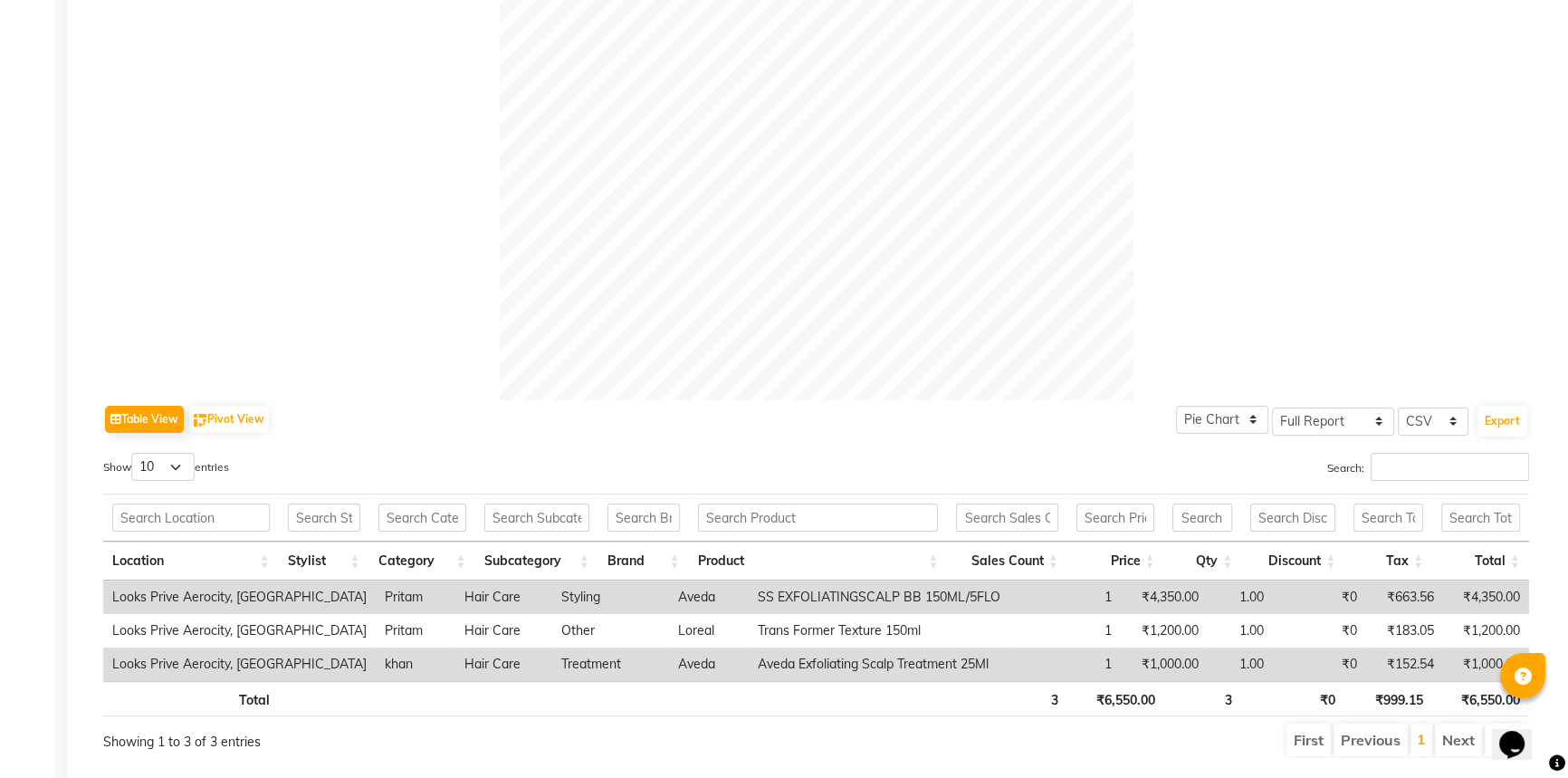
scroll to position [576, 0]
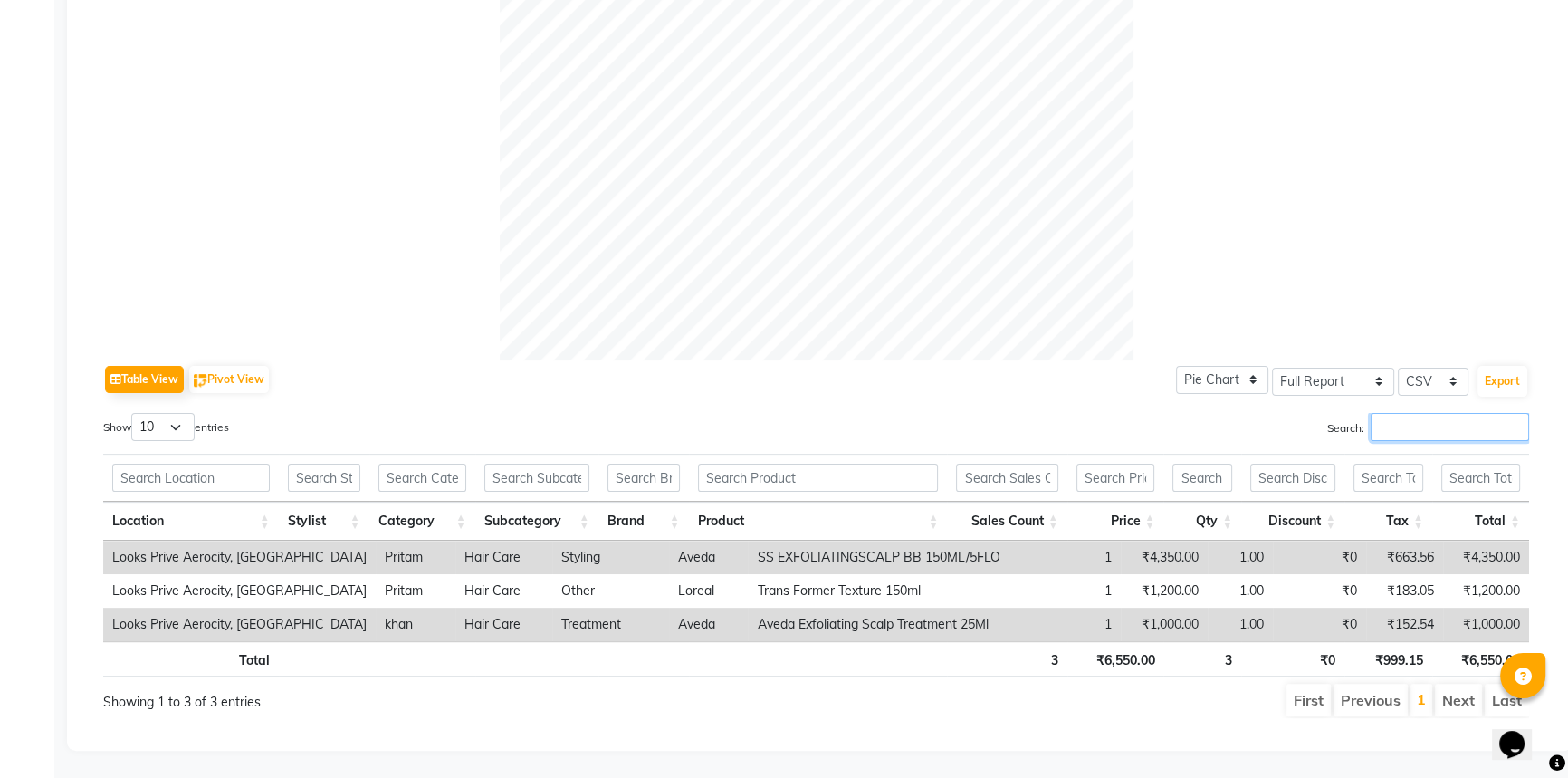
click at [1394, 413] on input "Search:" at bounding box center [1449, 426] width 158 height 28
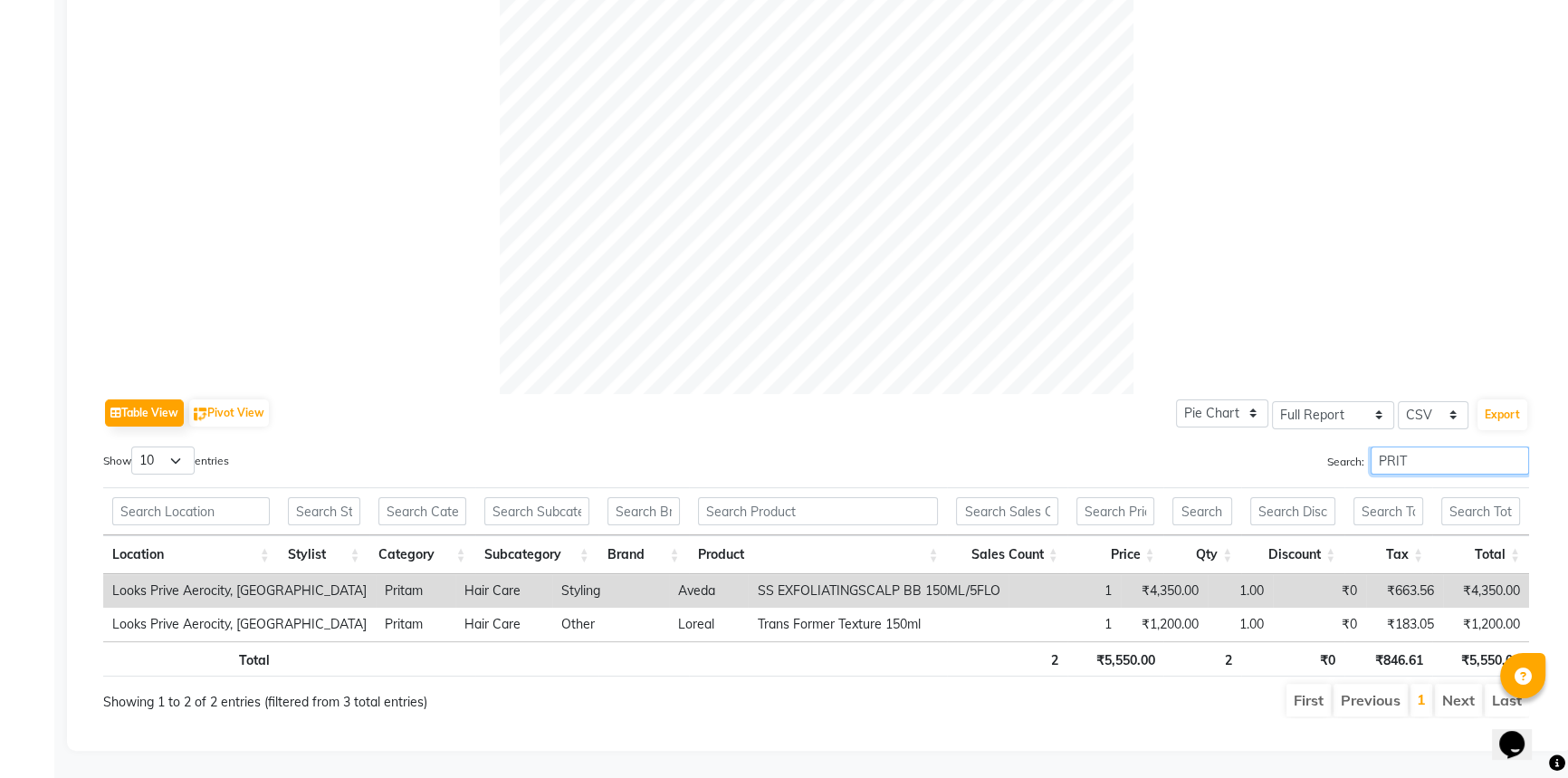
scroll to position [542, 0]
drag, startPoint x: 1171, startPoint y: 651, endPoint x: 1102, endPoint y: 645, distance: 69.3
click at [1102, 645] on tr "Total 2 ₹5,550.00 2 ₹0 ₹846.61 ₹5,550.00" at bounding box center [816, 659] width 1425 height 35
drag, startPoint x: 1412, startPoint y: 454, endPoint x: 1309, endPoint y: 455, distance: 103.0
click at [1309, 455] on div "Search: PRITAM" at bounding box center [1180, 464] width 700 height 35
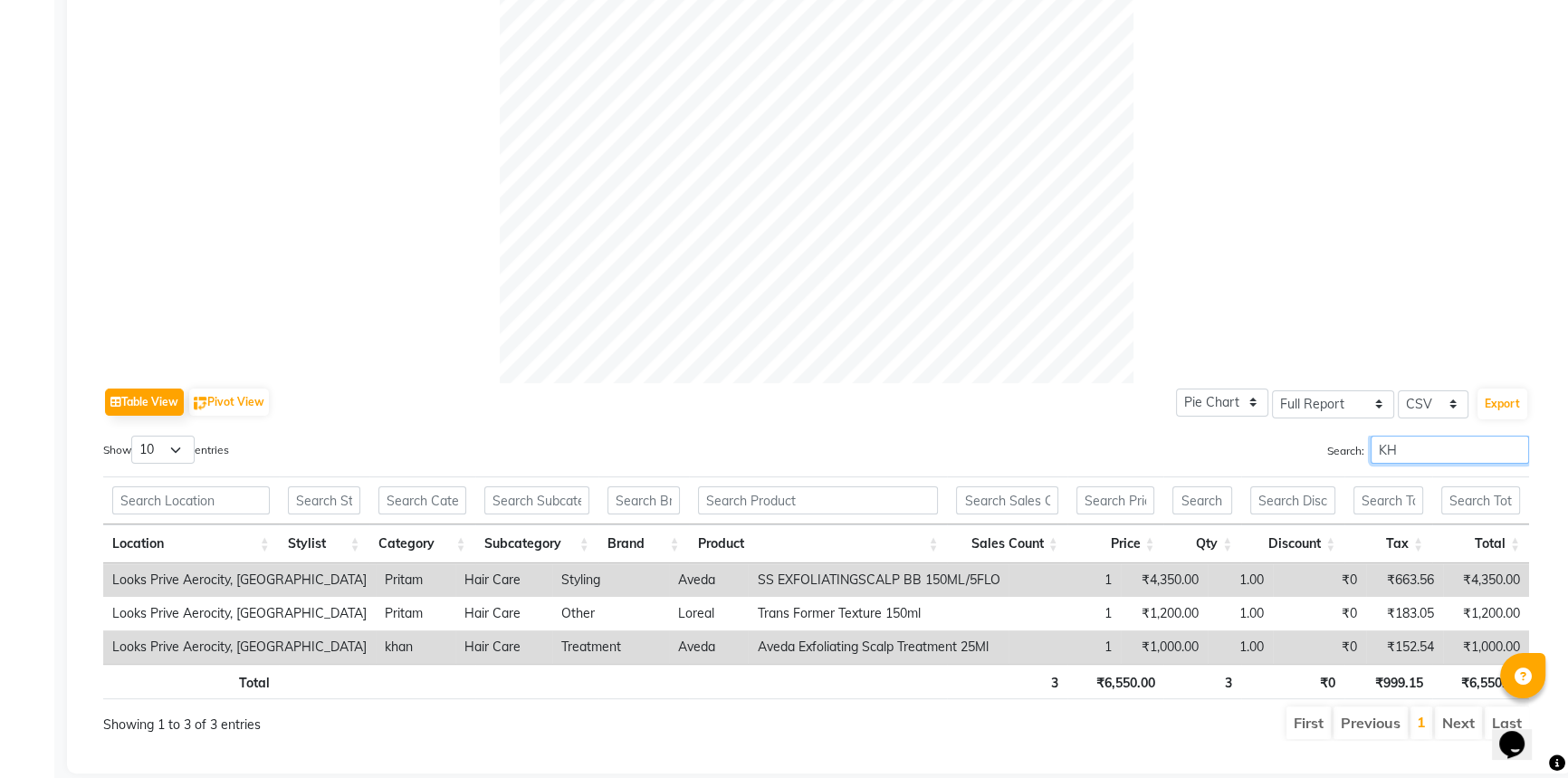
scroll to position [508, 0]
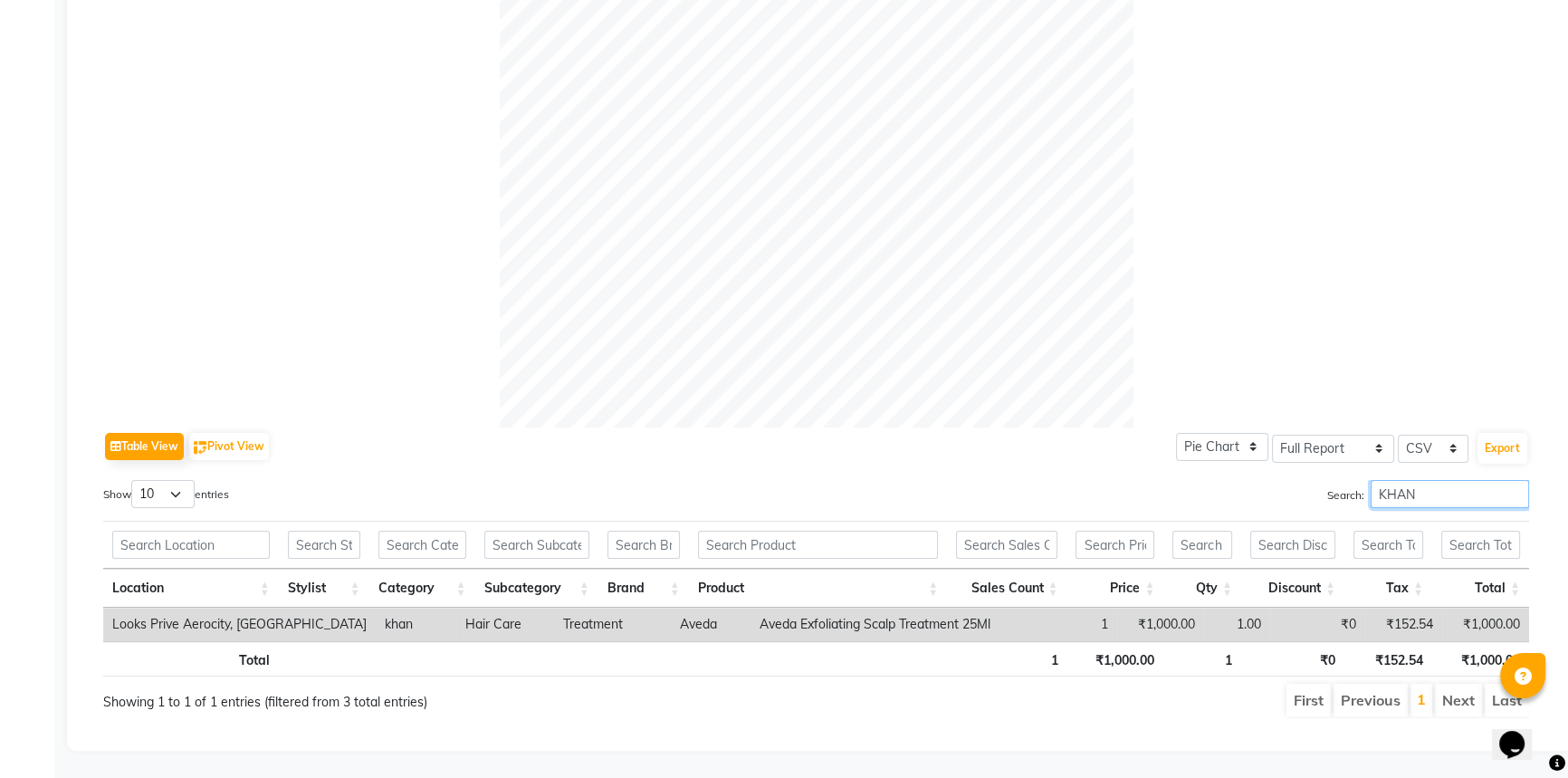
type input "KHAN"
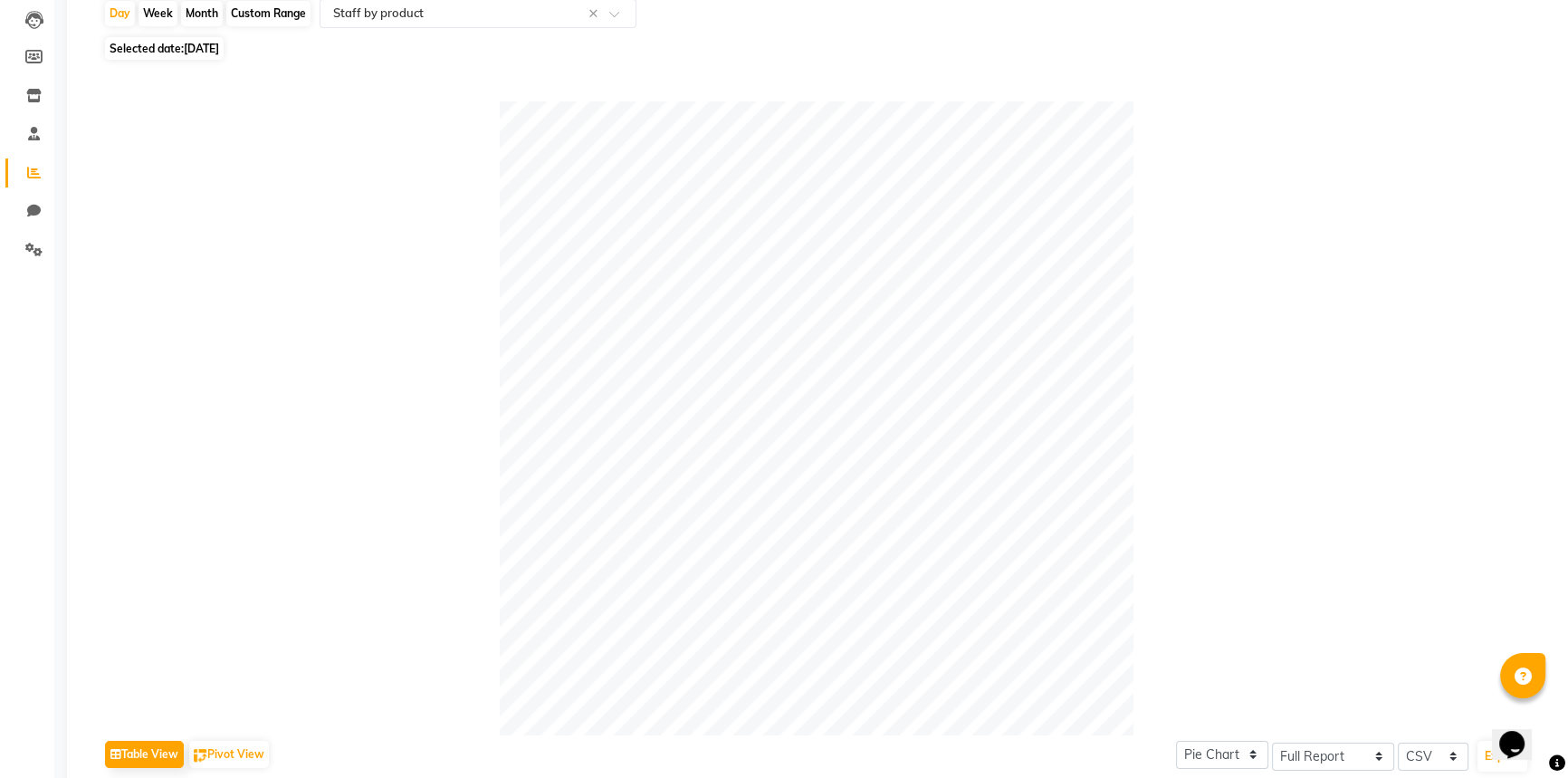
scroll to position [0, 0]
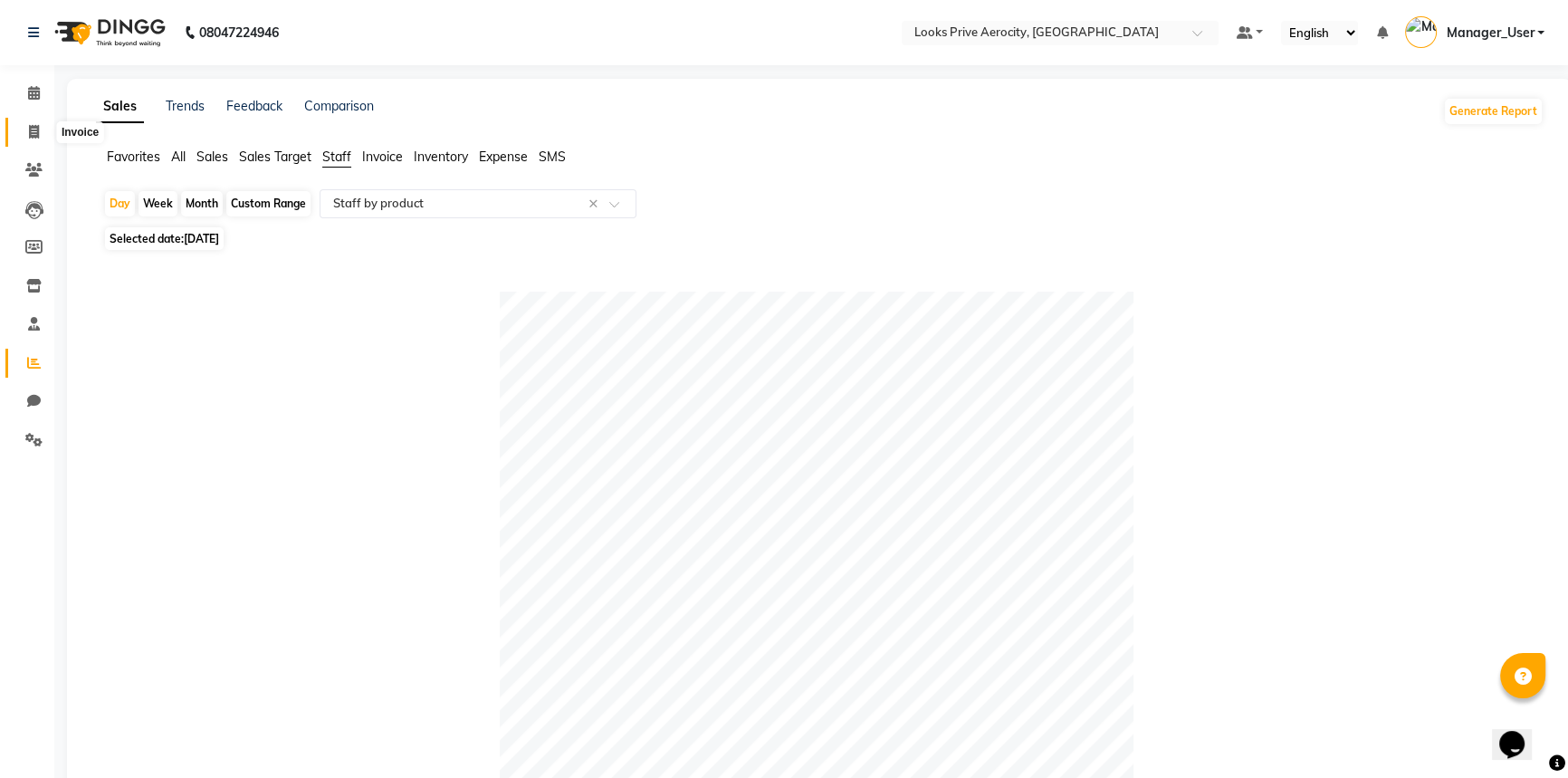
click at [32, 125] on icon at bounding box center [34, 132] width 10 height 14
select select "service"
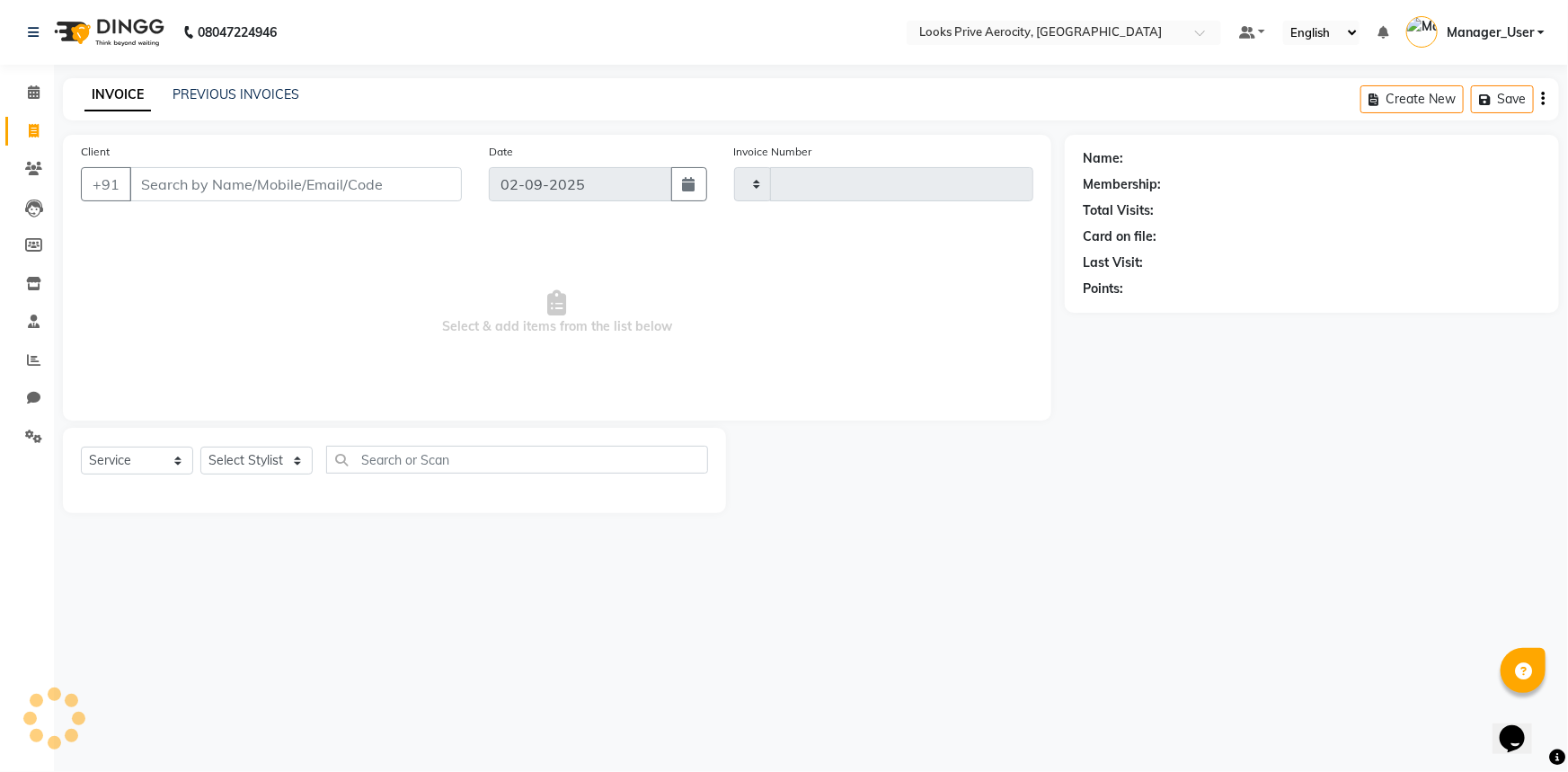
type input "5116"
select select "5913"
click at [385, 171] on input "Client" at bounding box center [295, 183] width 332 height 34
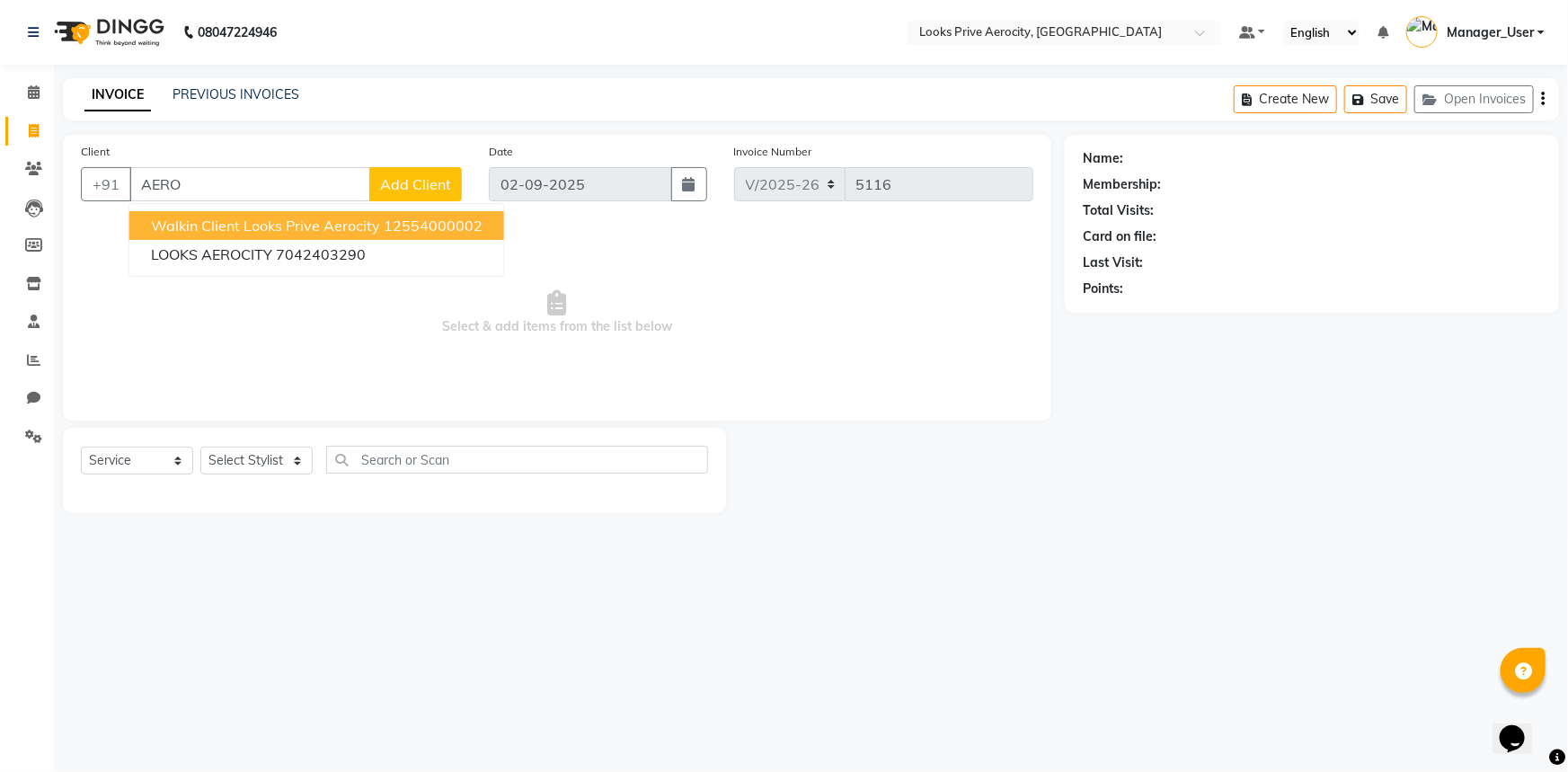
click at [353, 215] on button "Walkin Client Looks Prive Aerocity 12554000002" at bounding box center [316, 226] width 375 height 29
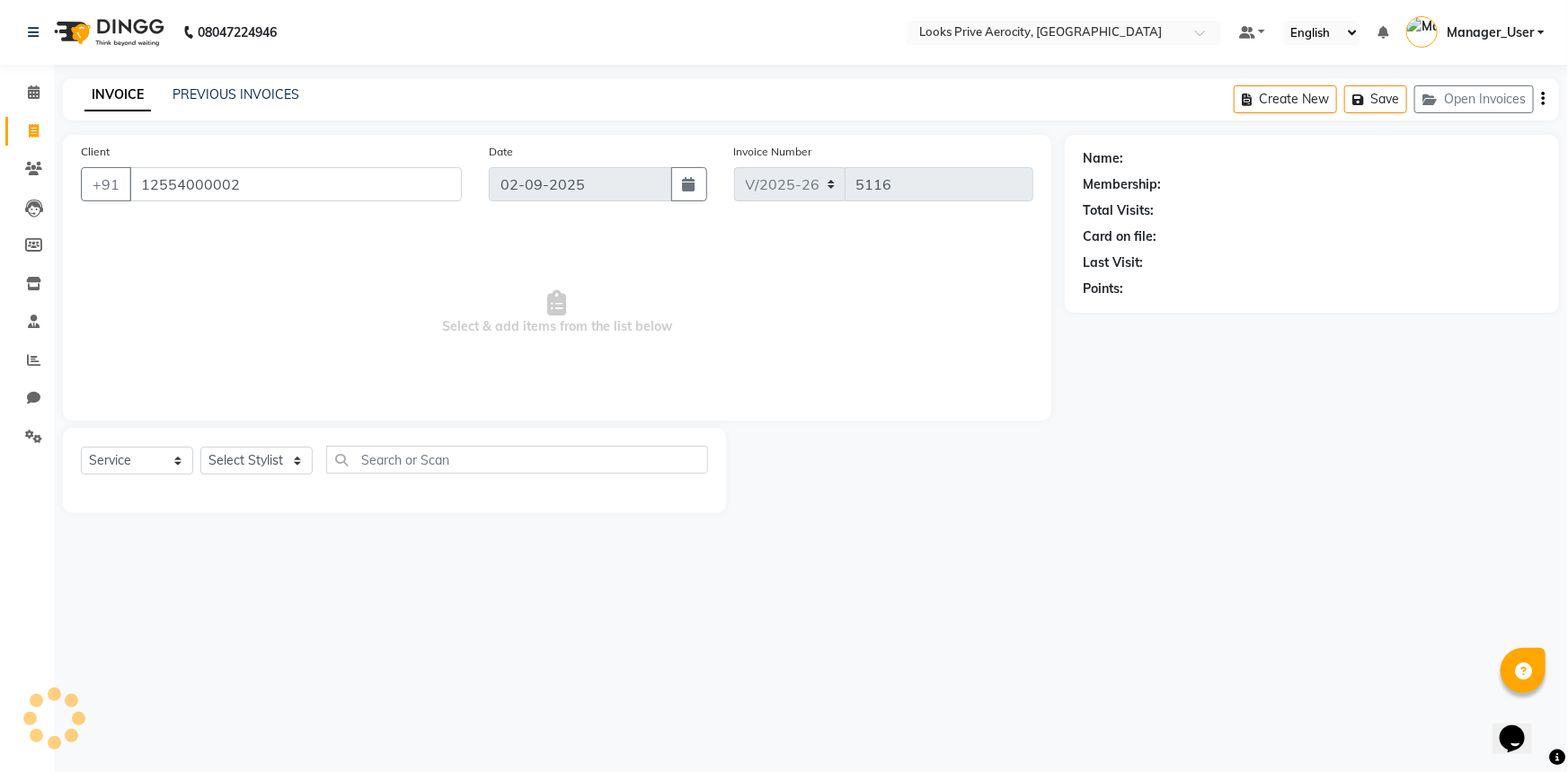
type input "12554000002"
click at [272, 467] on select "Select Stylist Aman_Barber Amit Amu Dharma [PERSON_NAME] Eric_asst [PERSON_NAME…" at bounding box center [256, 460] width 113 height 28
select select "43249"
click at [200, 446] on select "Select Stylist Aman_Barber Amit Amu Dharma [PERSON_NAME] Eric_asst [PERSON_NAME…" at bounding box center [256, 460] width 113 height 28
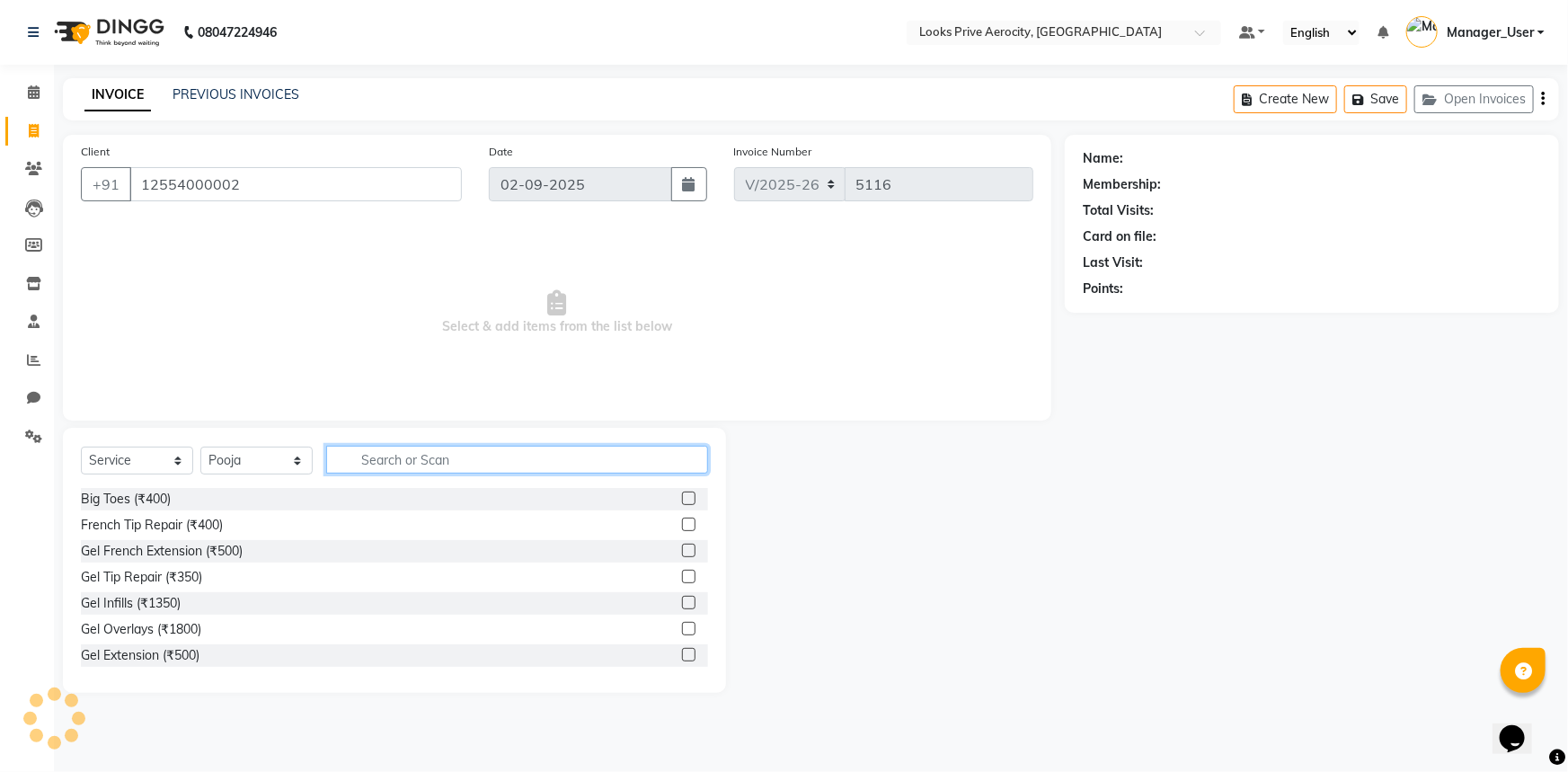
click at [413, 460] on input "text" at bounding box center [517, 459] width 382 height 28
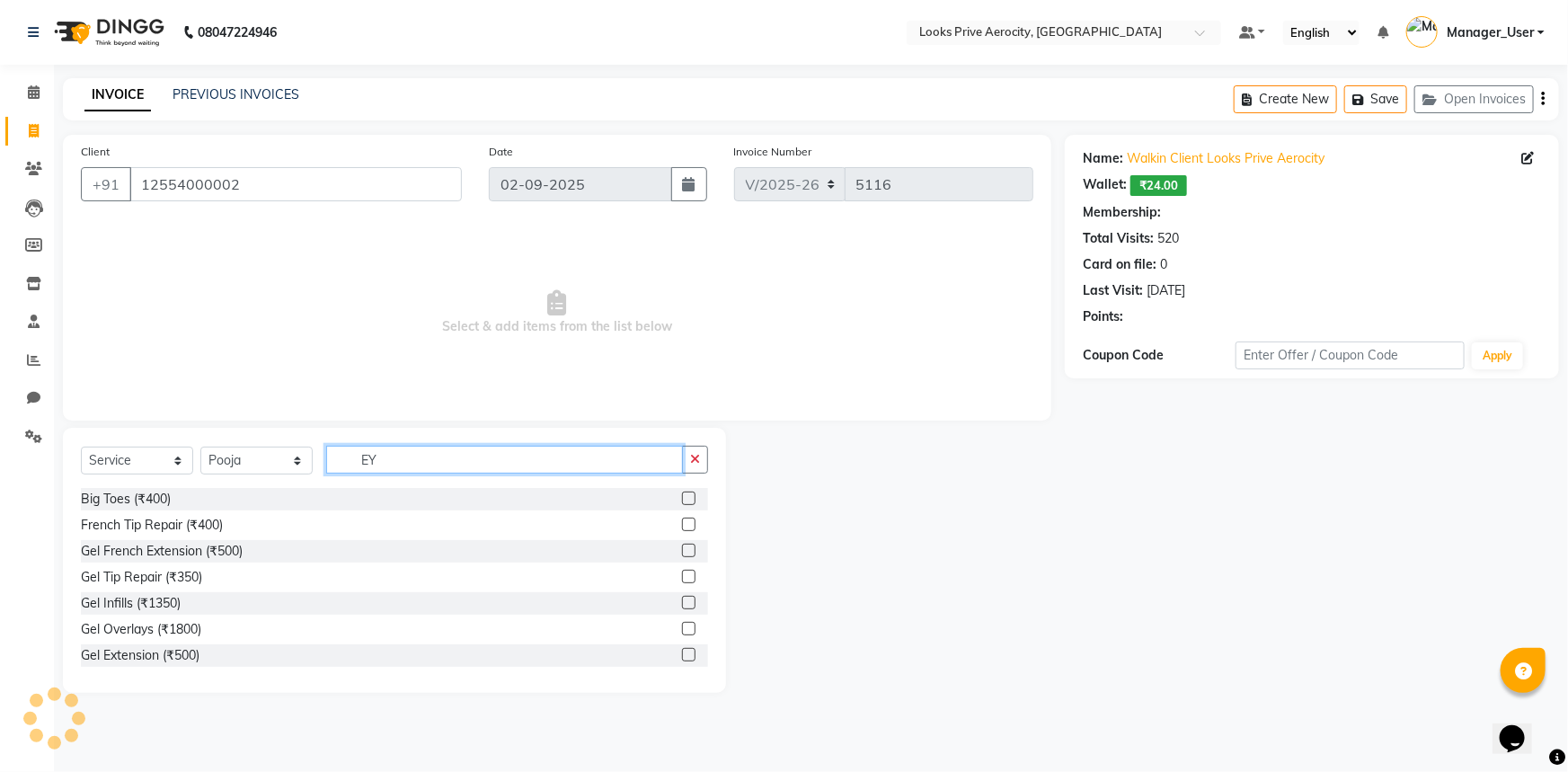
type input "EYE"
select select "1: Object"
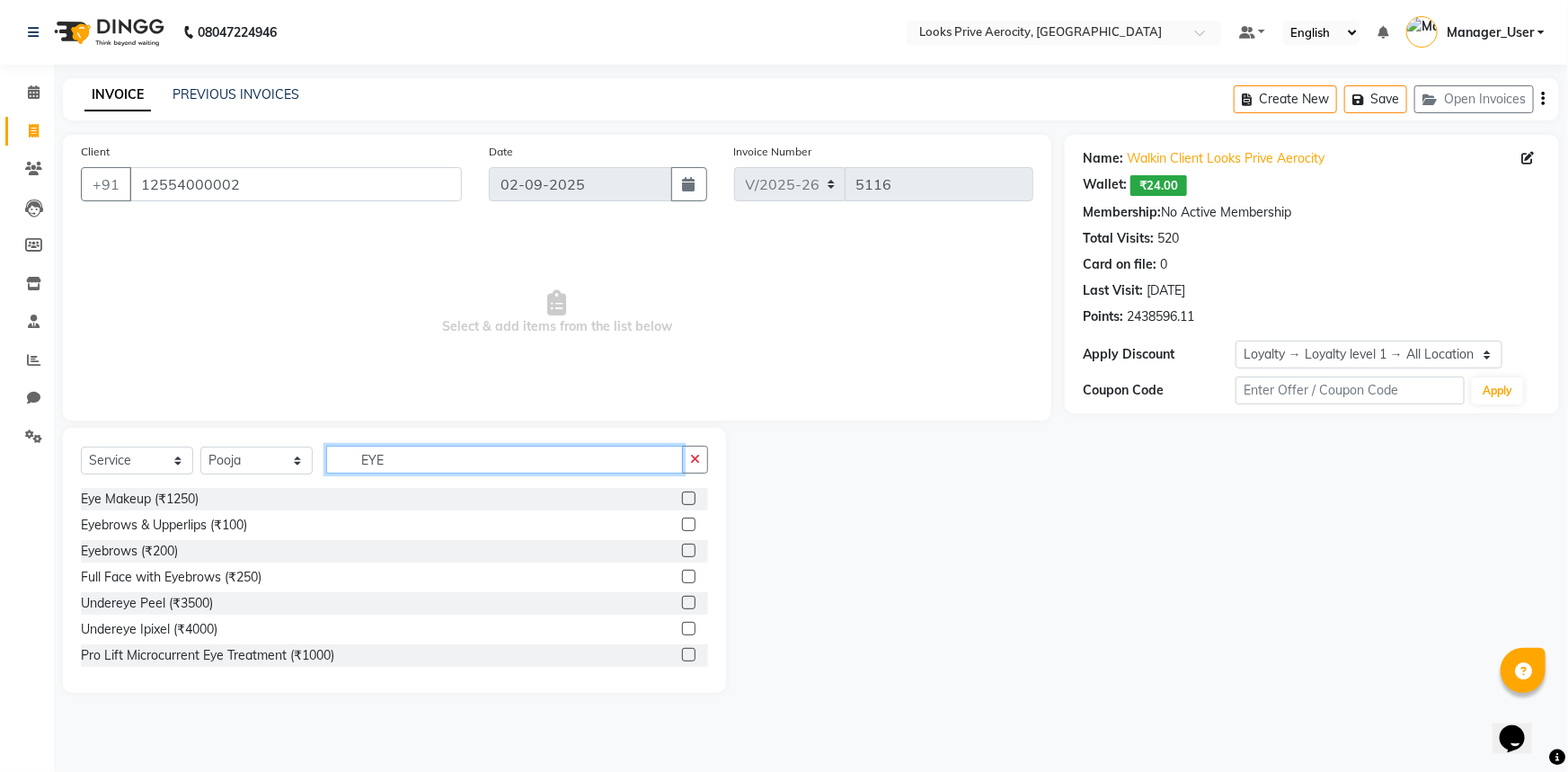
type input "EYE"
click at [682, 526] on label at bounding box center [689, 524] width 13 height 13
click at [682, 526] on input "checkbox" at bounding box center [688, 525] width 12 height 12
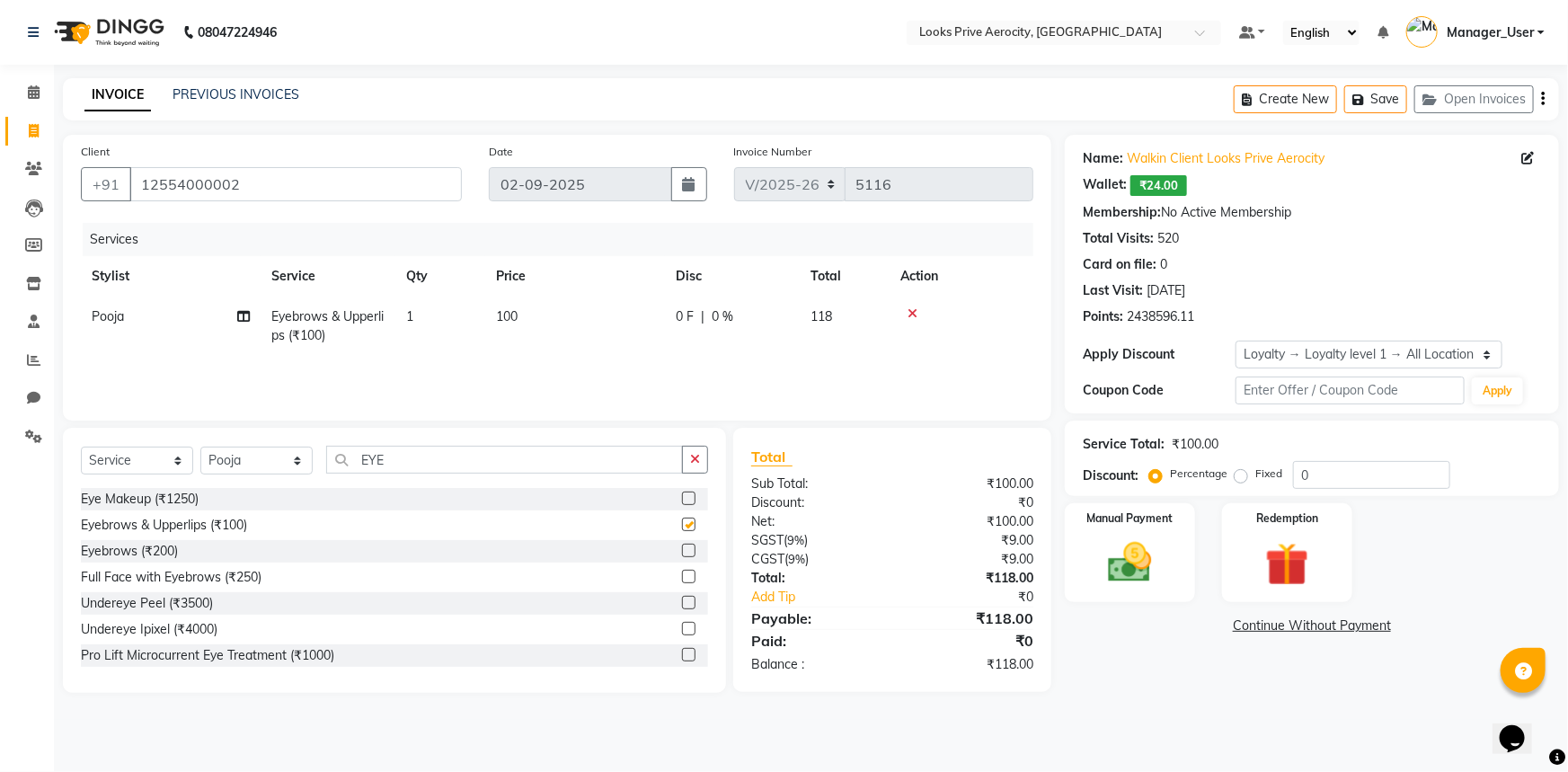
checkbox input "false"
click at [448, 344] on td "1" at bounding box center [439, 327] width 90 height 60
select select "43249"
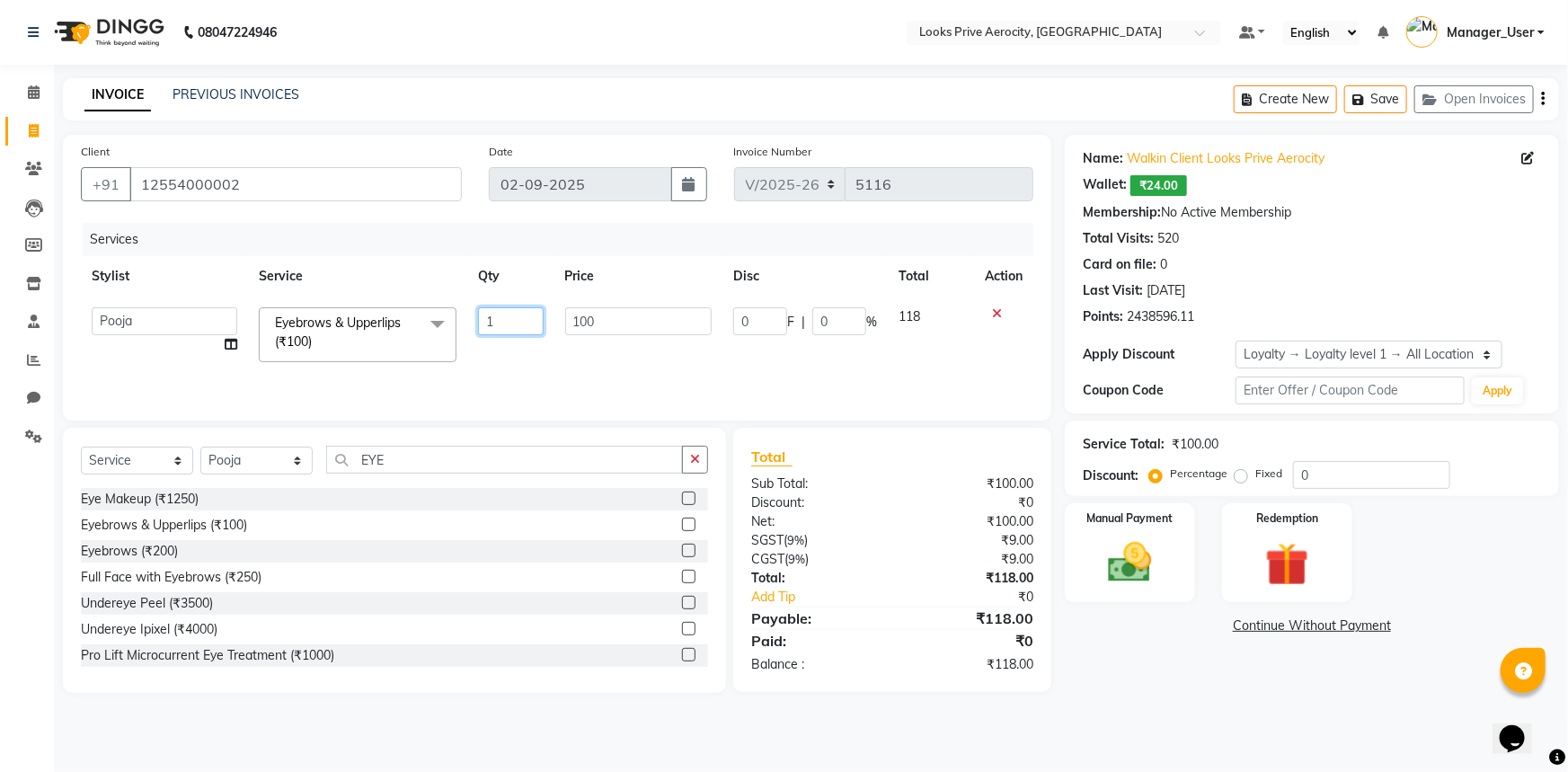
drag, startPoint x: 530, startPoint y: 325, endPoint x: 490, endPoint y: 317, distance: 40.8
click at [490, 317] on input "1" at bounding box center [511, 321] width 66 height 28
type input "3"
click at [1242, 715] on main "INVOICE PREVIOUS INVOICES Create New Save Open Invoices Client [PHONE_NUMBER] D…" at bounding box center [811, 399] width 1514 height 642
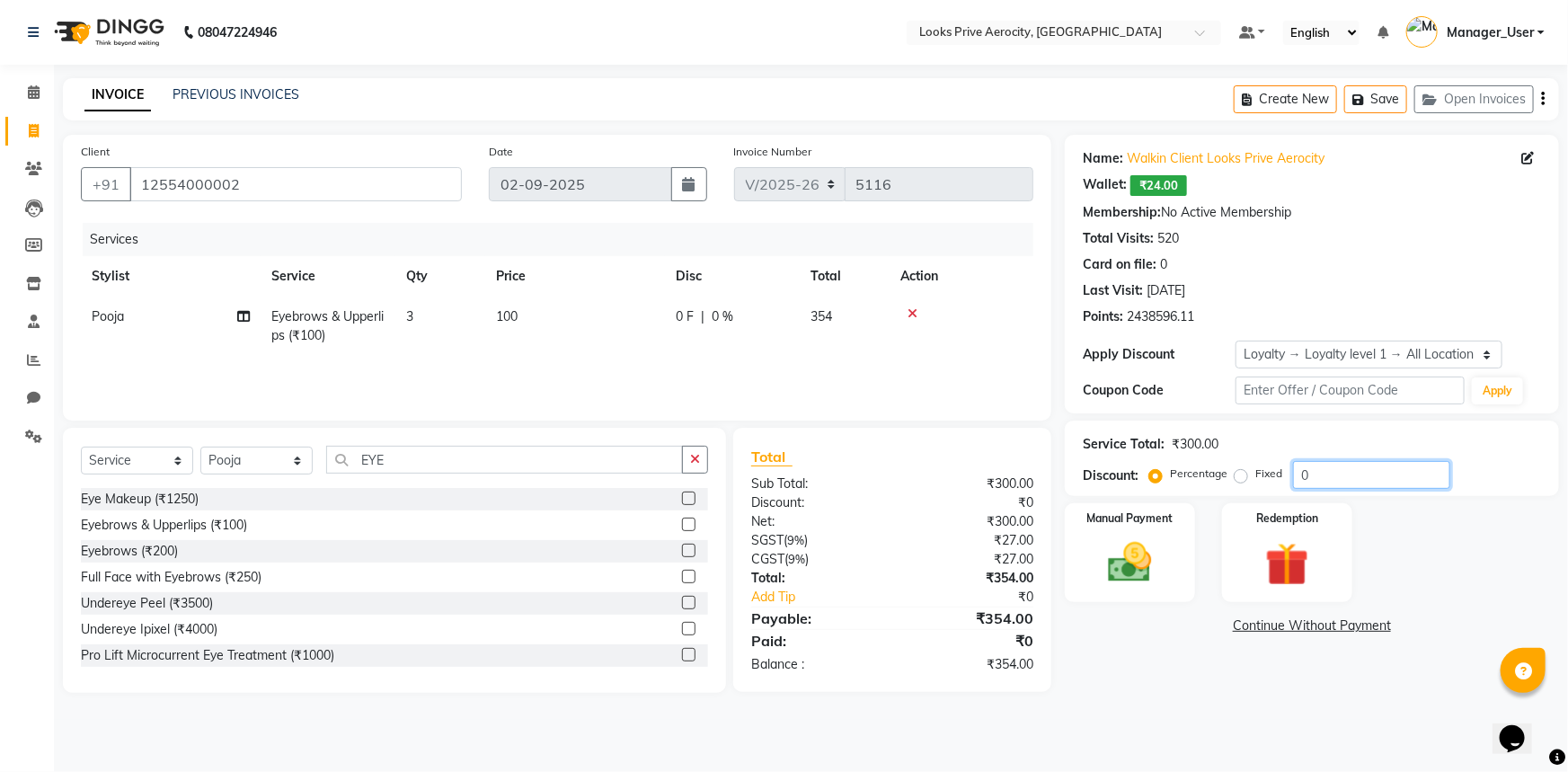
drag, startPoint x: 1328, startPoint y: 471, endPoint x: 1262, endPoint y: 455, distance: 67.9
click at [1262, 455] on div "Service Total: ₹300.00 Discount: Percentage Fixed 0" at bounding box center [1311, 458] width 458 height 61
type input "20"
click at [1117, 539] on img at bounding box center [1129, 563] width 73 height 52
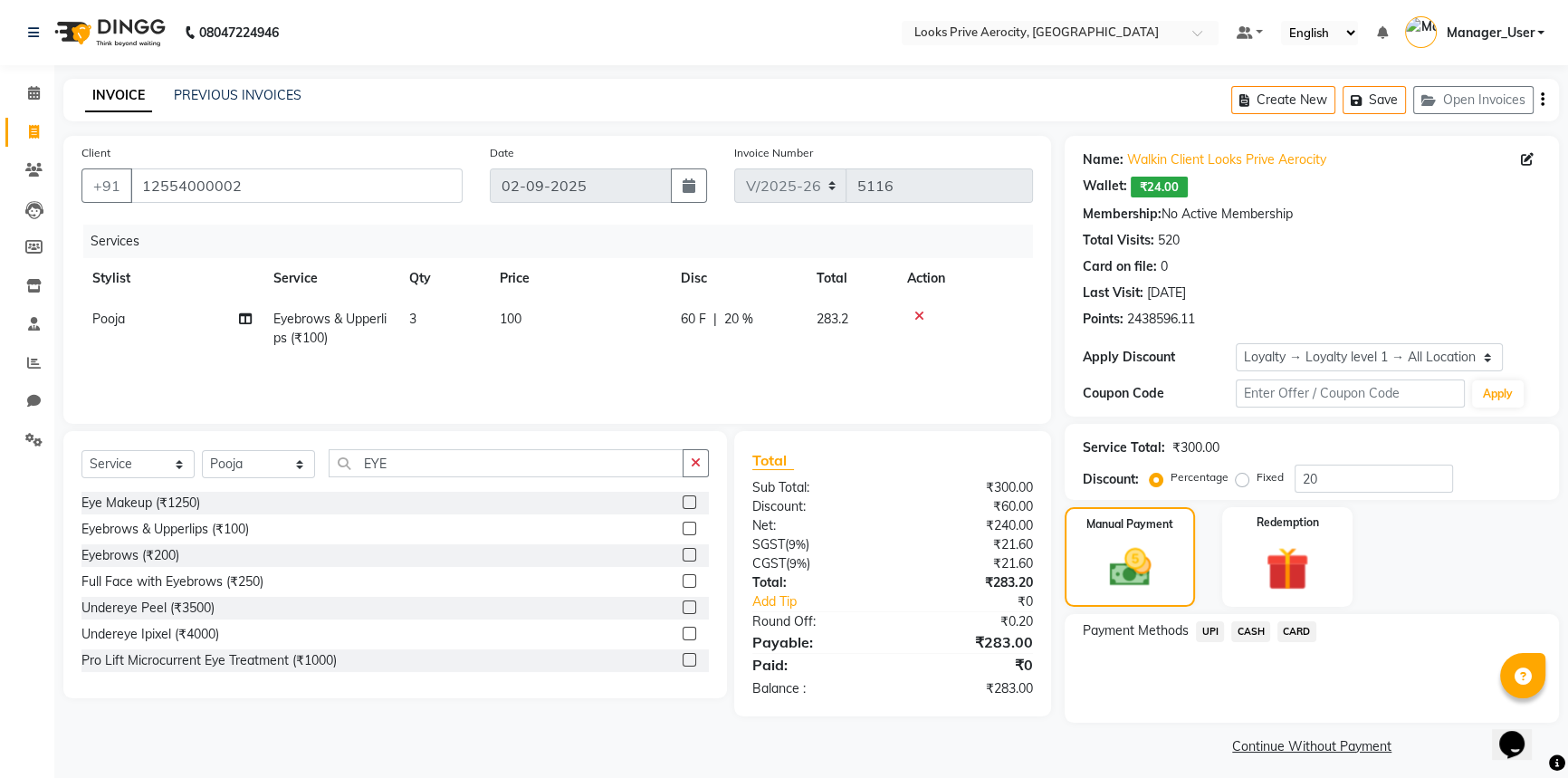
click at [1238, 623] on span "CASH" at bounding box center [1251, 630] width 39 height 20
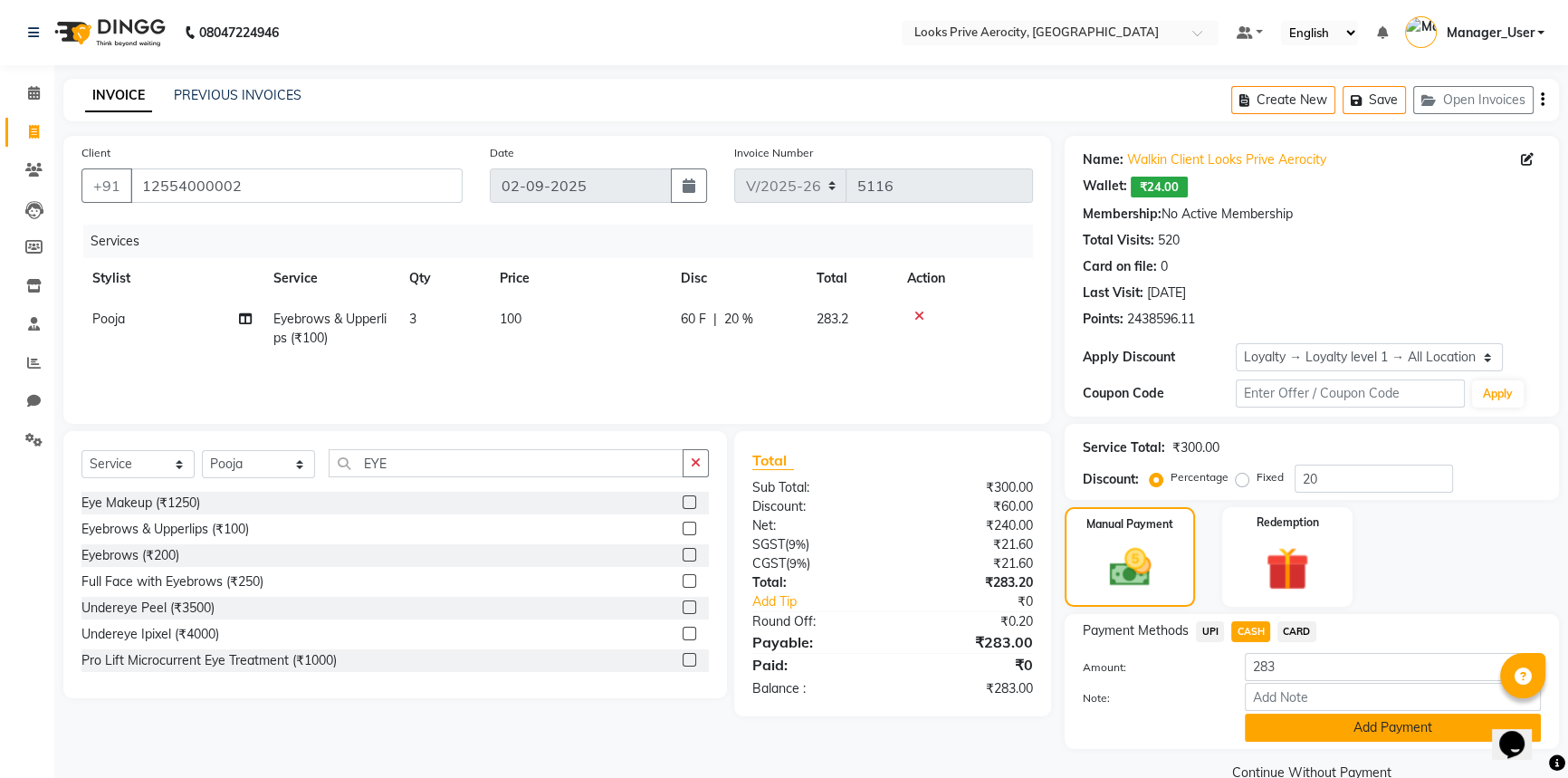
click at [1287, 718] on button "Add Payment" at bounding box center [1392, 727] width 296 height 28
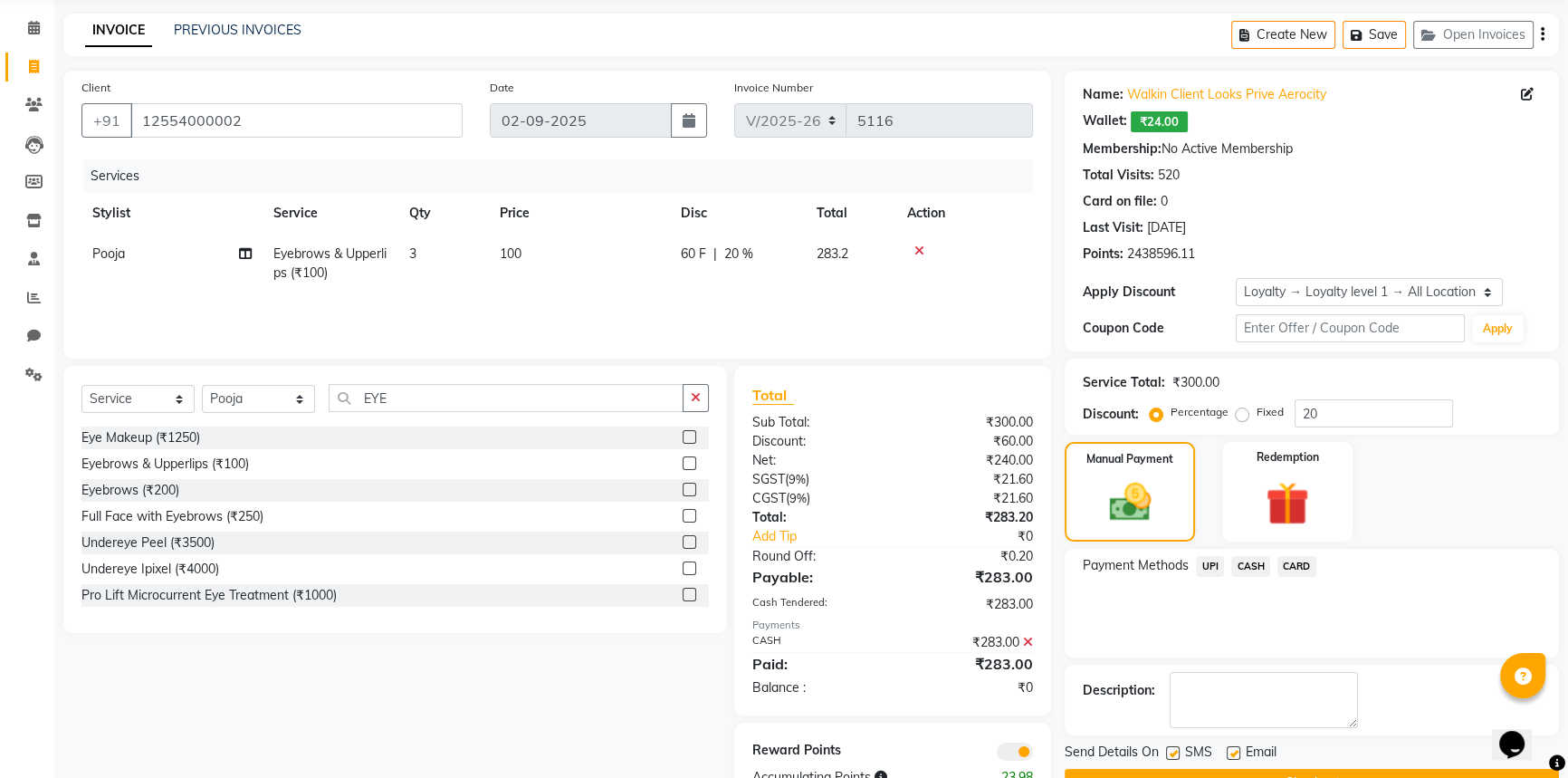
scroll to position [120, 0]
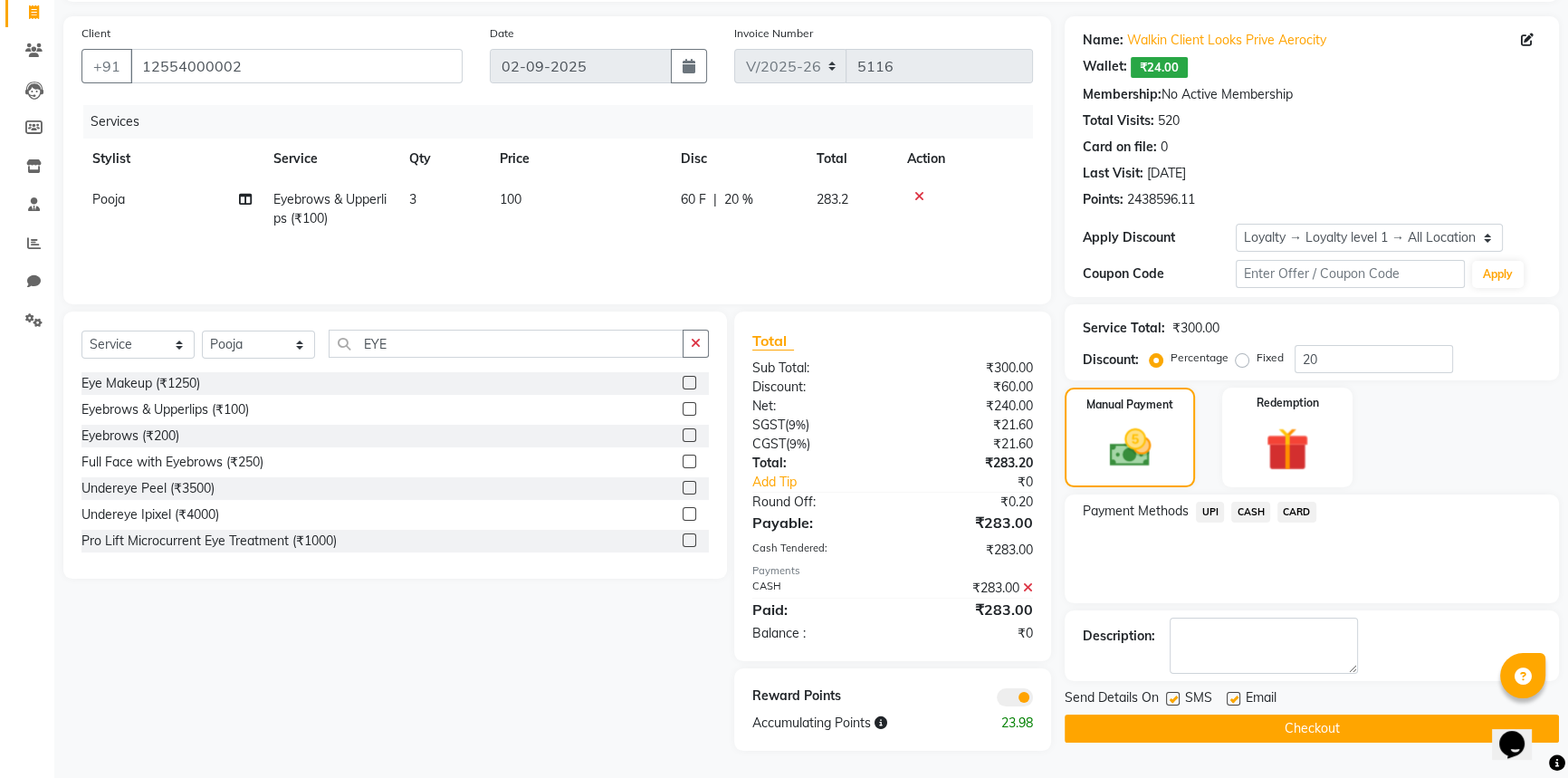
click at [1317, 727] on button "Checkout" at bounding box center [1311, 727] width 494 height 28
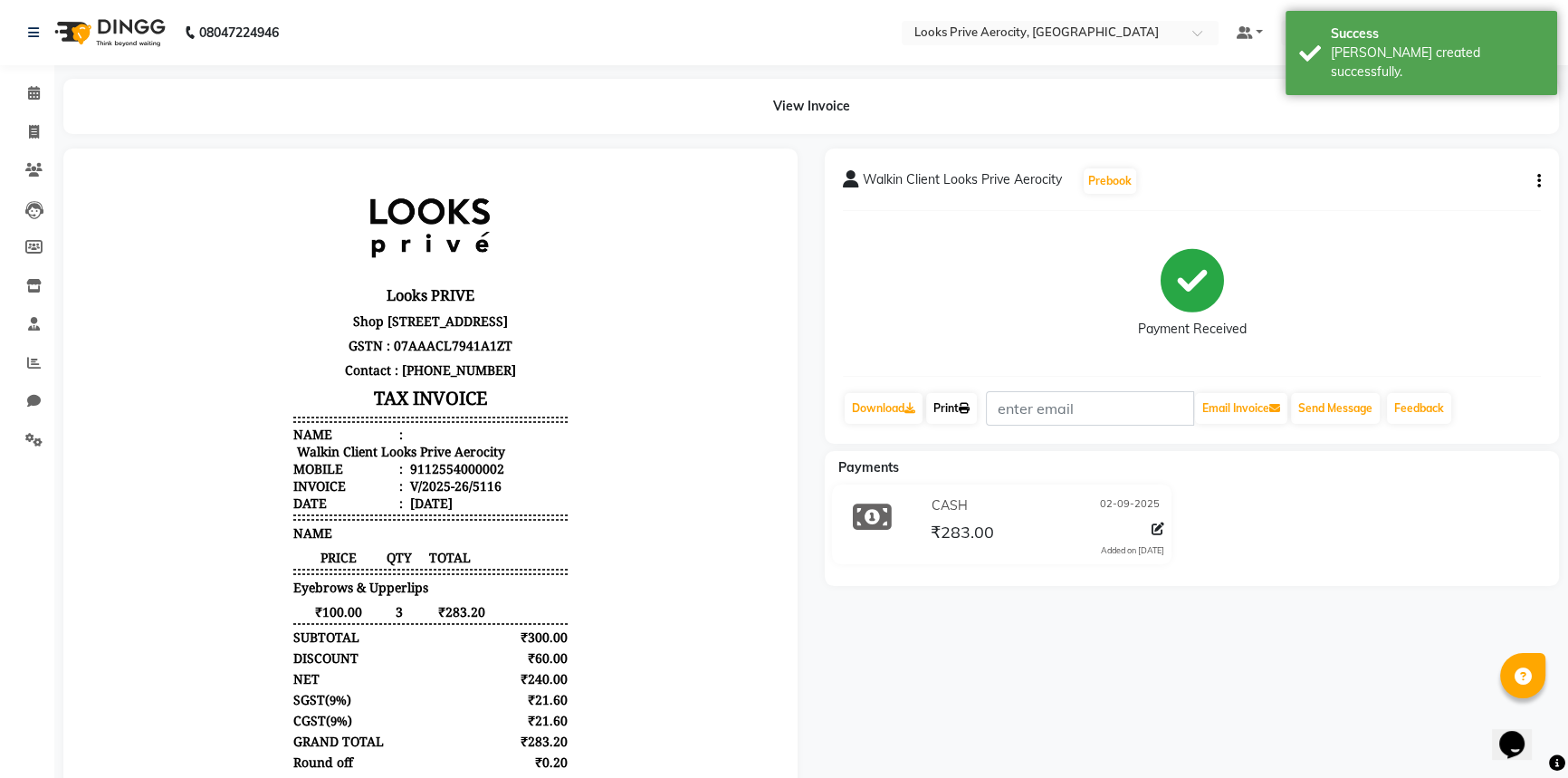
click at [949, 407] on link "Print" at bounding box center [951, 409] width 50 height 31
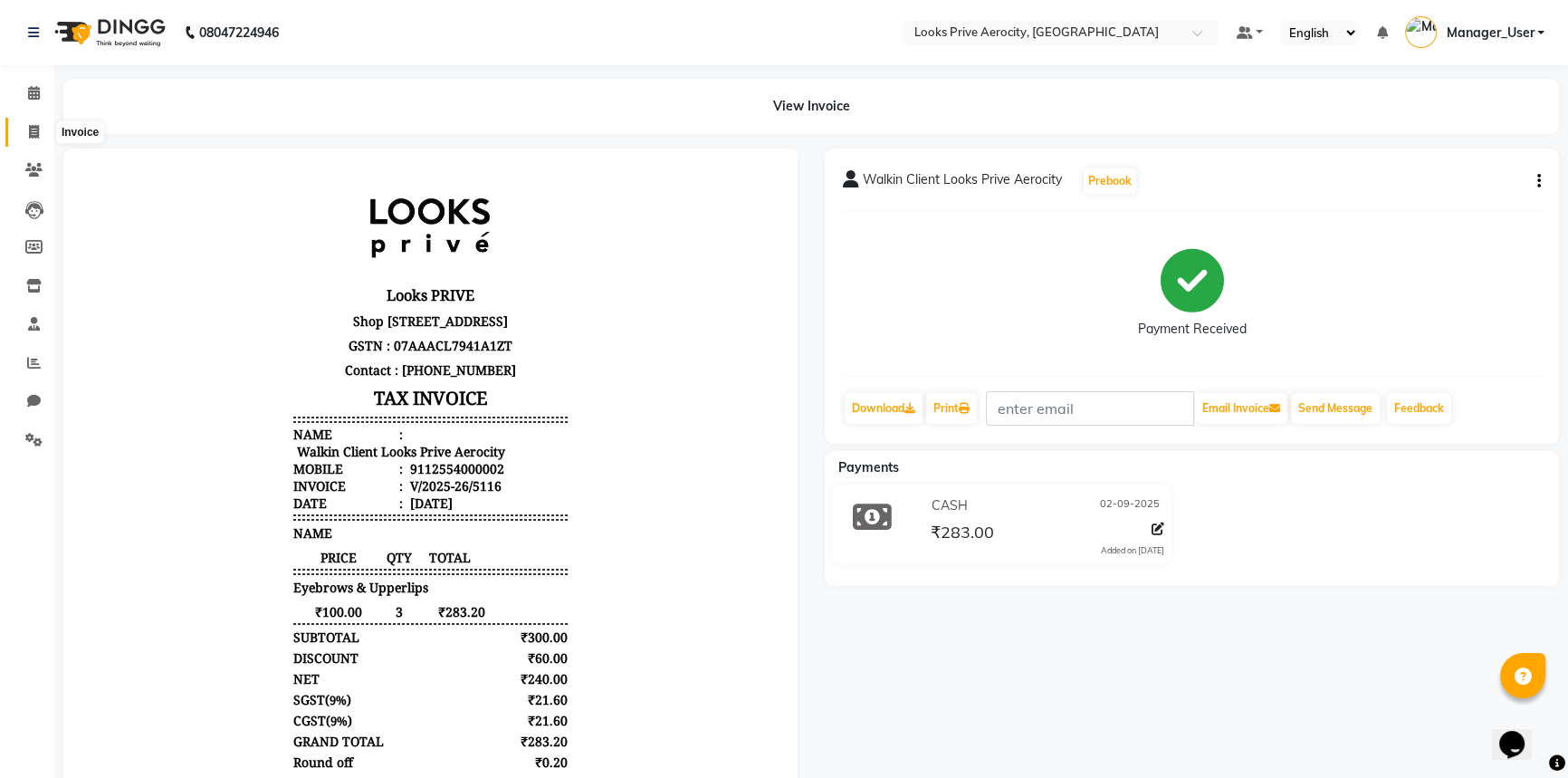
click at [42, 127] on span at bounding box center [34, 132] width 32 height 20
select select "service"
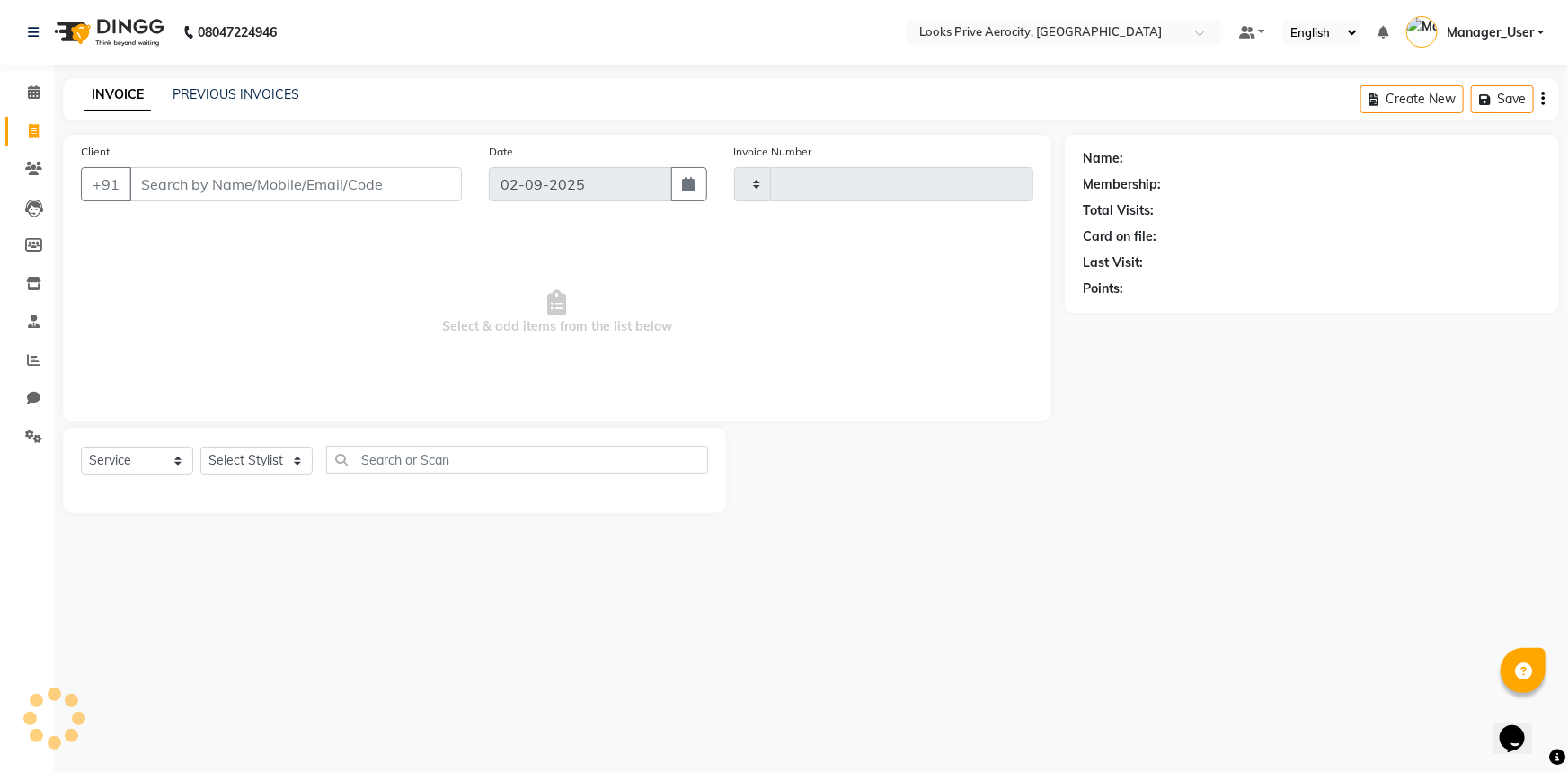
click at [261, 192] on input "Client" at bounding box center [295, 183] width 332 height 34
type input "AE"
type input "5117"
select select "5913"
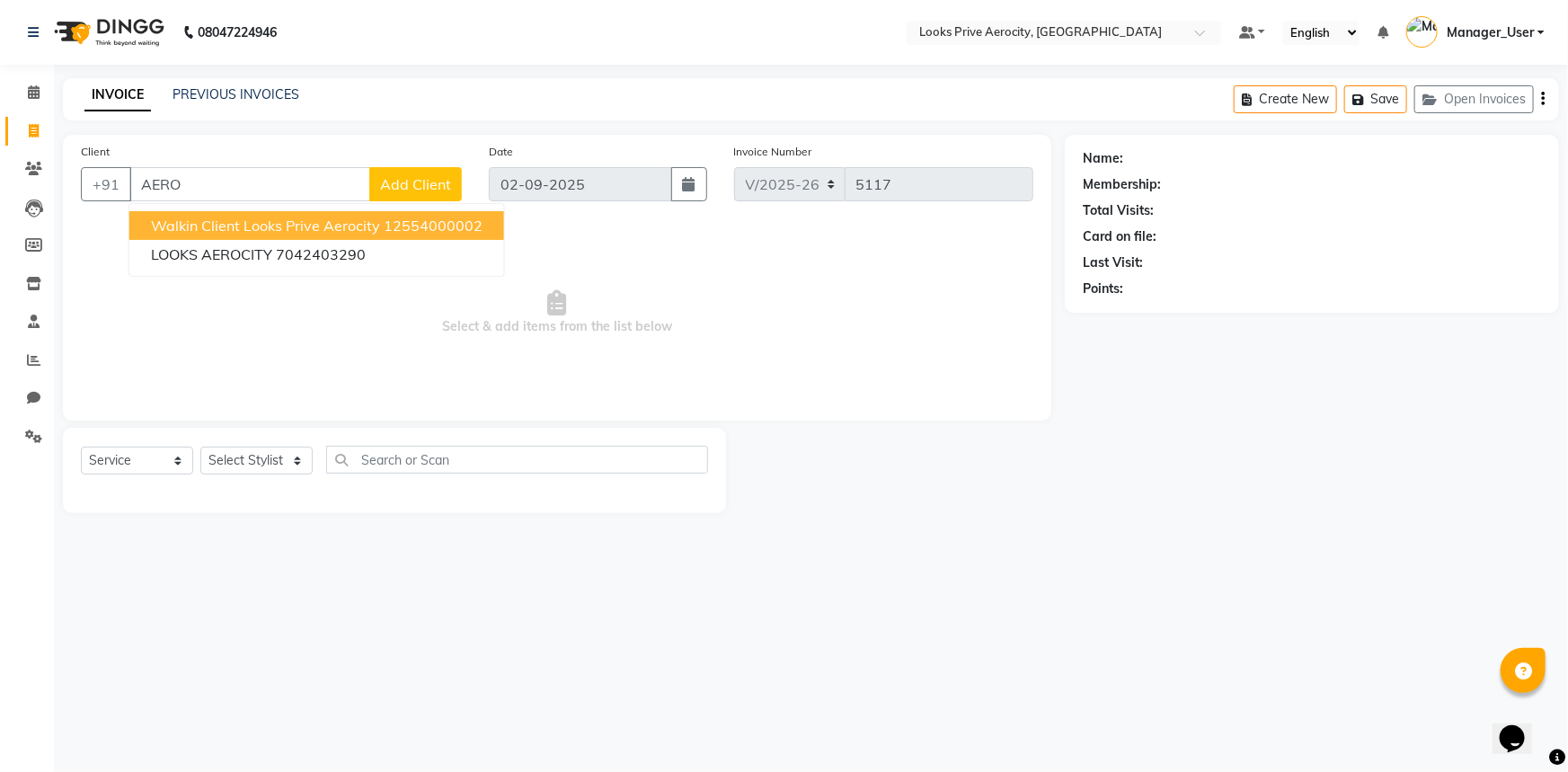
click at [269, 231] on span "Walkin Client Looks Prive Aerocity" at bounding box center [266, 226] width 229 height 18
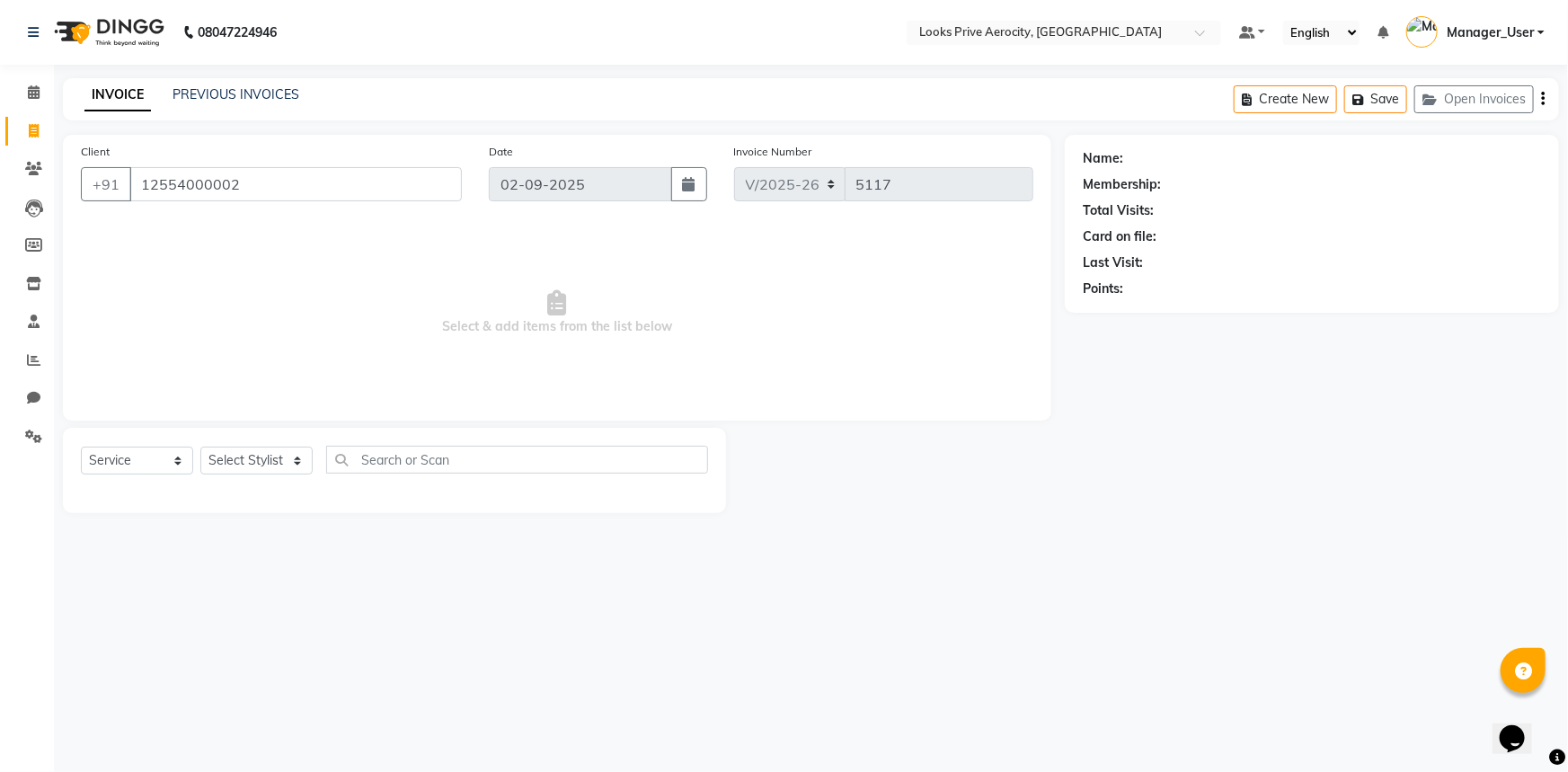
type input "12554000002"
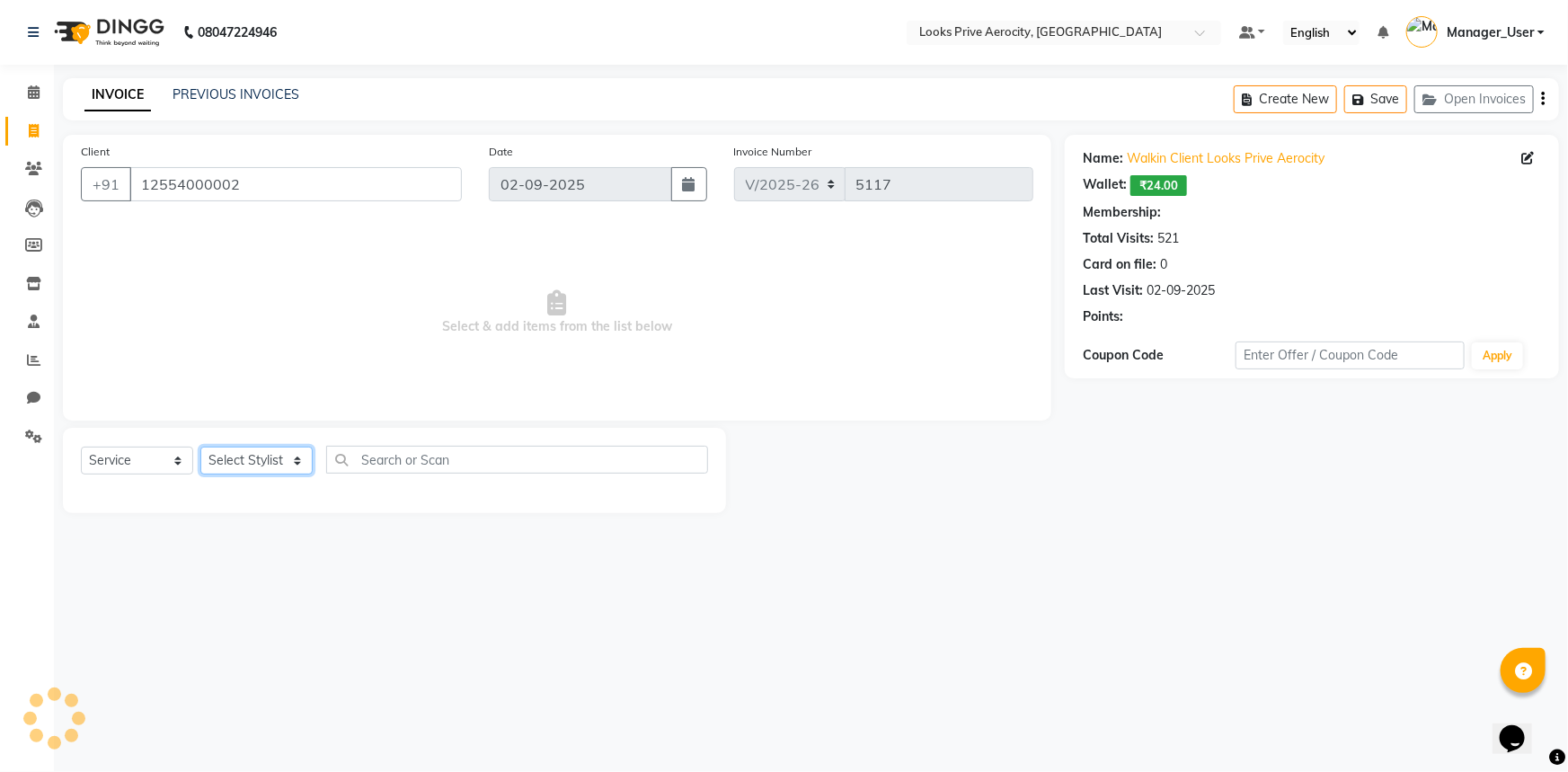
click at [289, 454] on select "Select Stylist" at bounding box center [256, 460] width 113 height 28
select select "1: Object"
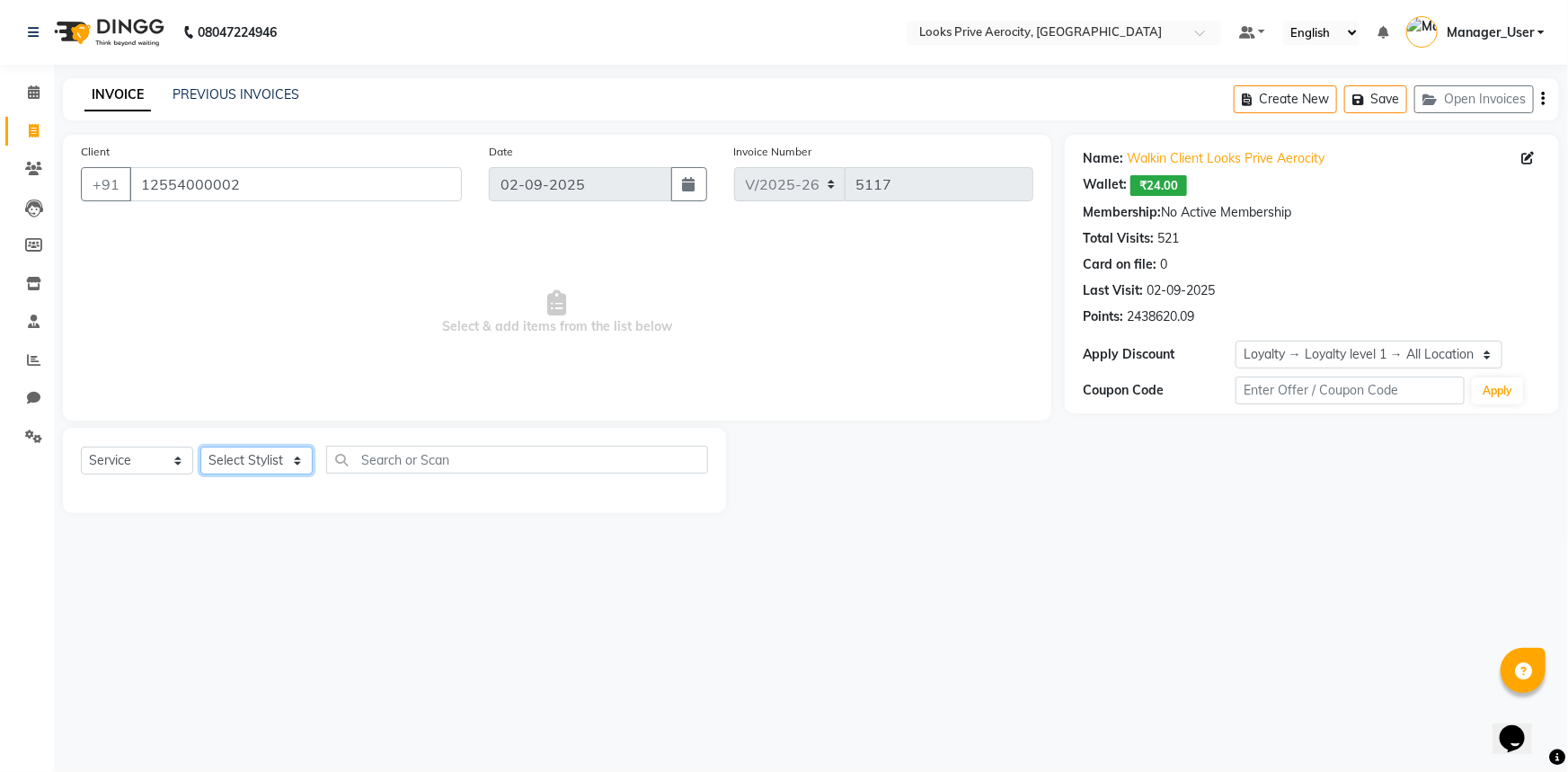
select select "43246"
click at [200, 446] on select "Select Stylist Aman_Barber Amit Amu Dharma [PERSON_NAME] Eric_asst [PERSON_NAME…" at bounding box center [256, 460] width 113 height 28
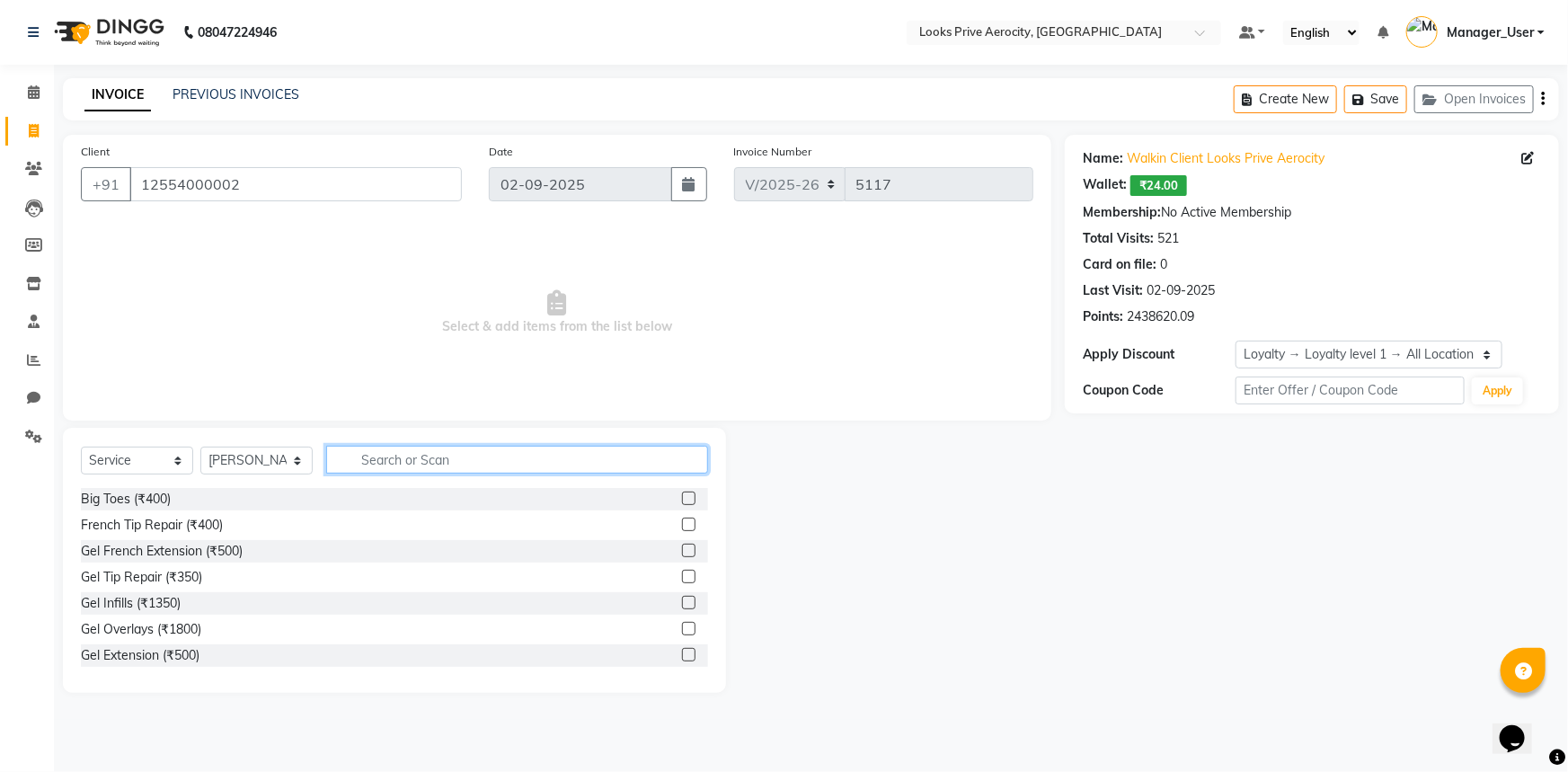
click at [376, 457] on input "text" at bounding box center [517, 459] width 382 height 28
type input "CUT"
click at [685, 524] on div at bounding box center [695, 524] width 26 height 22
click at [682, 523] on label at bounding box center [689, 524] width 13 height 13
click at [682, 523] on input "checkbox" at bounding box center [688, 525] width 12 height 12
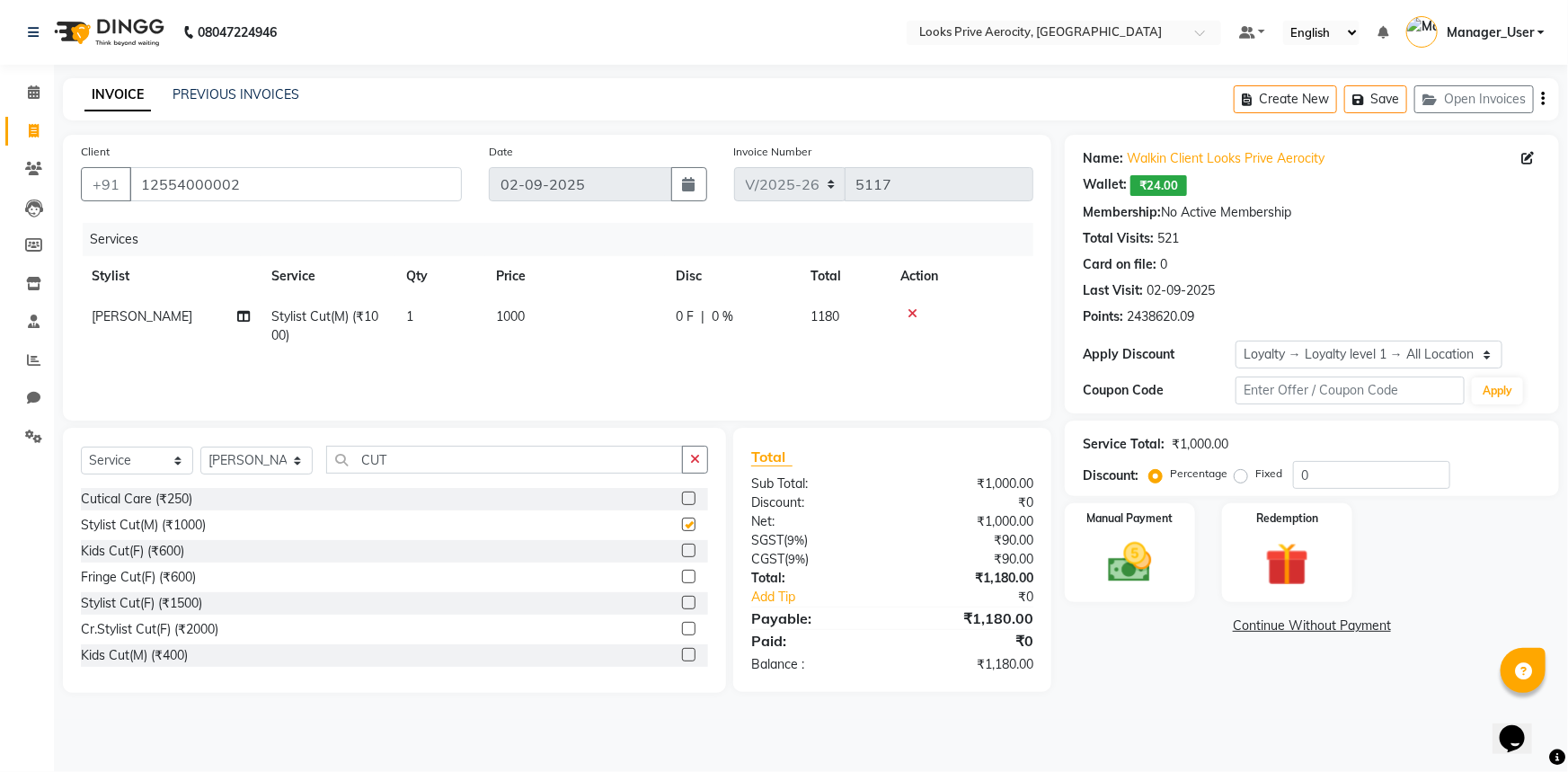
checkbox input "false"
click at [1118, 589] on div "Manual Payment" at bounding box center [1129, 552] width 136 height 103
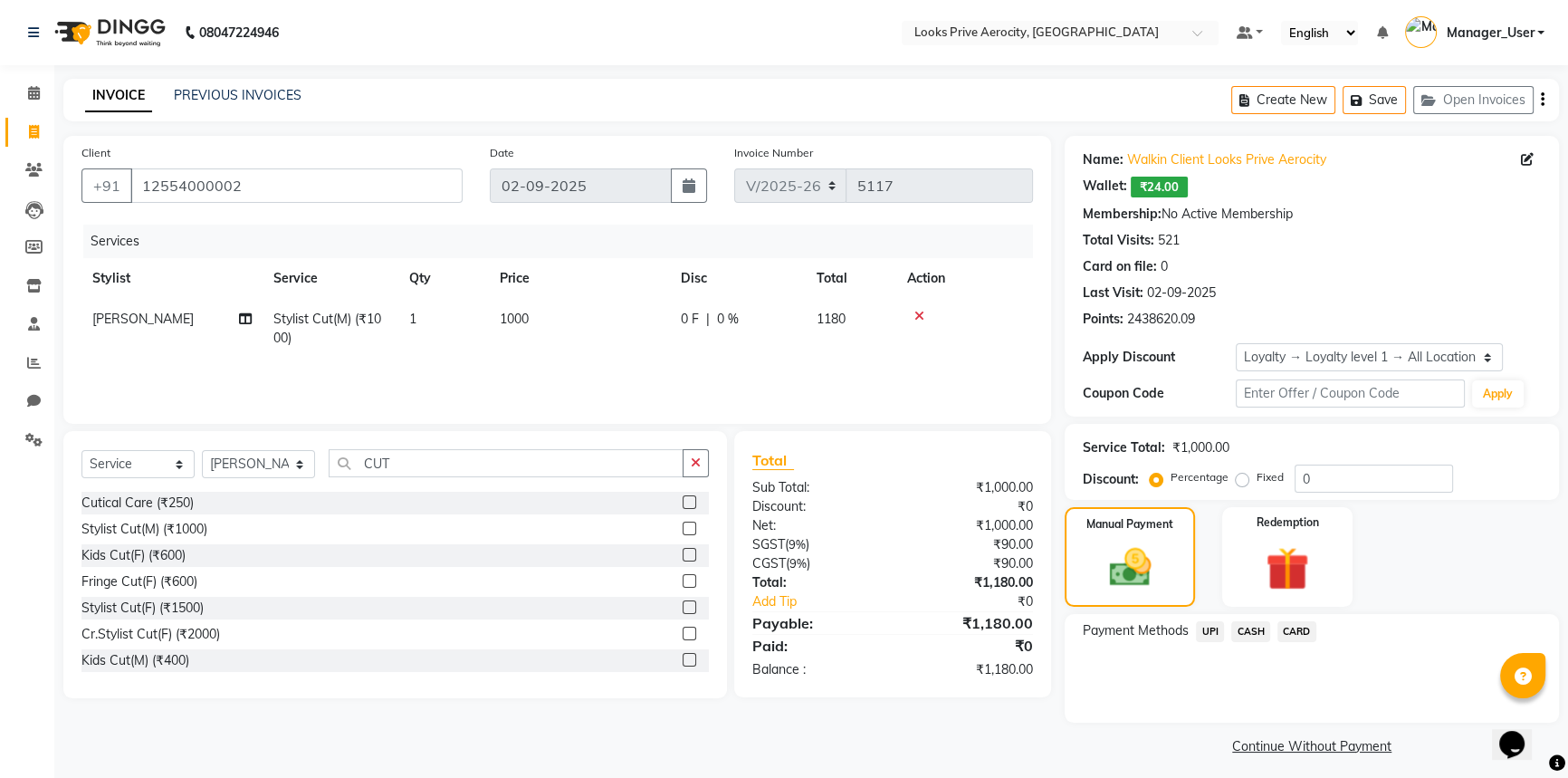
click at [1211, 625] on span "UPI" at bounding box center [1209, 630] width 28 height 20
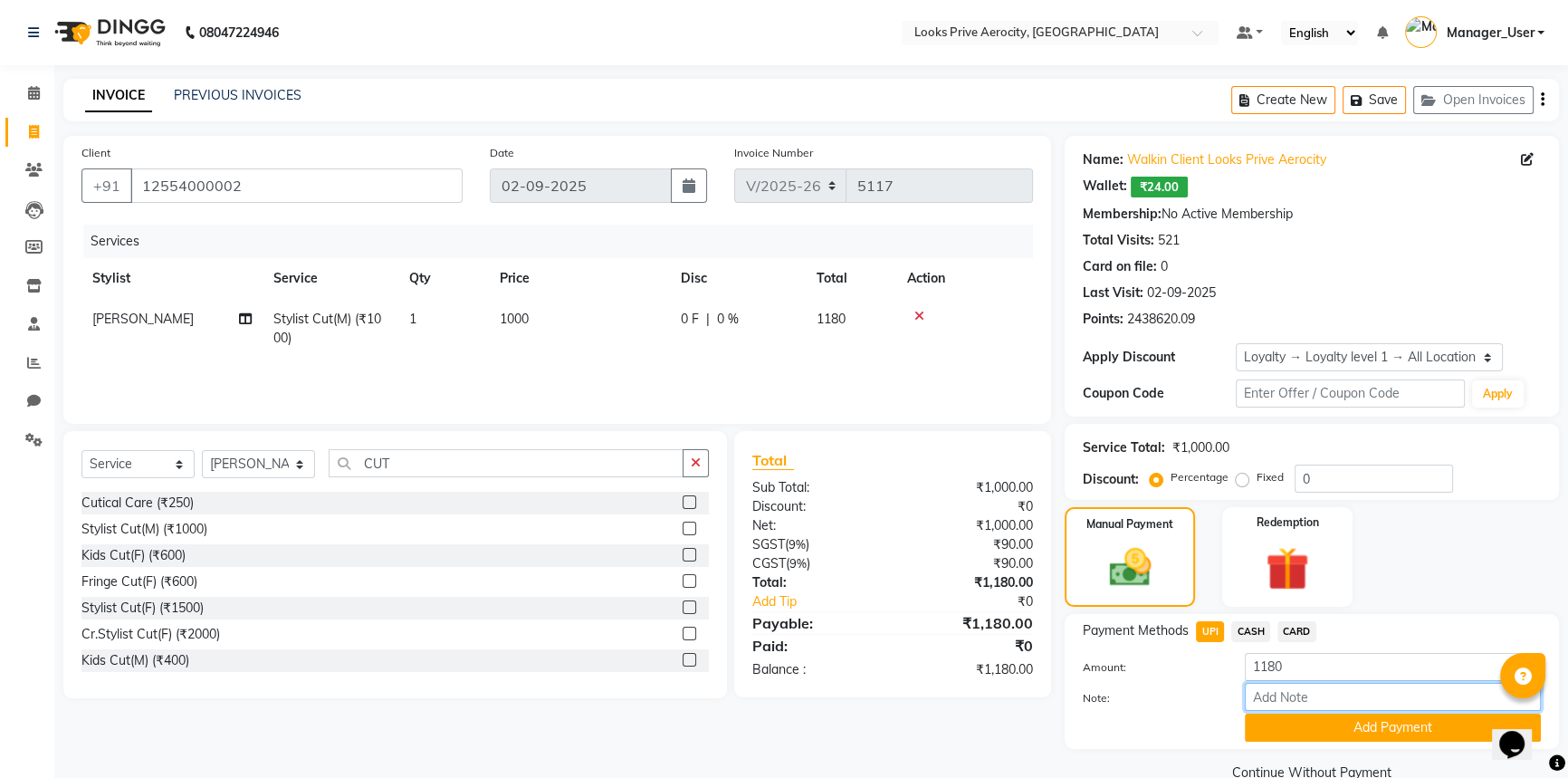
click at [1327, 691] on input "Note:" at bounding box center [1392, 696] width 296 height 28
paste input "524573417561"
type input "524573417561"
click at [1330, 715] on button "Add Payment" at bounding box center [1392, 727] width 296 height 28
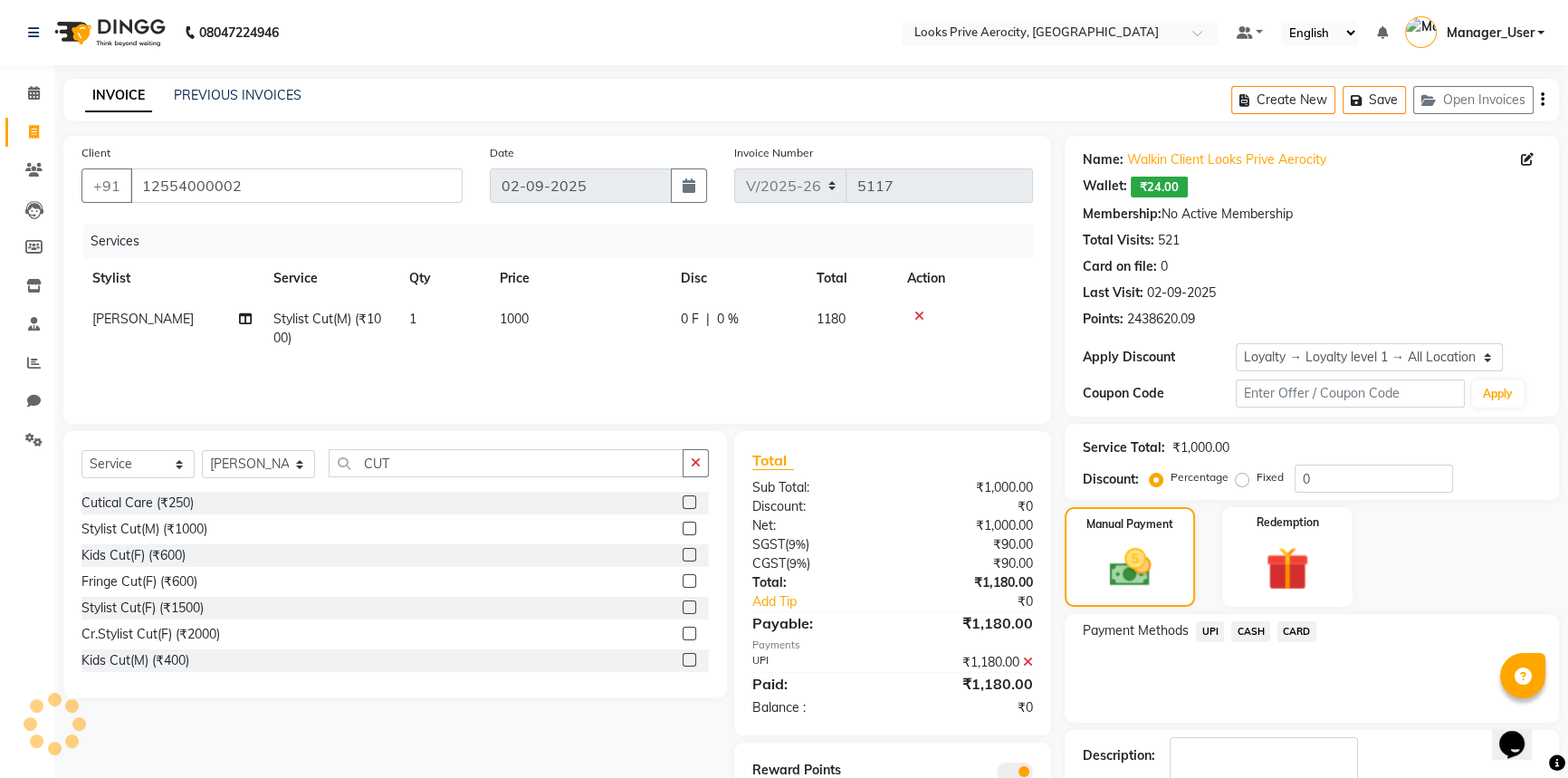
scroll to position [110, 0]
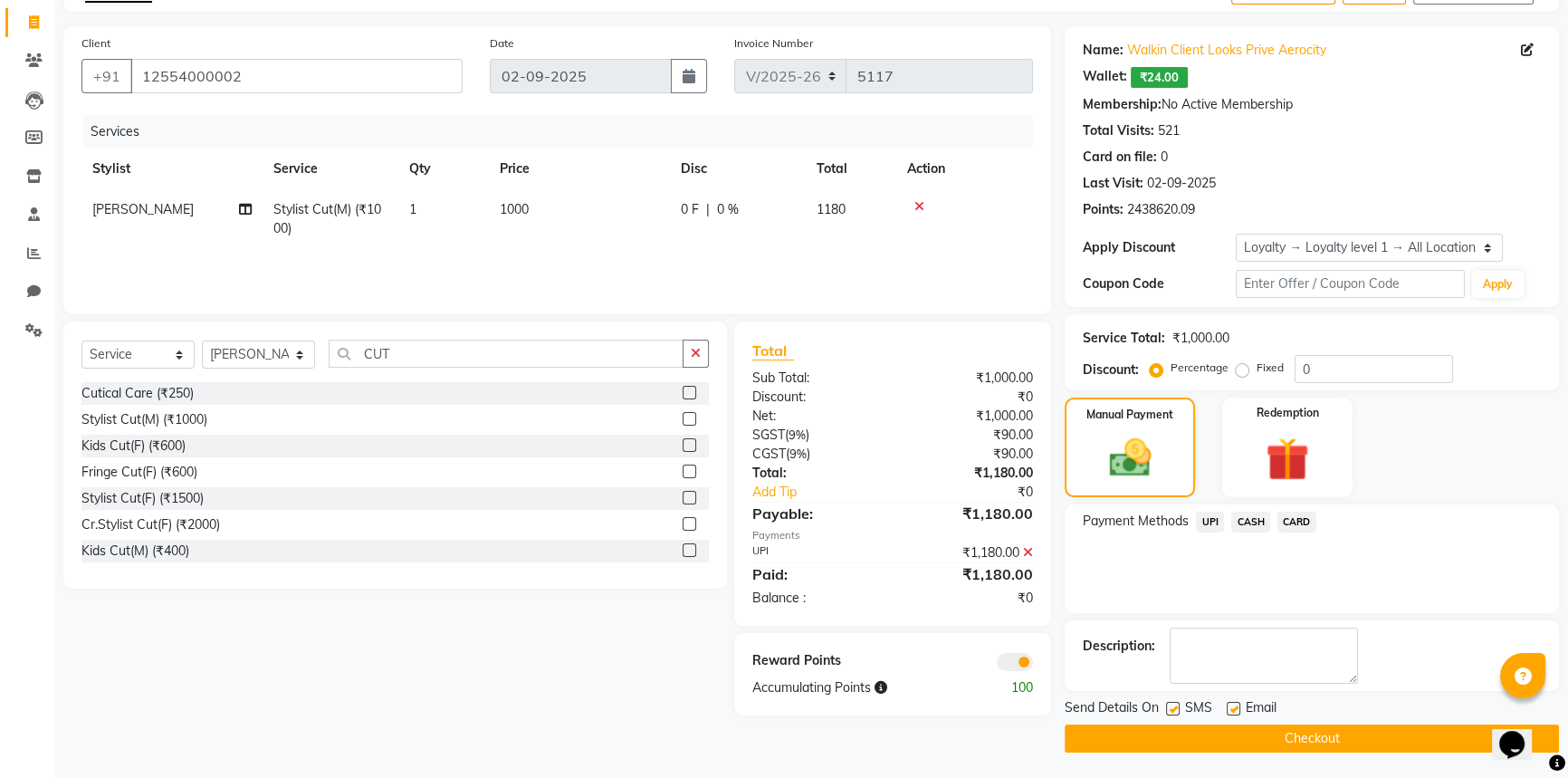
click at [1288, 742] on button "Checkout" at bounding box center [1311, 738] width 494 height 28
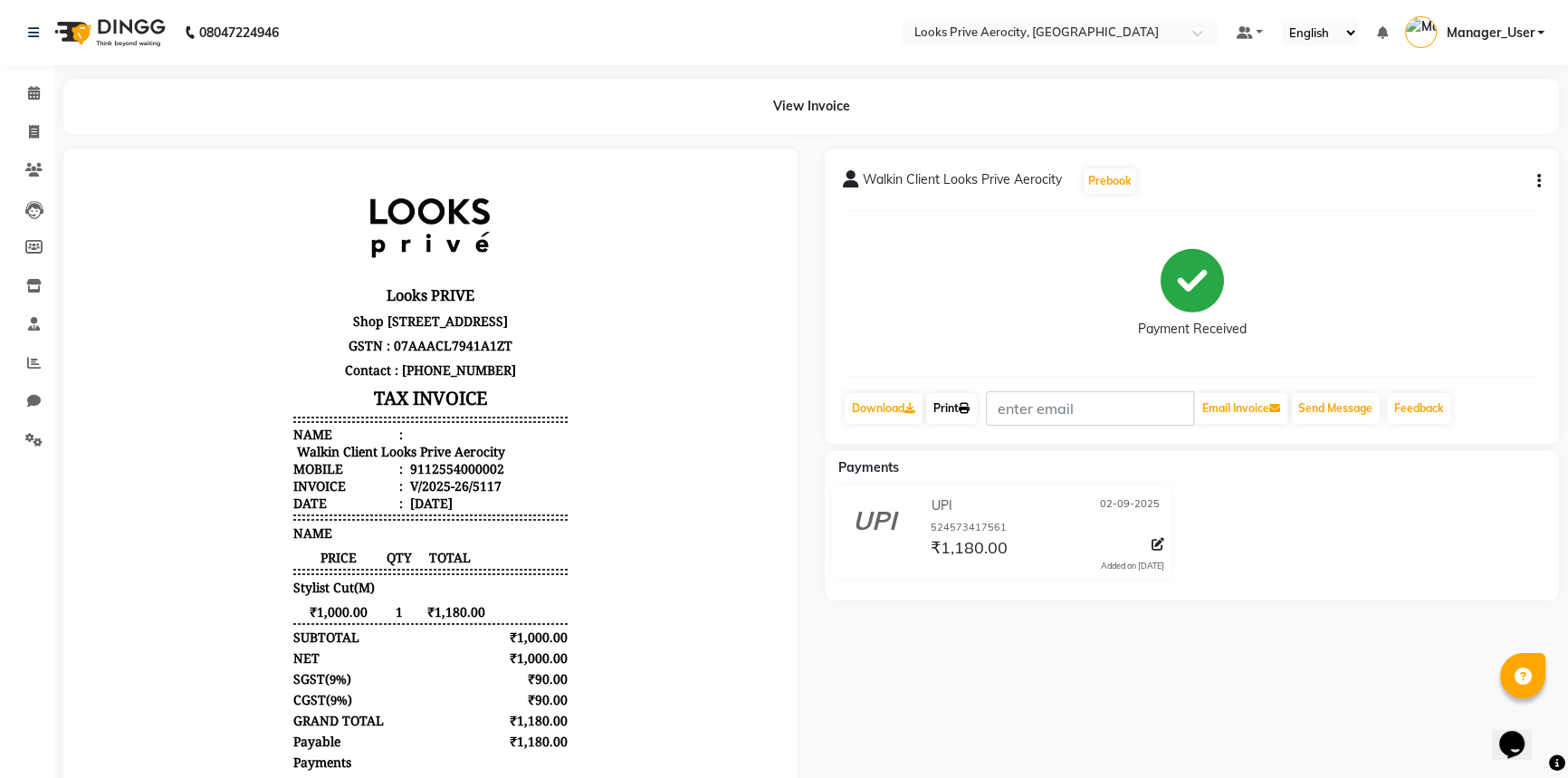
click at [964, 414] on link "Print" at bounding box center [951, 409] width 50 height 31
click at [26, 131] on span at bounding box center [34, 132] width 32 height 20
select select "service"
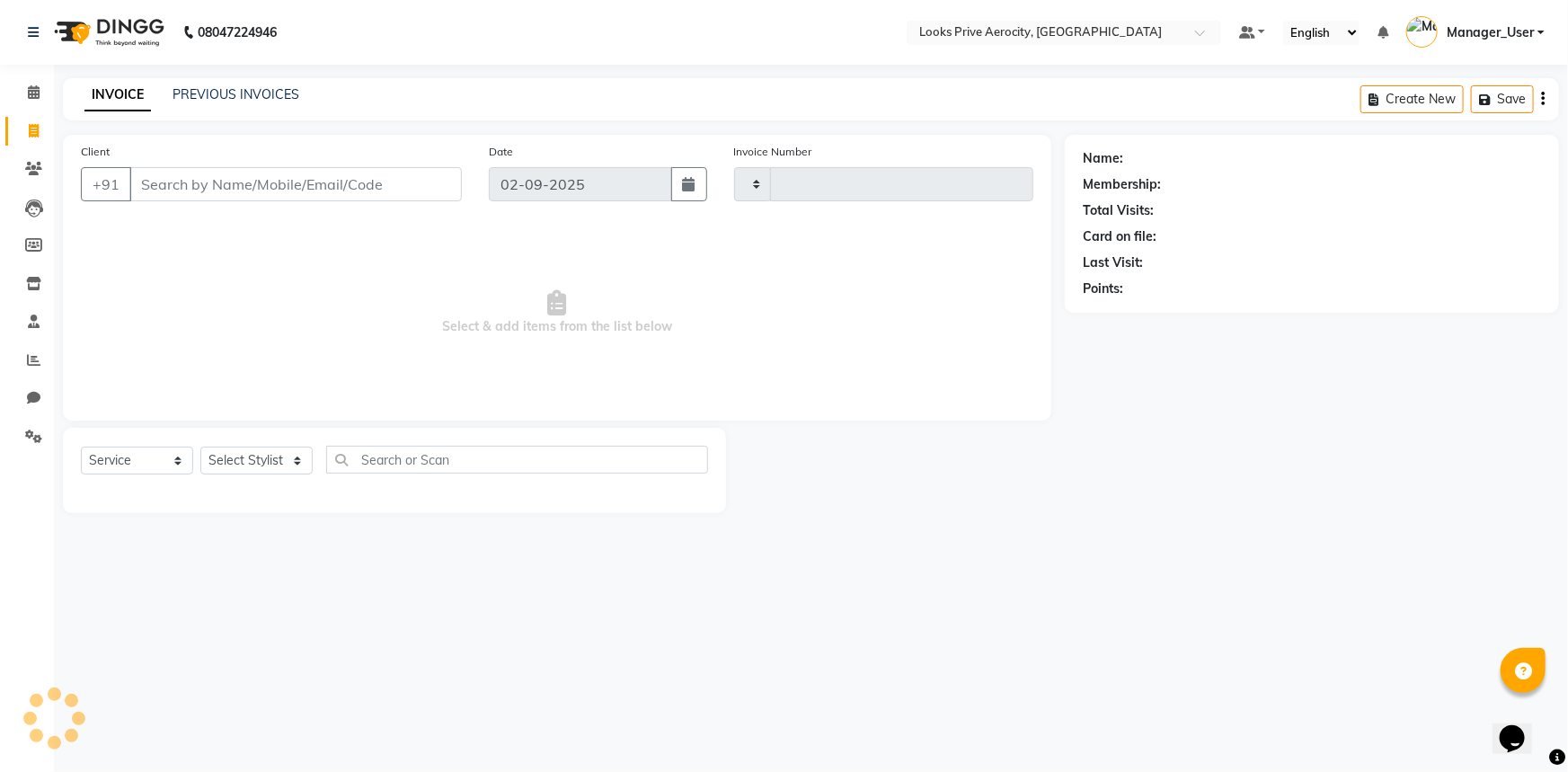
type input "5118"
select select "5913"
click at [920, 589] on div "08047224946 Select Location × Looks Prive Aerocity, [GEOGRAPHIC_DATA] Default P…" at bounding box center [784, 386] width 1568 height 772
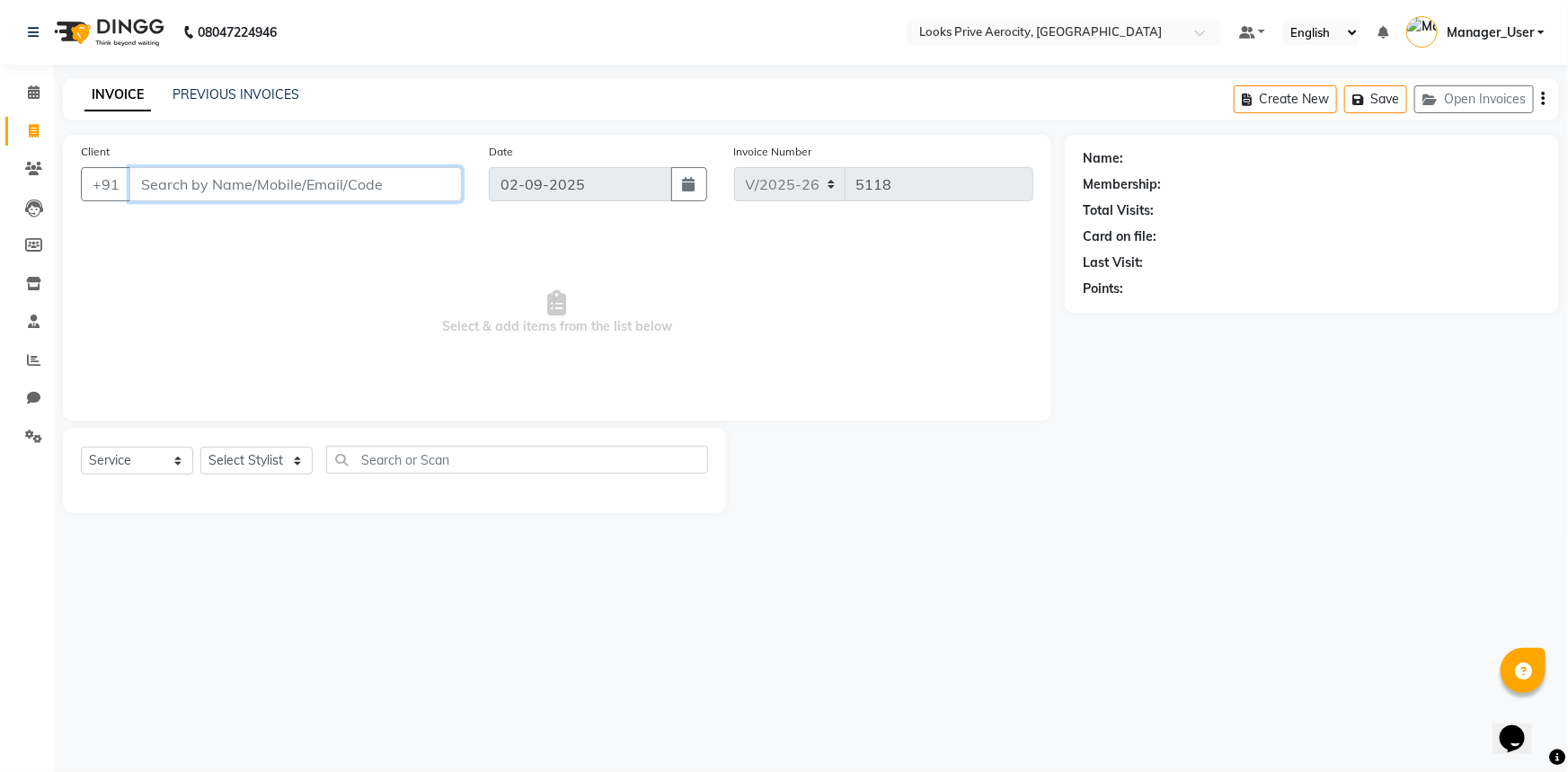
click at [331, 184] on input "Client" at bounding box center [295, 183] width 332 height 34
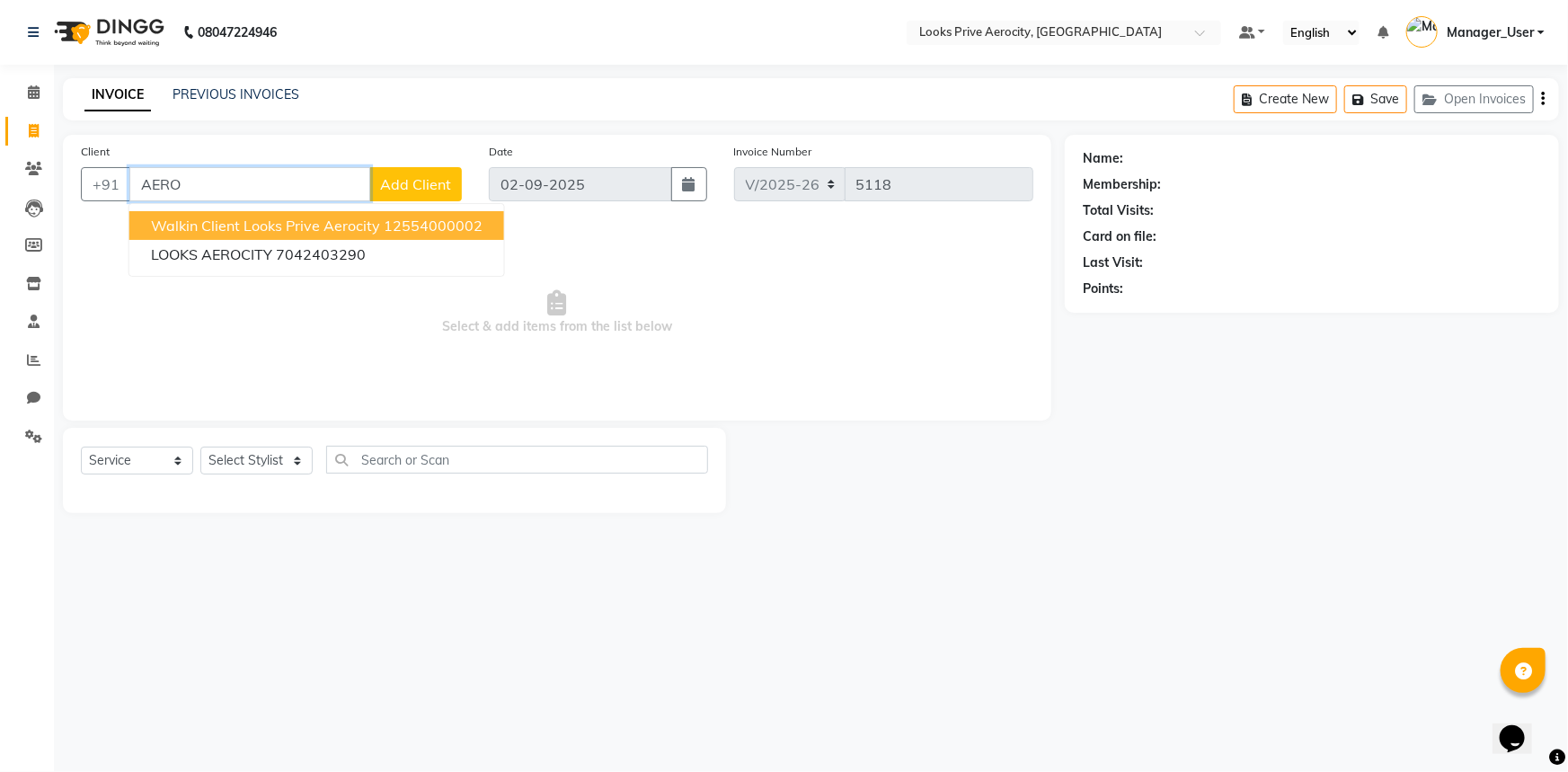
click at [343, 221] on span "Walkin Client Looks Prive Aerocity" at bounding box center [266, 226] width 229 height 18
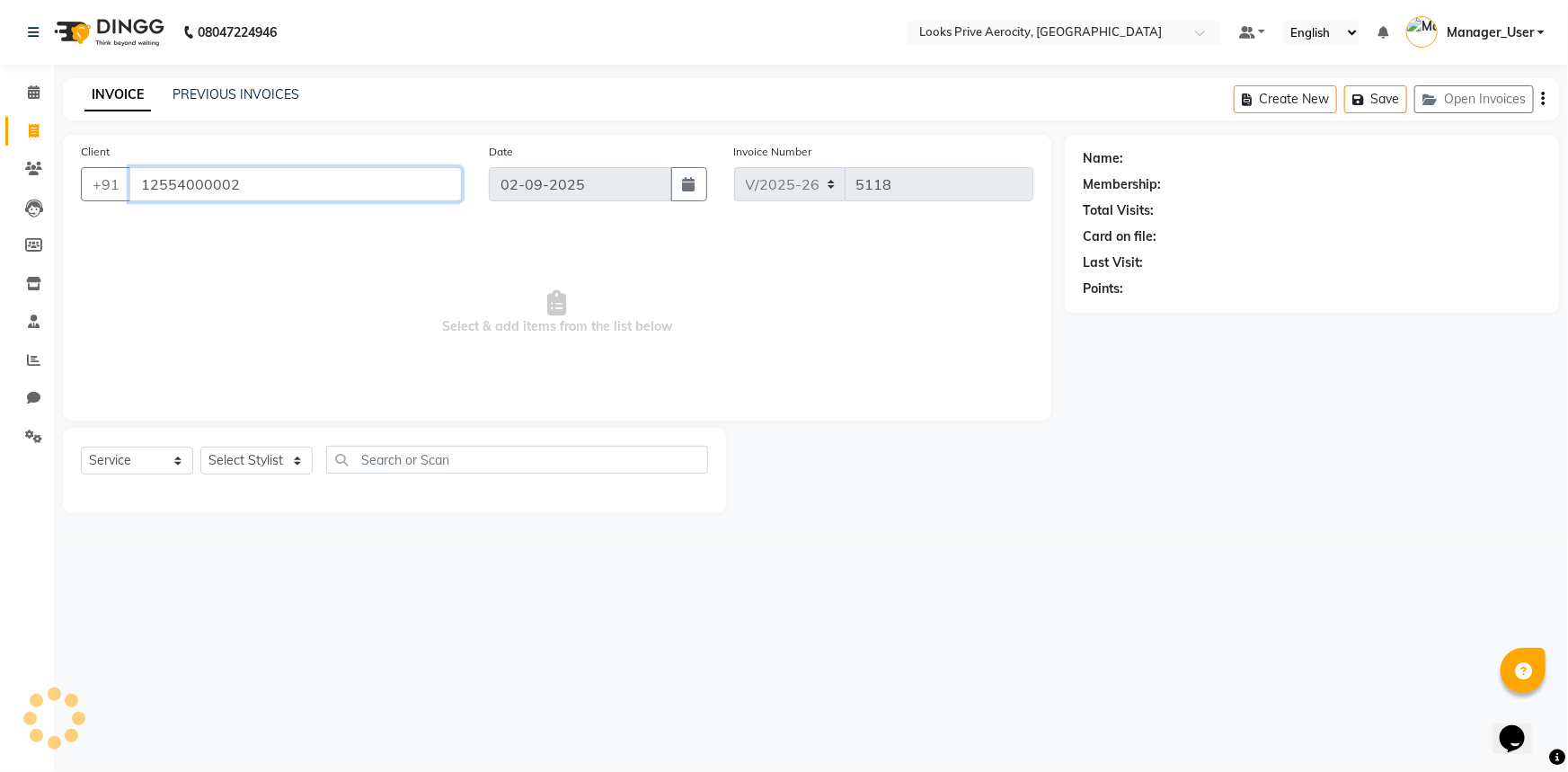
type input "12554000002"
click at [284, 448] on select "Select Stylist Aman_Barber Amit Amu Dharma [PERSON_NAME] Eric_asst [PERSON_NAME…" at bounding box center [256, 460] width 113 height 28
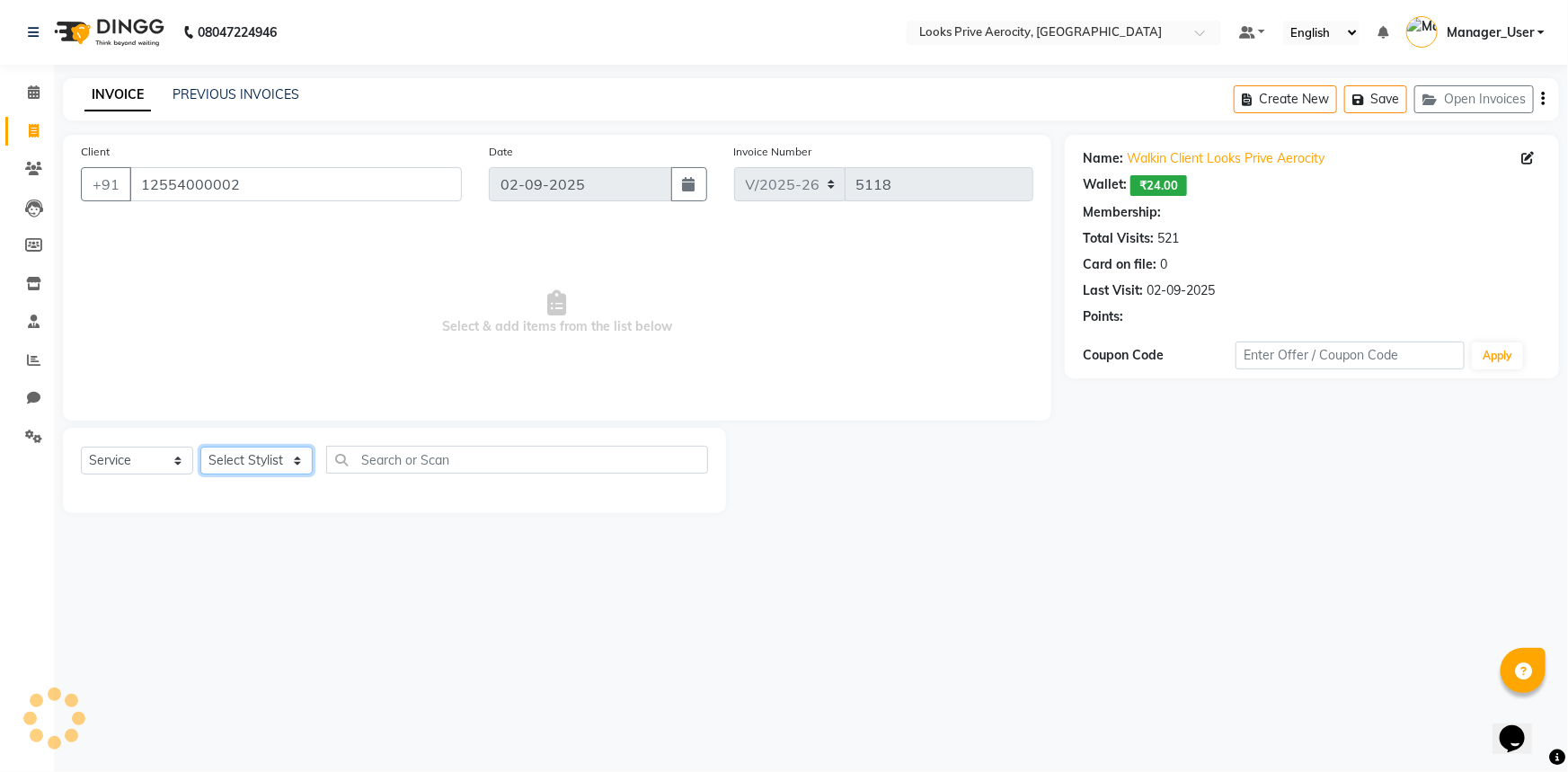
select select "1: Object"
select select "43243"
click at [200, 446] on select "Select Stylist Aman_Barber Amit Amu Dharma [PERSON_NAME] Eric_asst [PERSON_NAME…" at bounding box center [256, 460] width 113 height 28
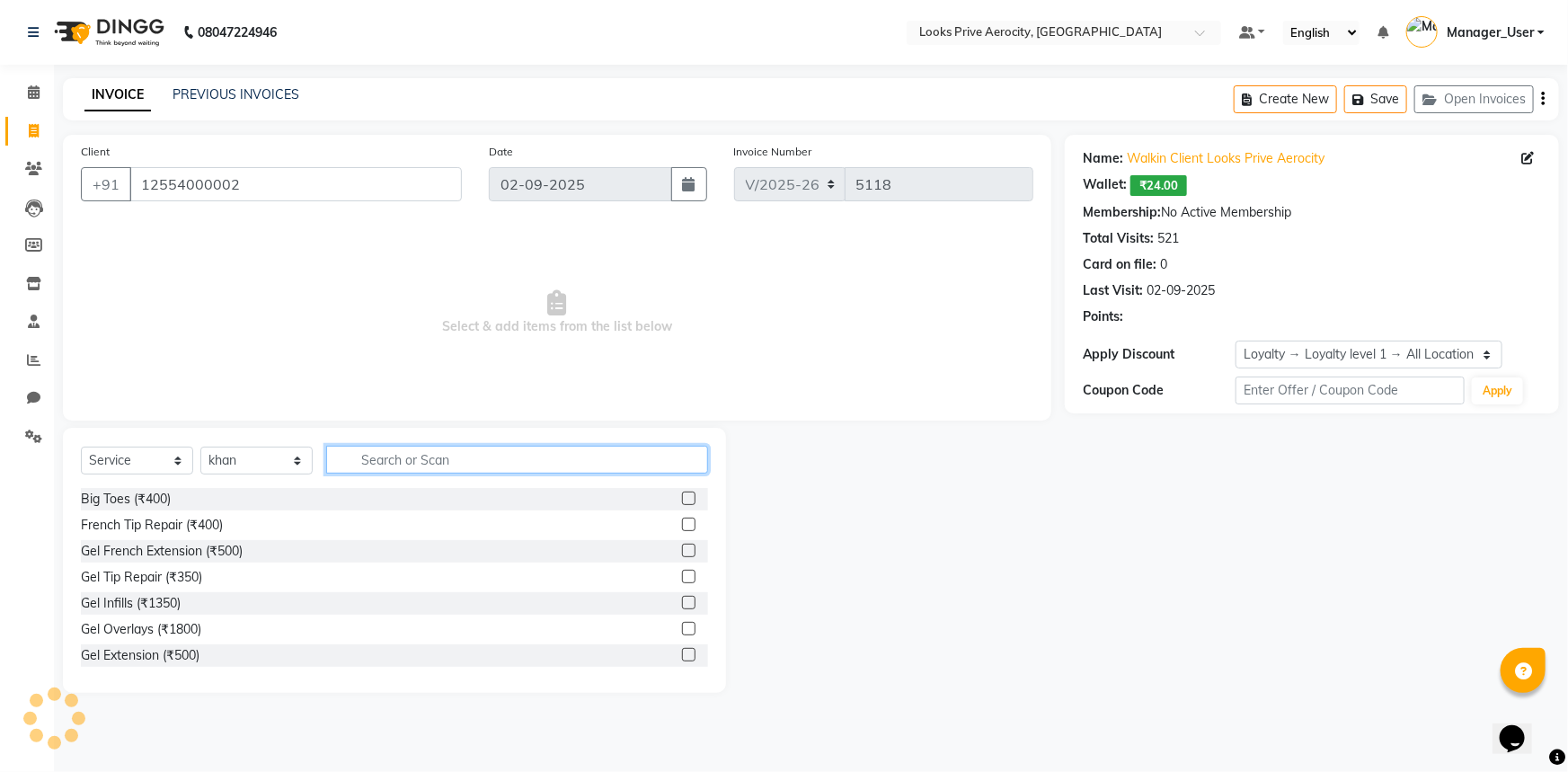
click at [361, 465] on input "text" at bounding box center [517, 459] width 382 height 28
type input "C"
type input "CUT"
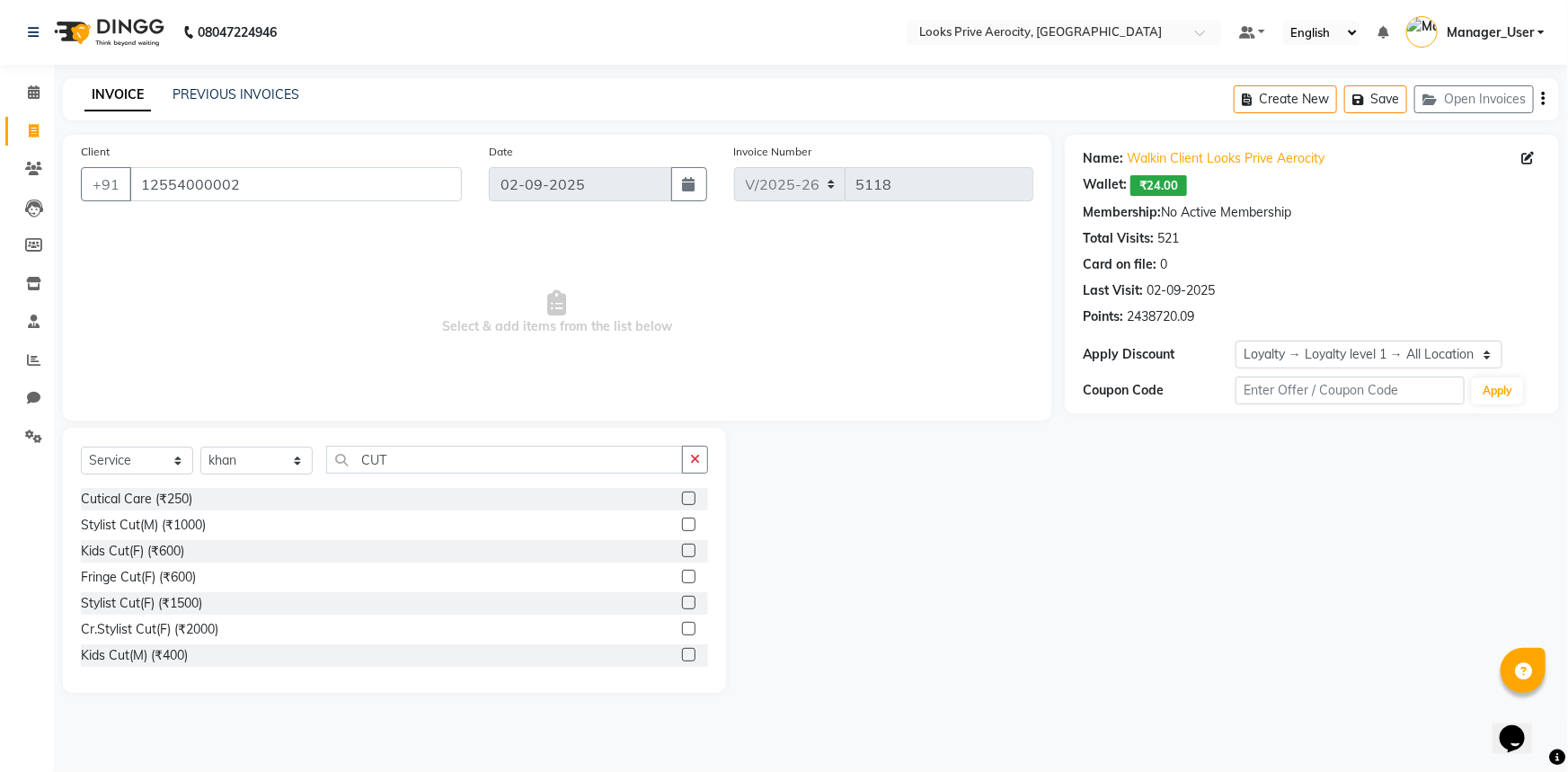
click at [682, 523] on label at bounding box center [689, 524] width 13 height 13
click at [682, 523] on input "checkbox" at bounding box center [688, 525] width 12 height 12
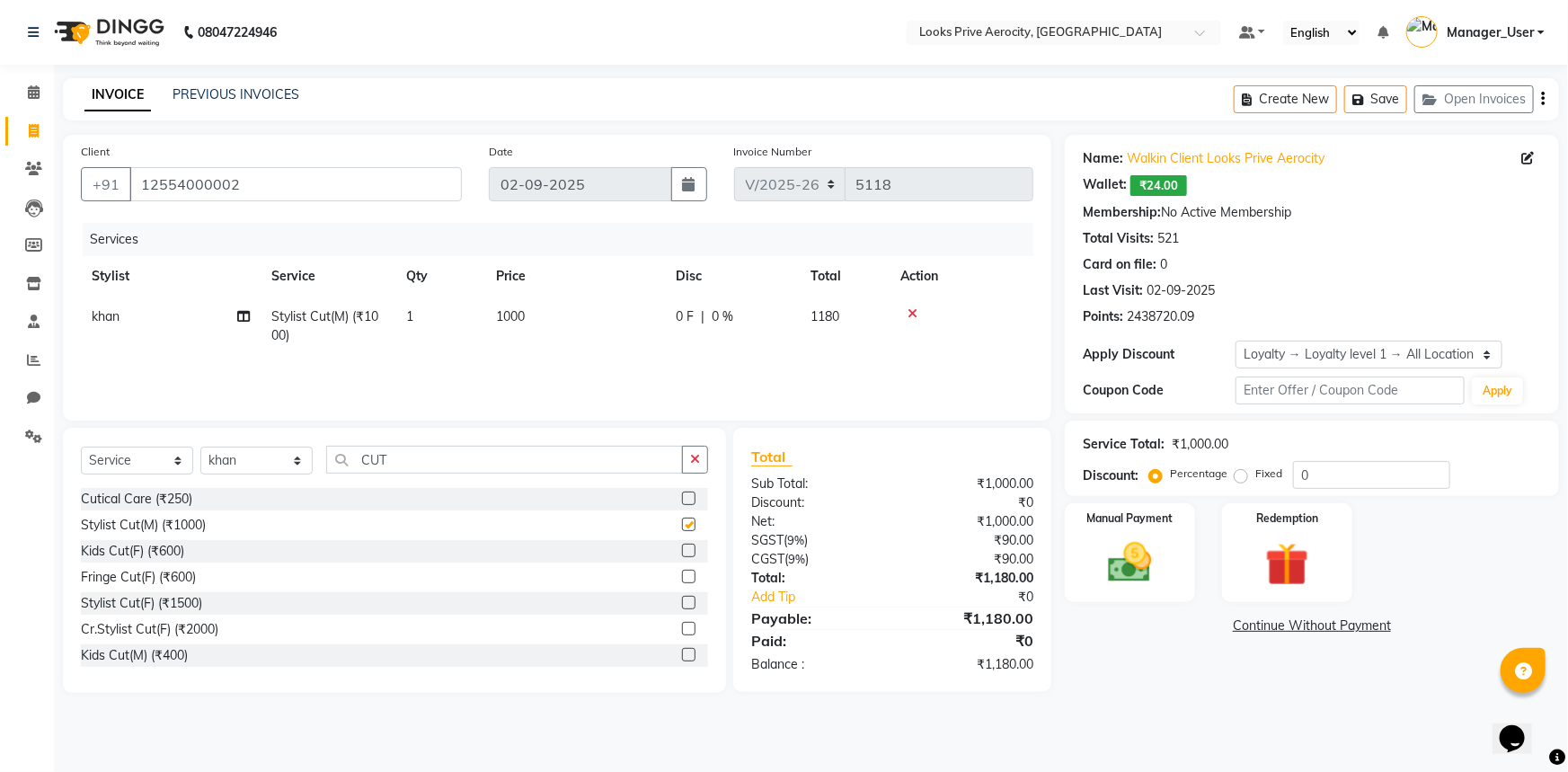
checkbox input "false"
click at [1121, 584] on img at bounding box center [1129, 563] width 73 height 52
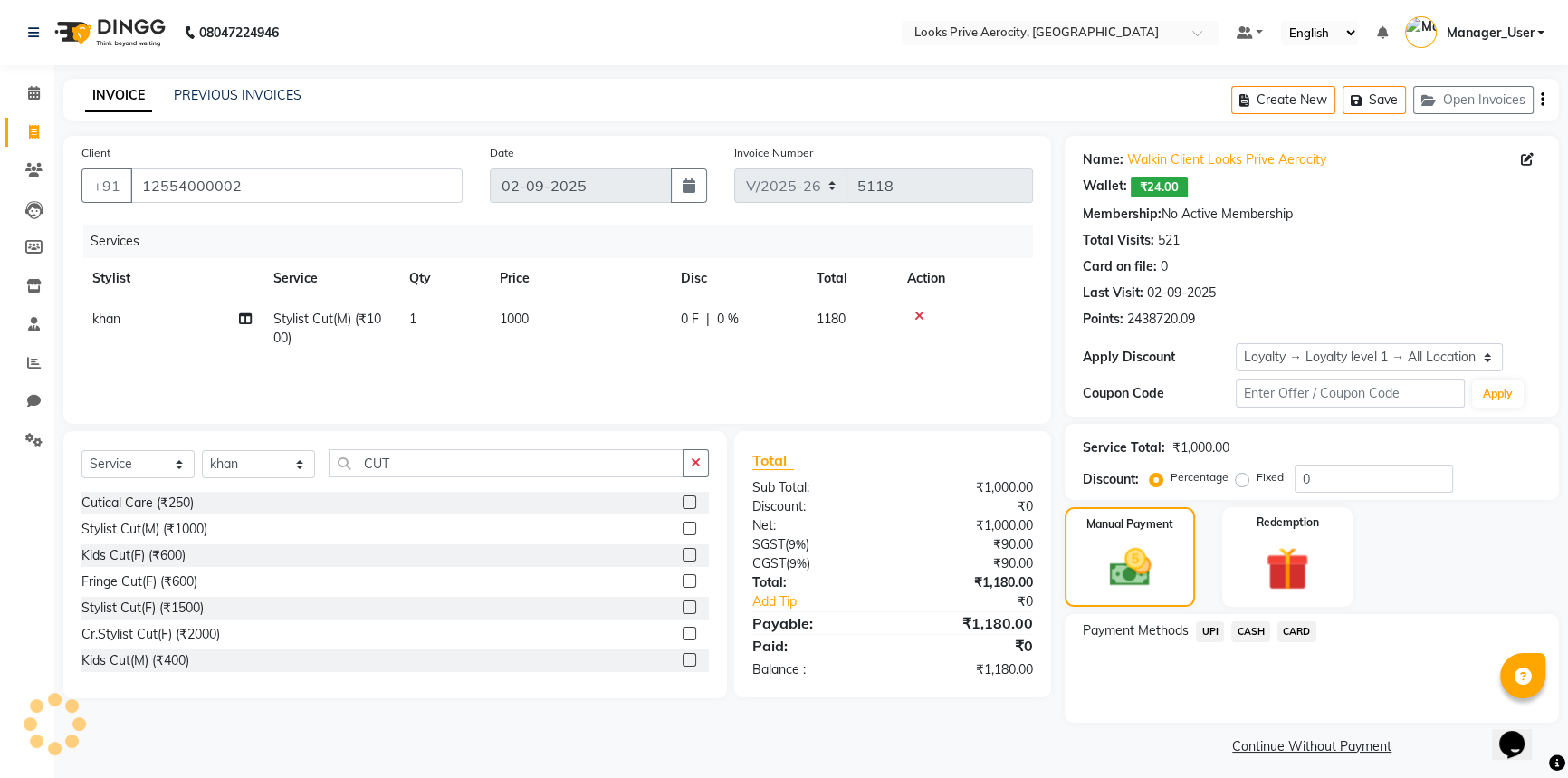
click at [1301, 629] on span "CARD" at bounding box center [1296, 630] width 39 height 20
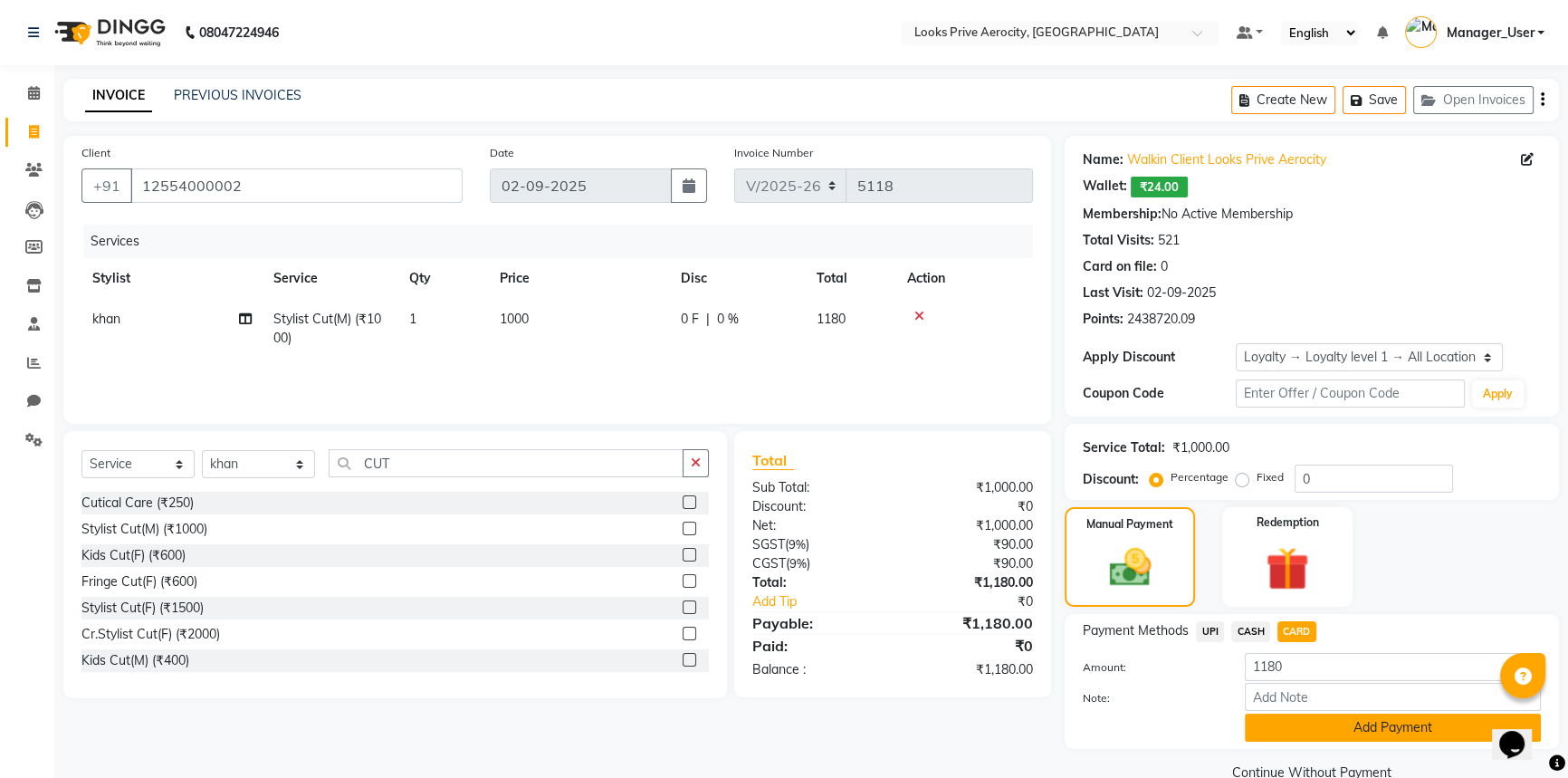
click at [1305, 716] on button "Add Payment" at bounding box center [1392, 727] width 296 height 28
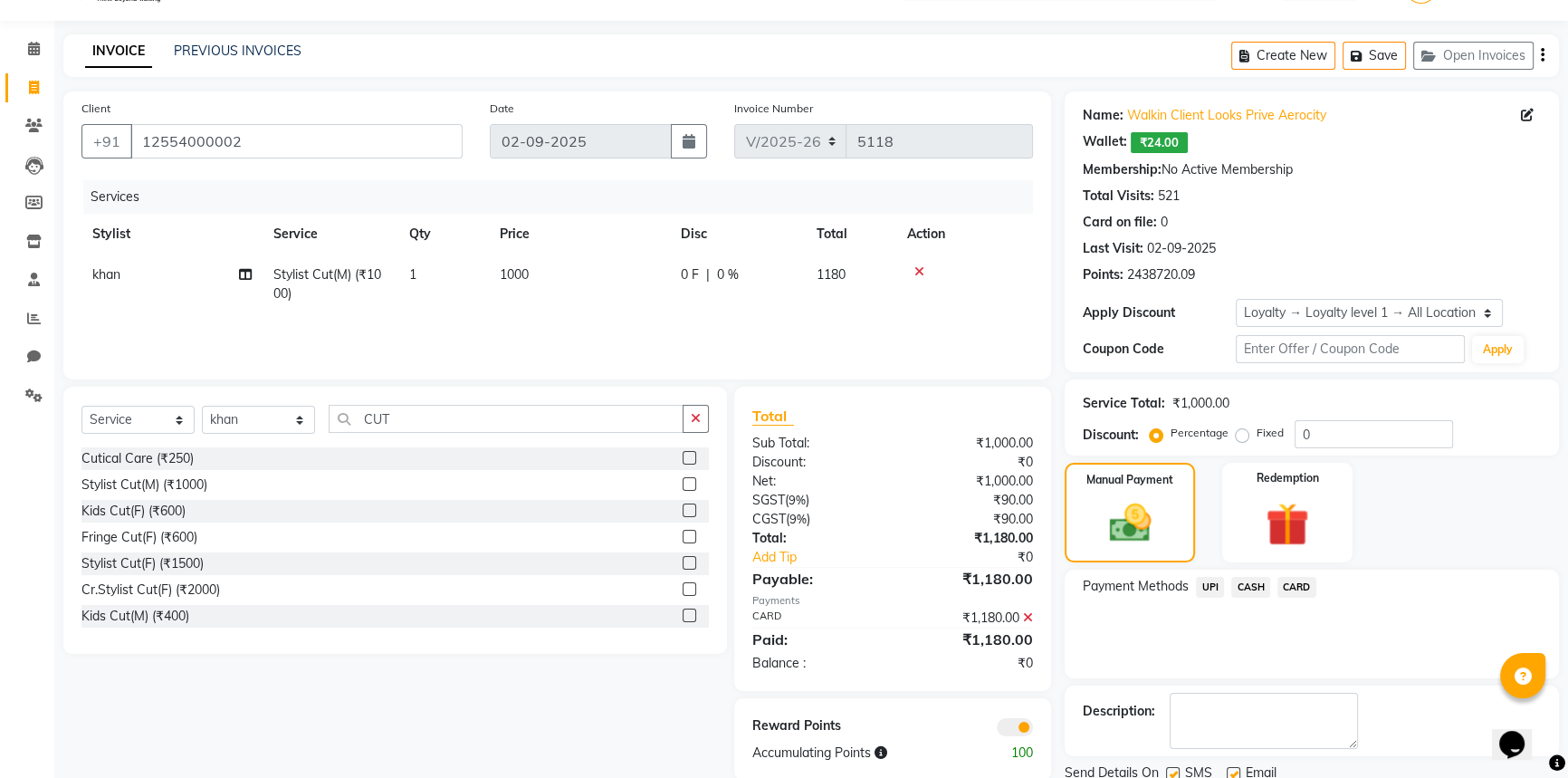
scroll to position [110, 0]
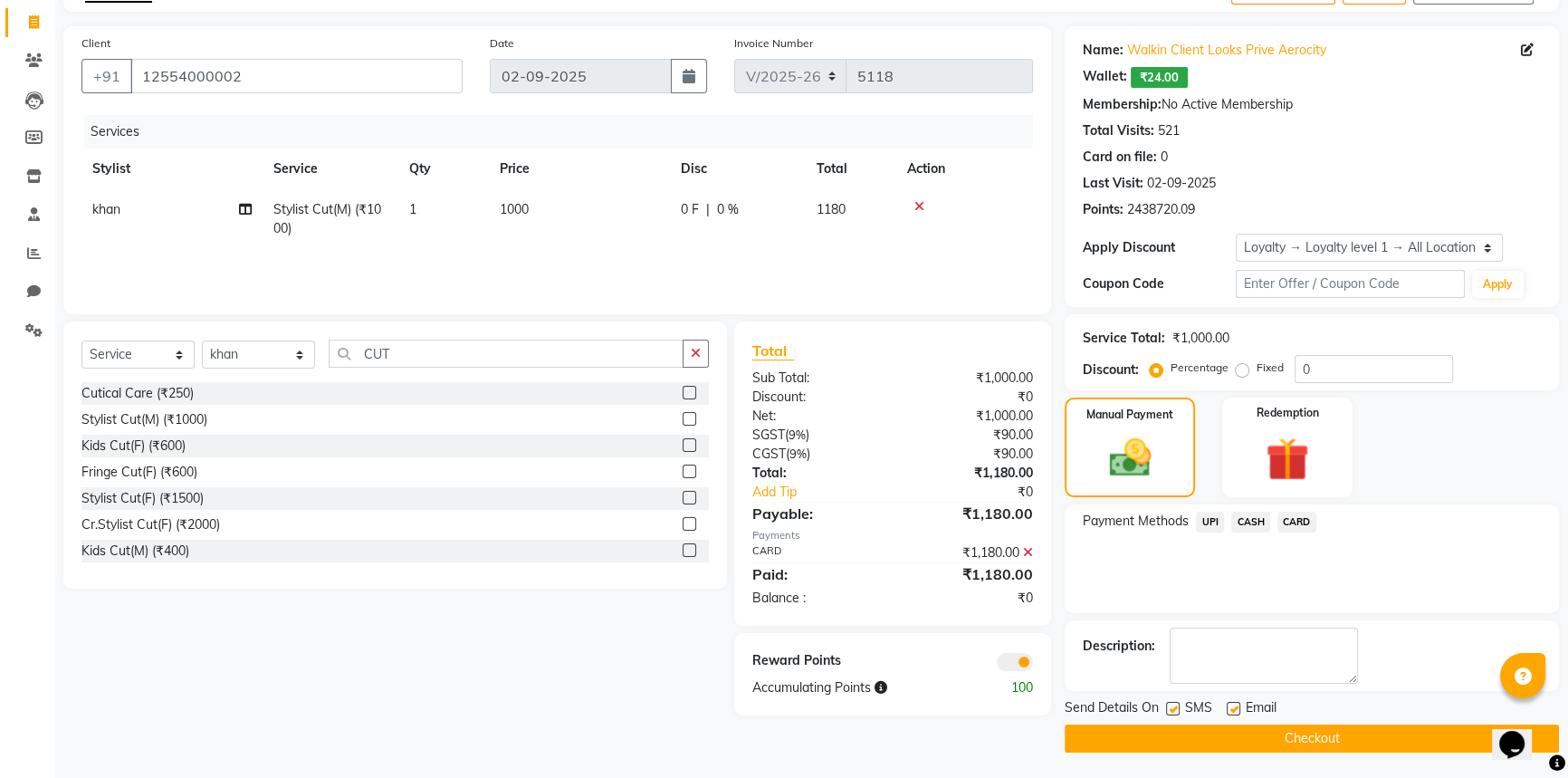
click at [1261, 755] on main "INVOICE PREVIOUS INVOICES Create New Save Open Invoices Client [PHONE_NUMBER] D…" at bounding box center [811, 374] width 1514 height 810
click at [1260, 739] on button "Checkout" at bounding box center [1311, 738] width 494 height 28
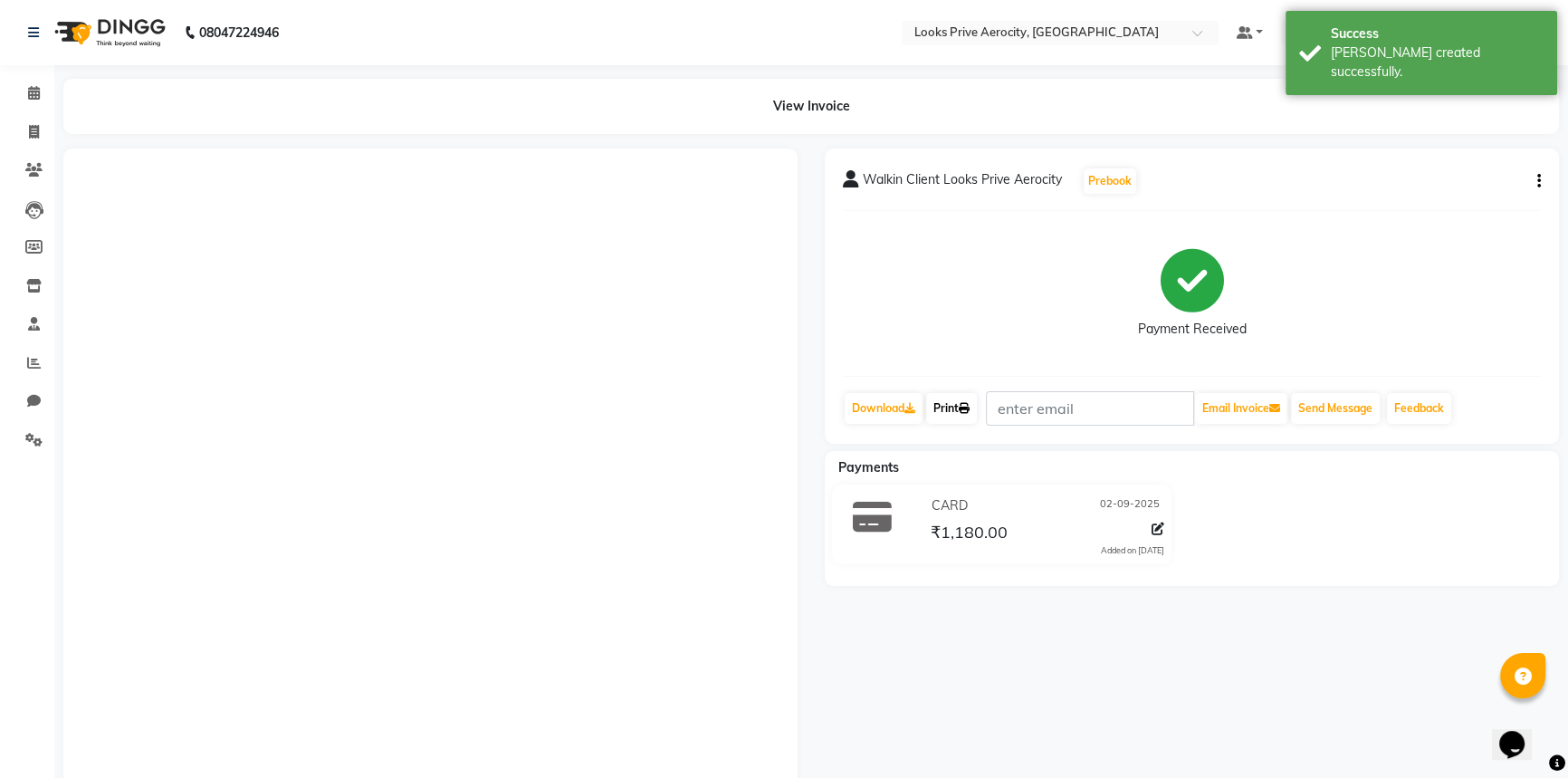
click at [947, 410] on link "Print" at bounding box center [951, 409] width 50 height 31
